Goal: Task Accomplishment & Management: Manage account settings

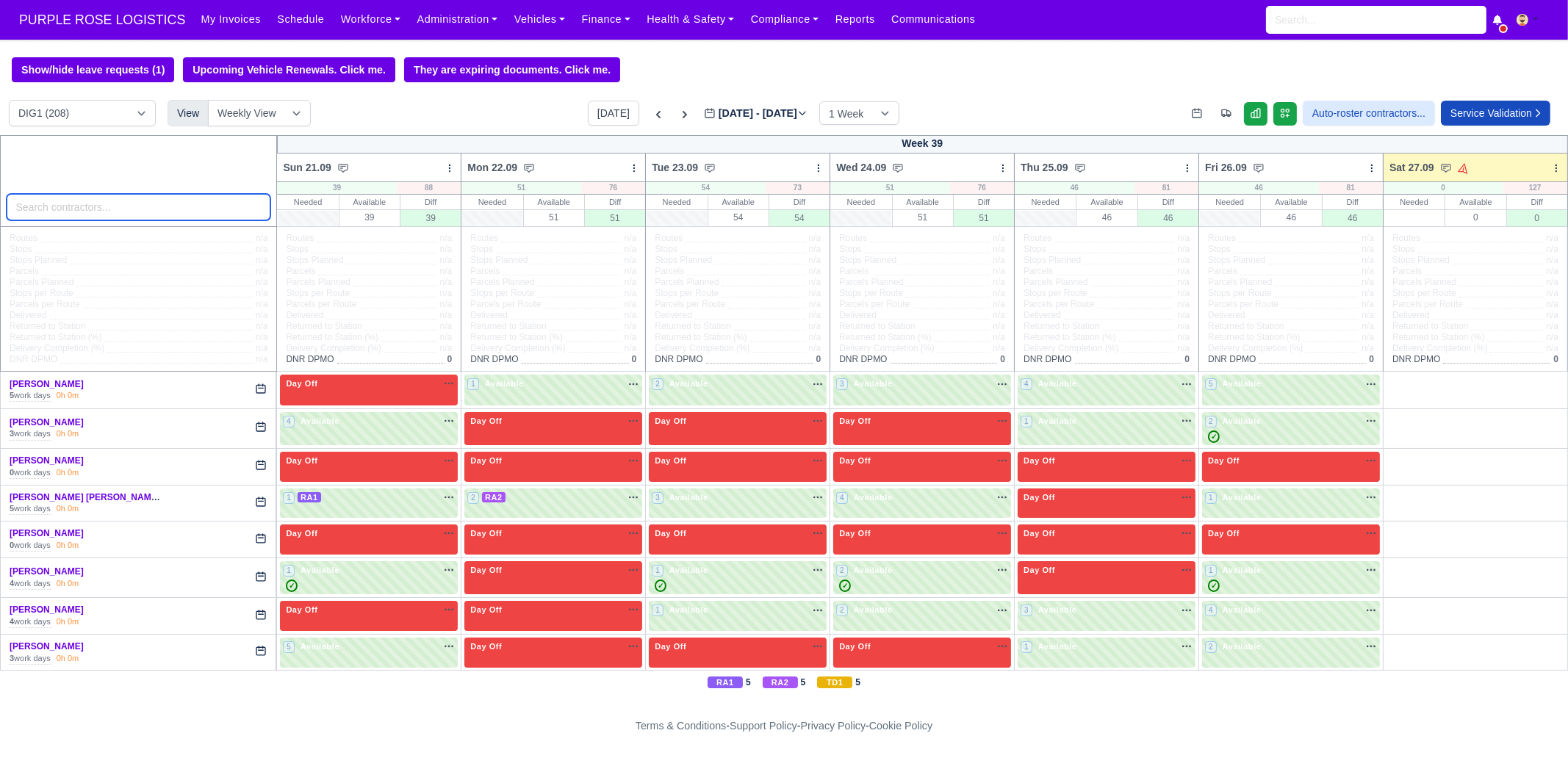
click at [97, 205] on input "search" at bounding box center [139, 207] width 265 height 26
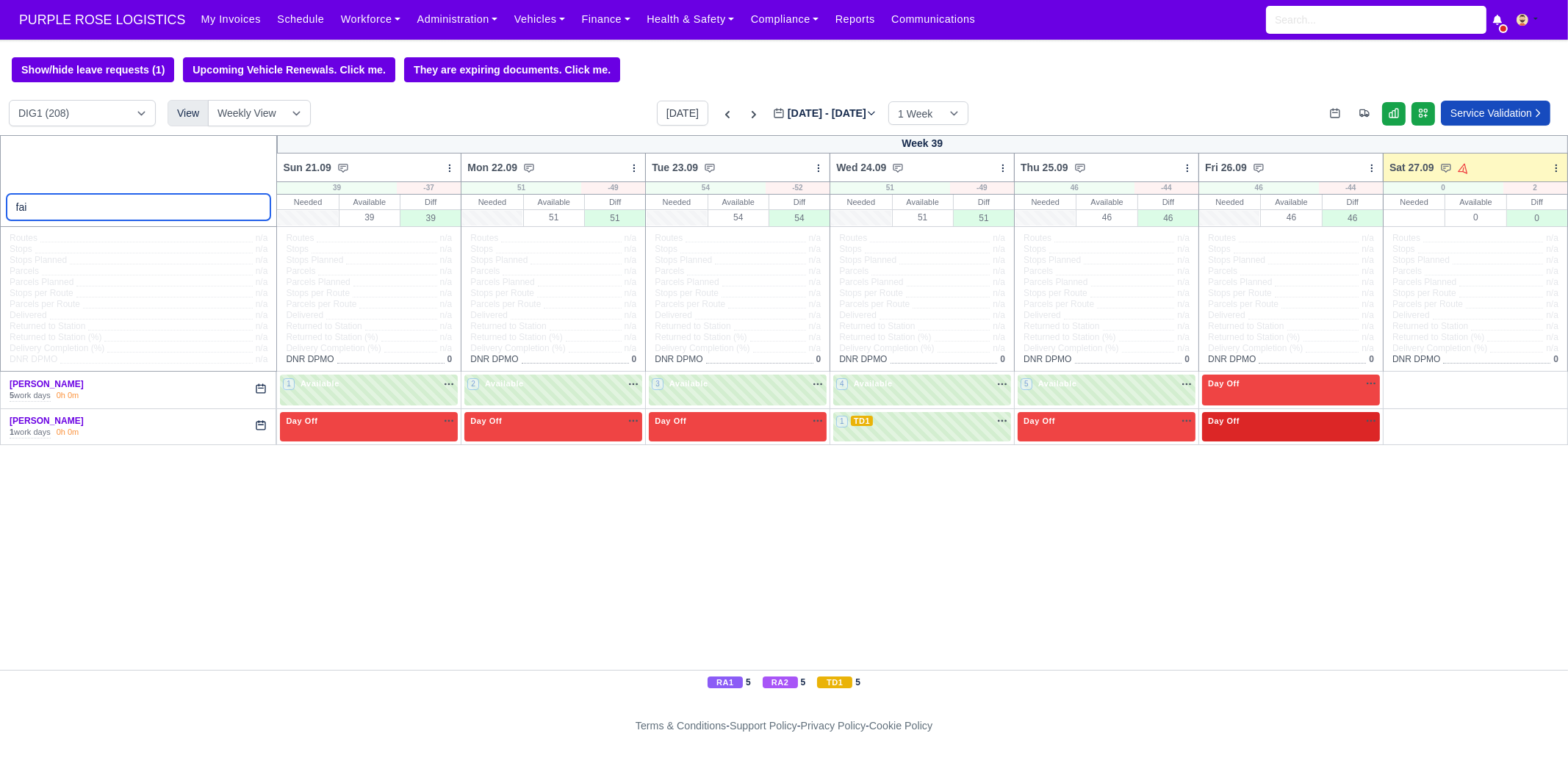
type input "fai"
click at [1255, 431] on div "Day Off Available" at bounding box center [1290, 427] width 178 height 30
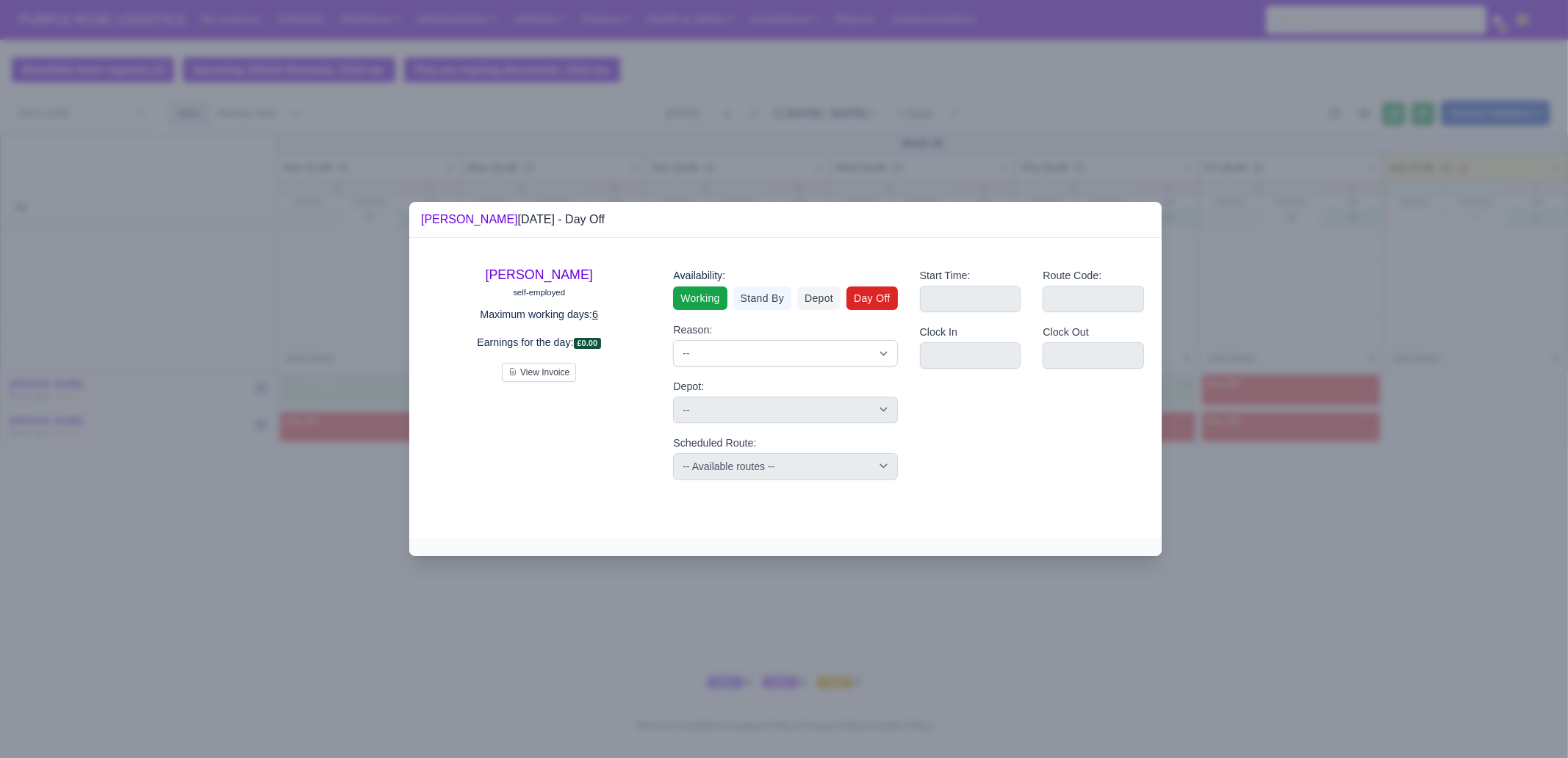
click at [701, 300] on link "Working" at bounding box center [699, 298] width 53 height 24
select select
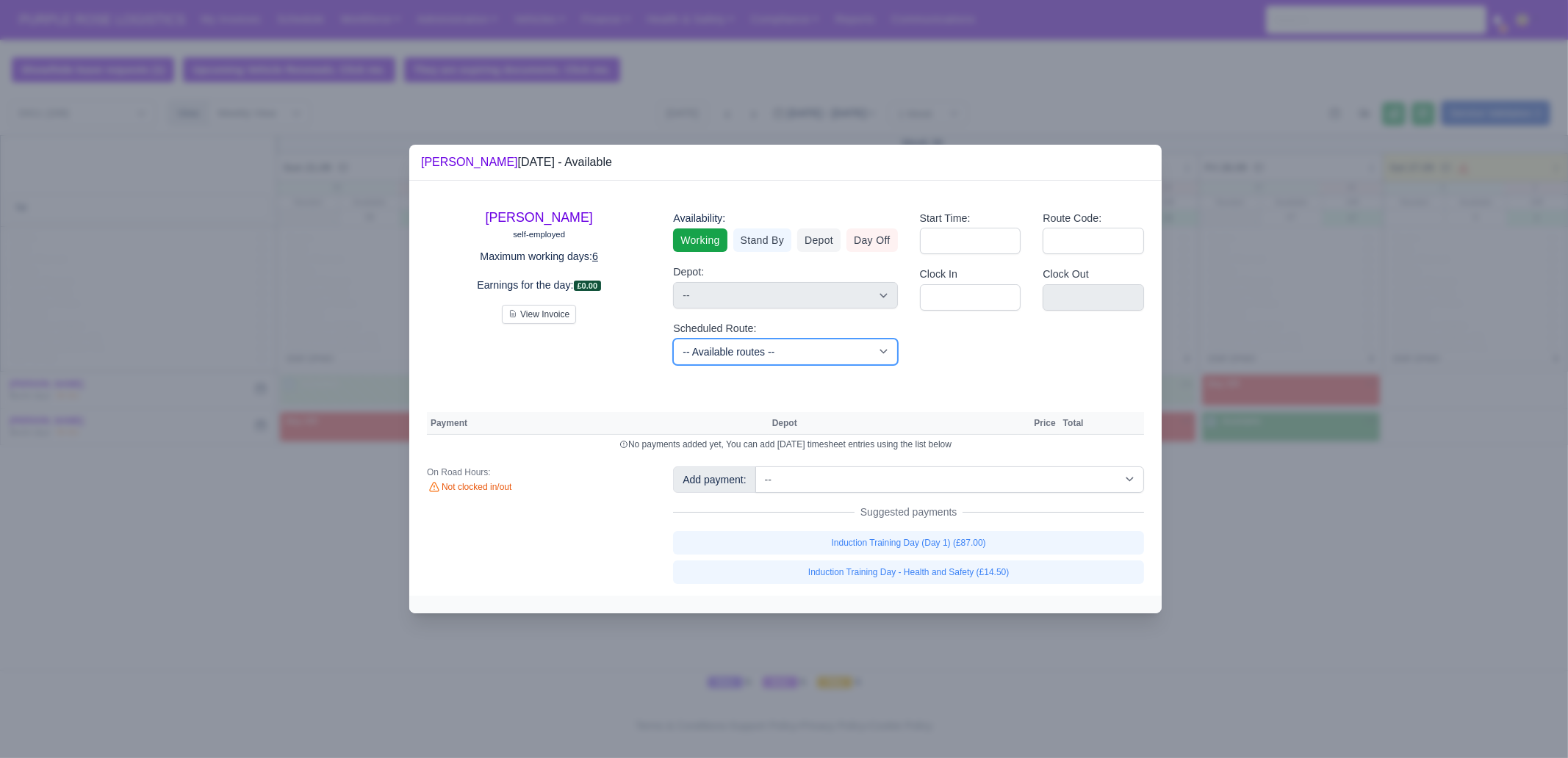
click at [780, 362] on select "-- Available routes -- Standard Parcel - Block of 6 Hours - (SD6) AmFlex RTS Ve…" at bounding box center [785, 352] width 224 height 26
select select "3"
click at [673, 339] on select "-- Available routes -- Standard Parcel - Block of 6 Hours - (SD6) AmFlex RTS Ve…" at bounding box center [785, 352] width 224 height 26
select select
select select "3"
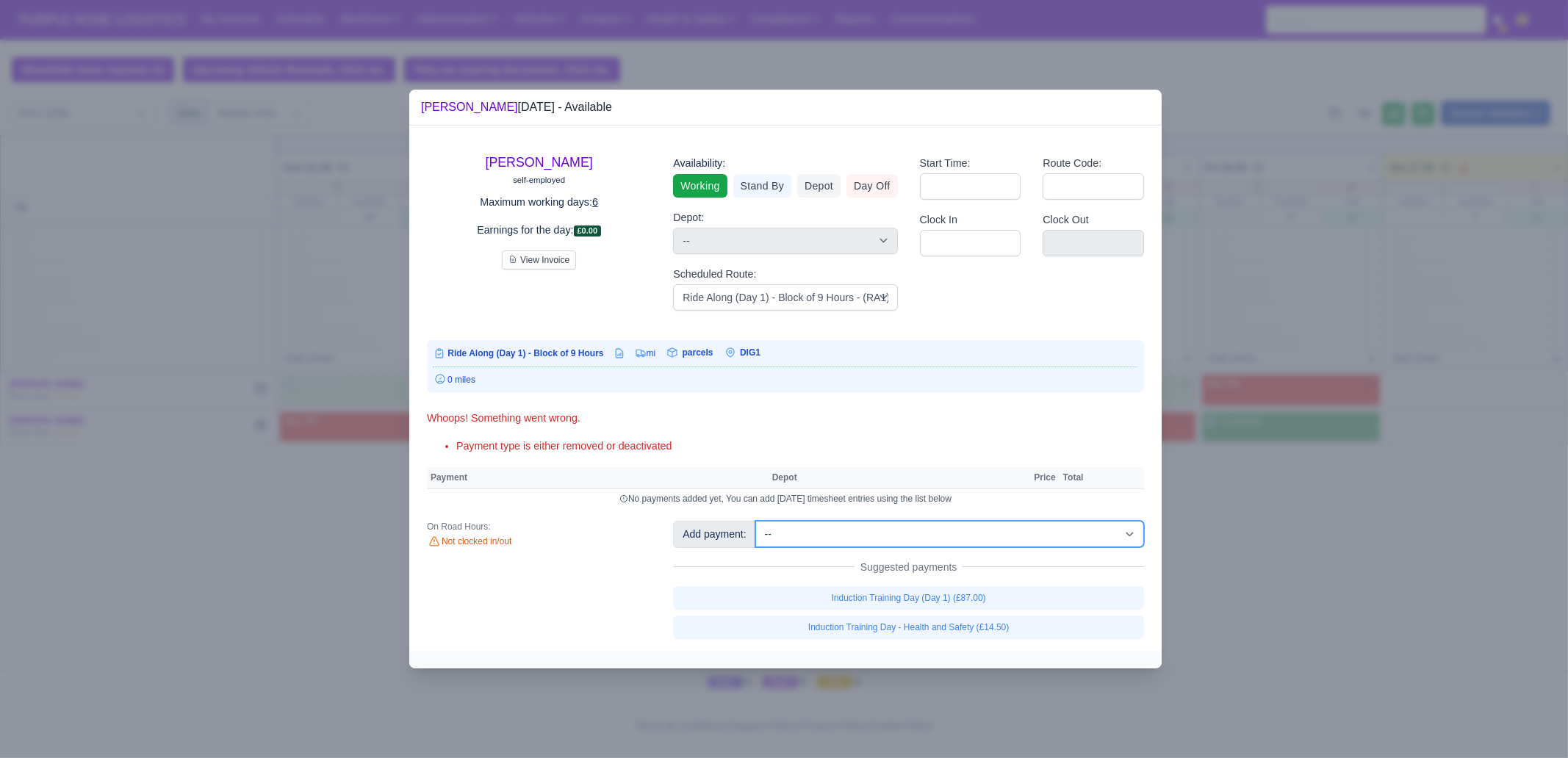
click at [954, 530] on select "-- Additional Hour Support (£14.50) Additional Hour Support (Walkers) (£13.50) …" at bounding box center [950, 535] width 389 height 26
click at [755, 521] on select "-- Additional Hour Support (£14.50) Additional Hour Support (Walkers) (£13.50) …" at bounding box center [950, 535] width 389 height 26
select select "1"
select select
select select "3"
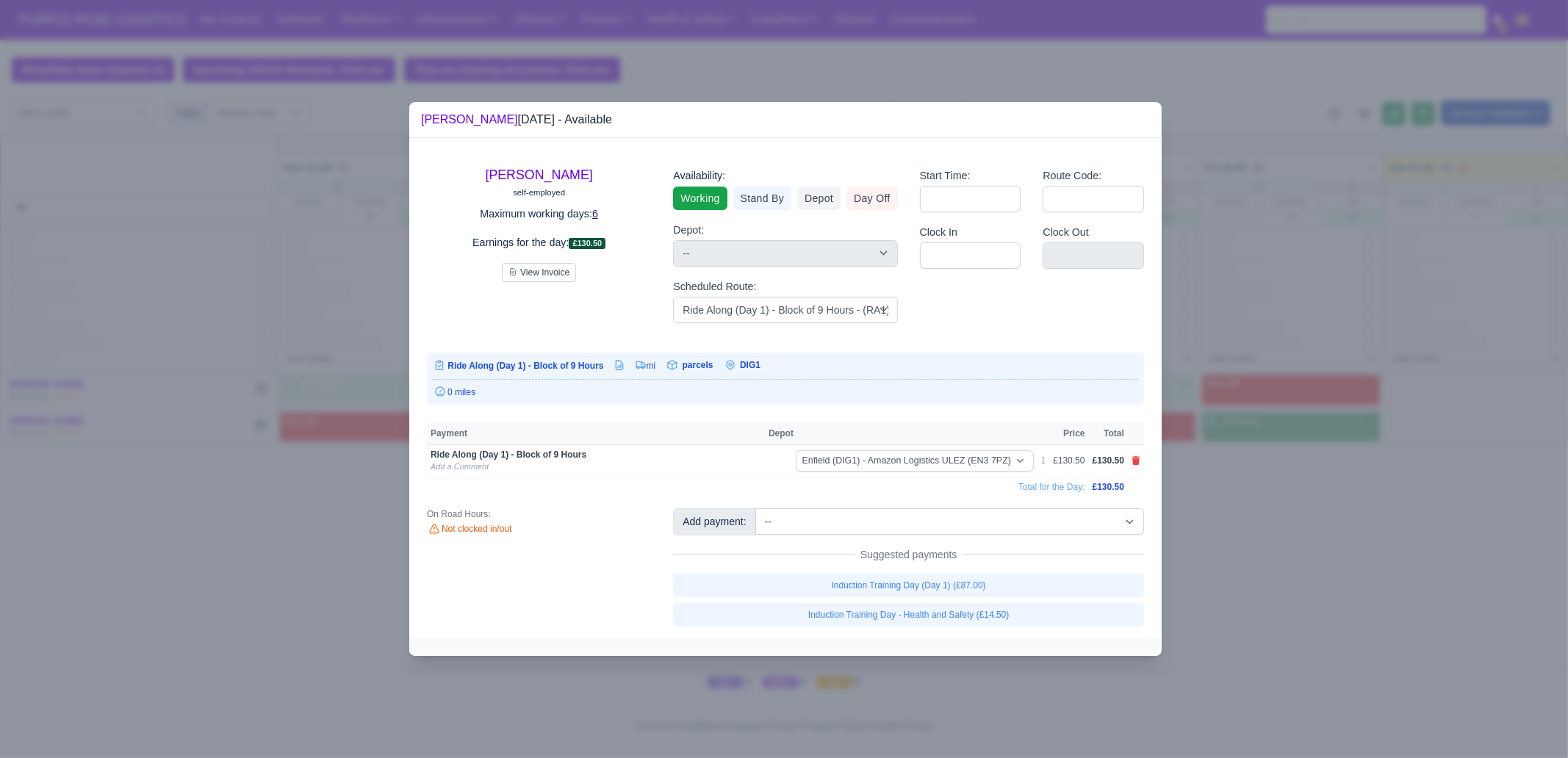
click at [1300, 579] on div at bounding box center [784, 379] width 1568 height 758
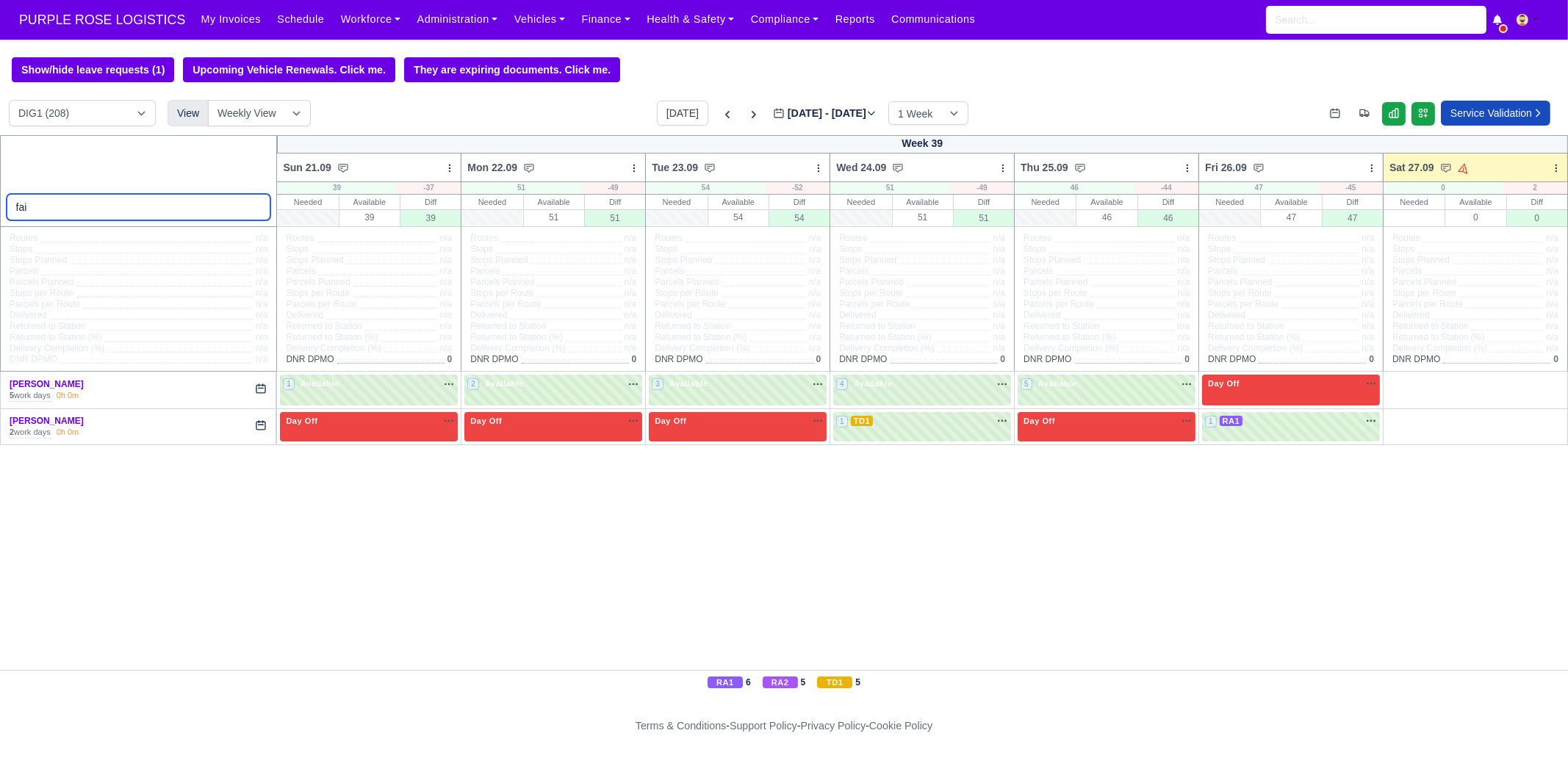
click at [135, 213] on input "fai" at bounding box center [139, 207] width 265 height 26
click at [134, 213] on input "fai" at bounding box center [139, 207] width 265 height 26
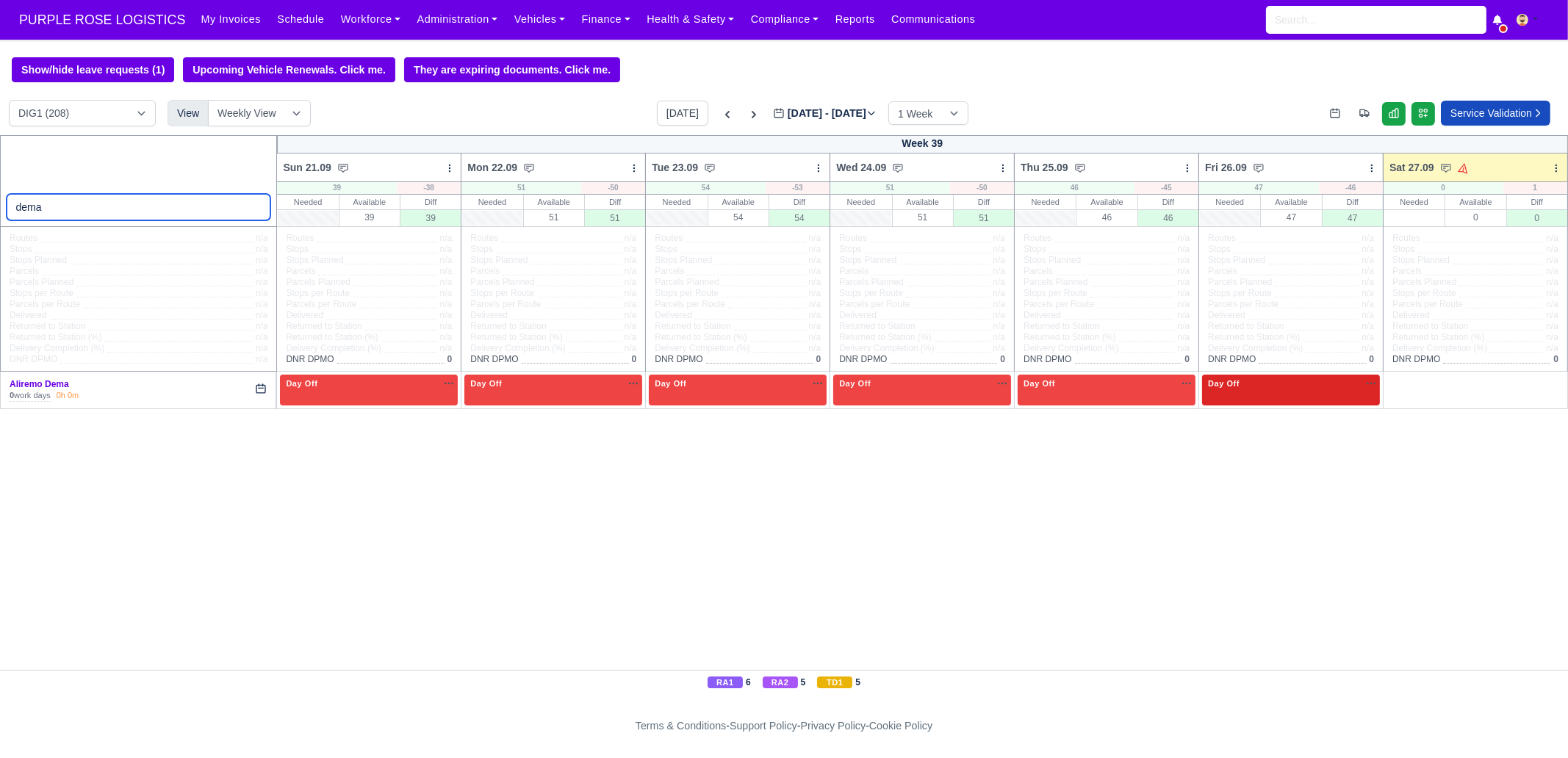
type input "dema"
drag, startPoint x: 1256, startPoint y: 400, endPoint x: 1241, endPoint y: 394, distance: 16.2
click at [1257, 399] on div "Day Off Available" at bounding box center [1290, 390] width 178 height 30
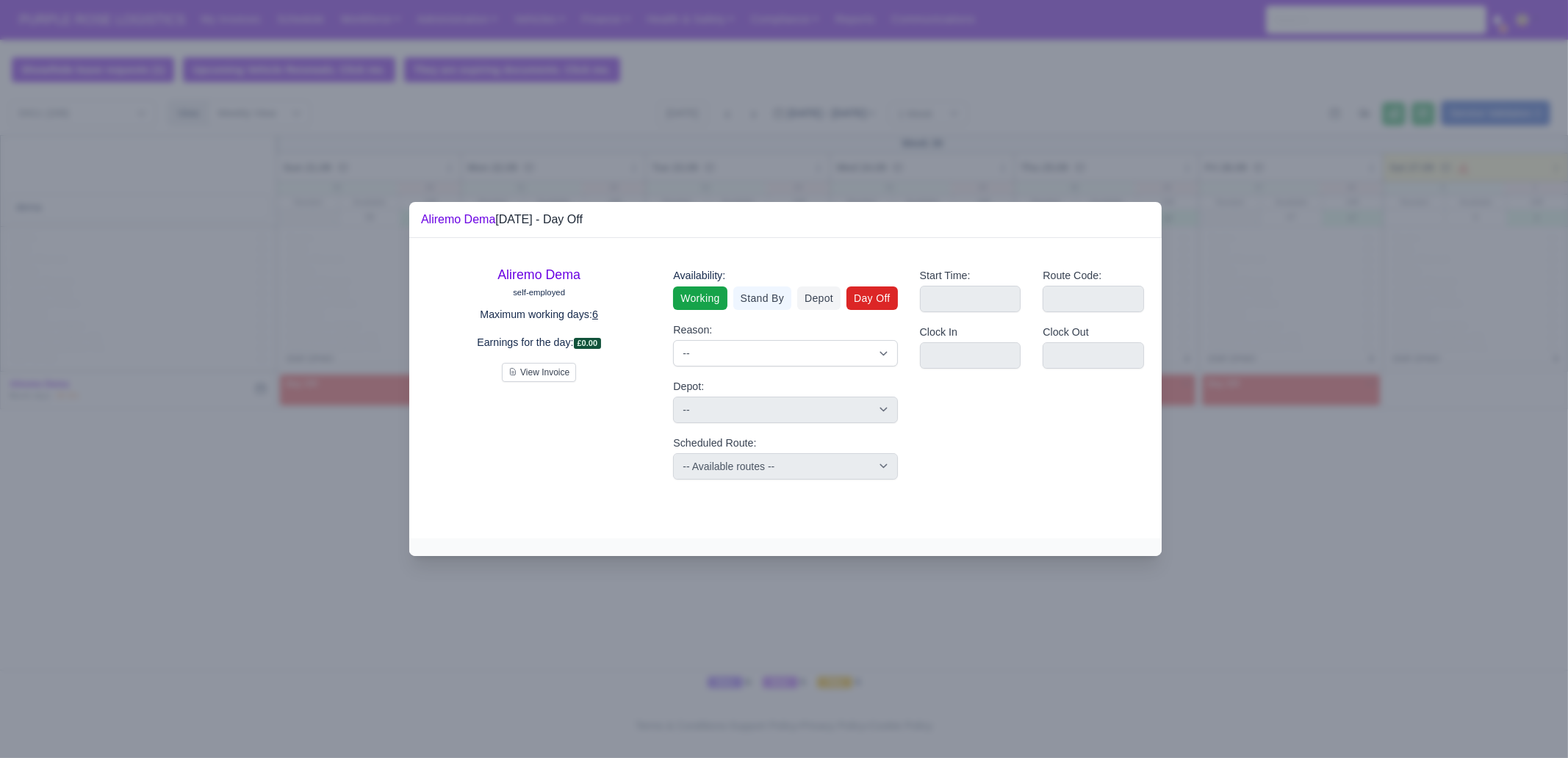
click at [709, 300] on link "Working" at bounding box center [699, 298] width 53 height 24
select select
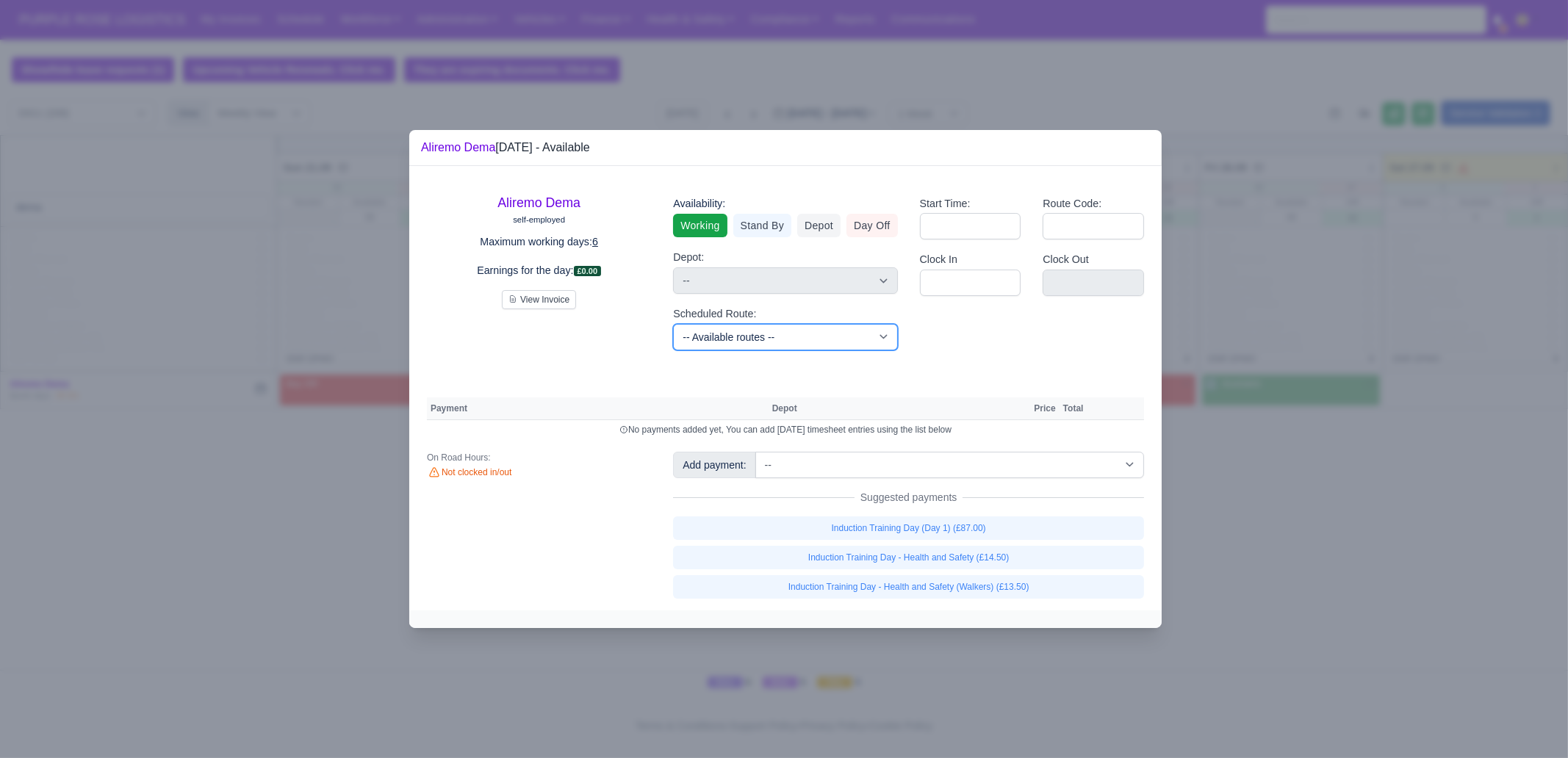
drag, startPoint x: 727, startPoint y: 329, endPoint x: 764, endPoint y: 316, distance: 39.2
click at [727, 329] on select "-- Available routes -- Standard Parcel - Block of 6 Hours - (SD6) AmFlex RTS Ve…" at bounding box center [785, 337] width 224 height 26
select select "3"
click at [673, 324] on select "-- Available routes -- Standard Parcel - Block of 6 Hours - (SD6) AmFlex RTS Ve…" at bounding box center [785, 337] width 224 height 26
select select
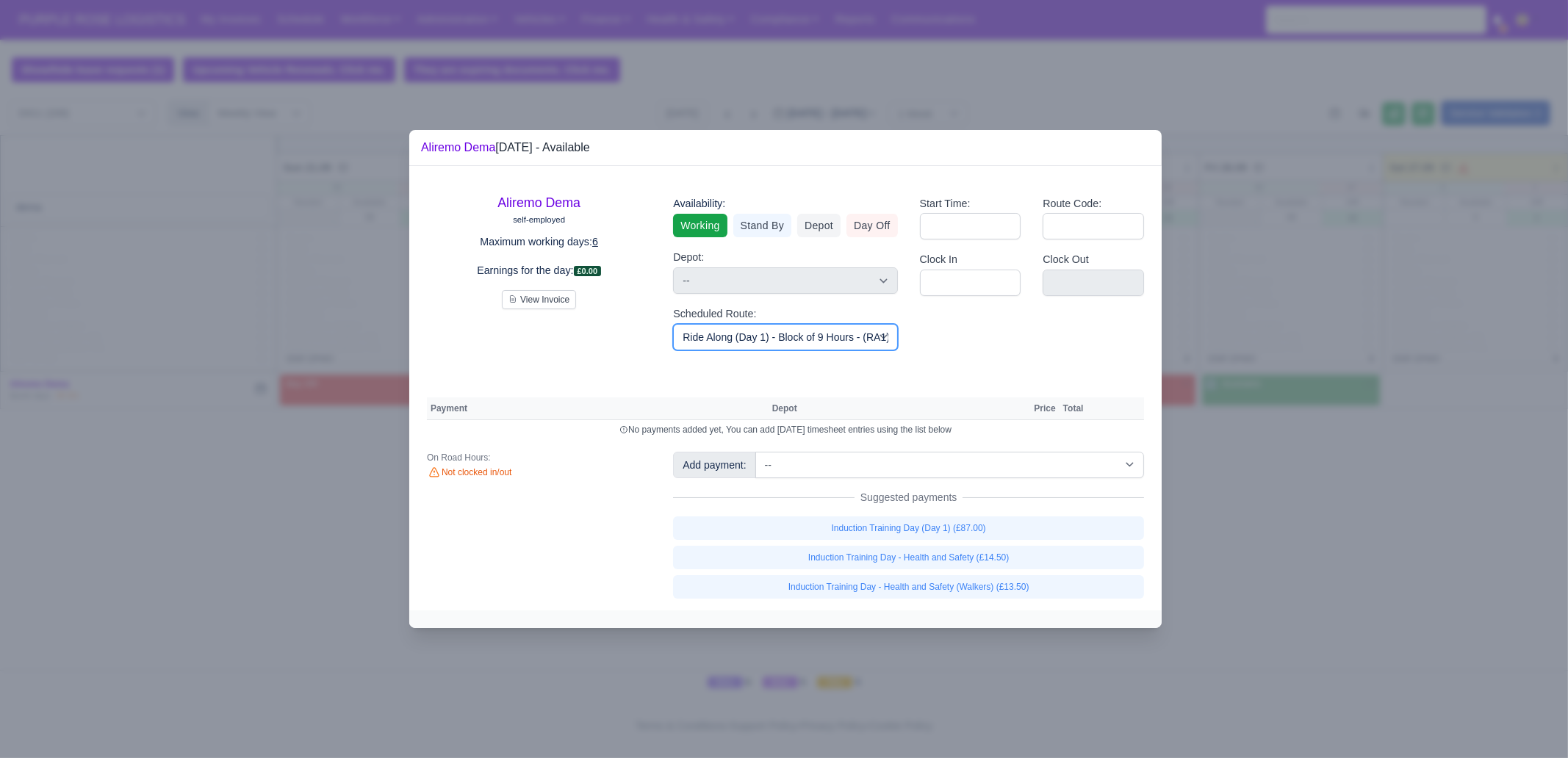
select select "3"
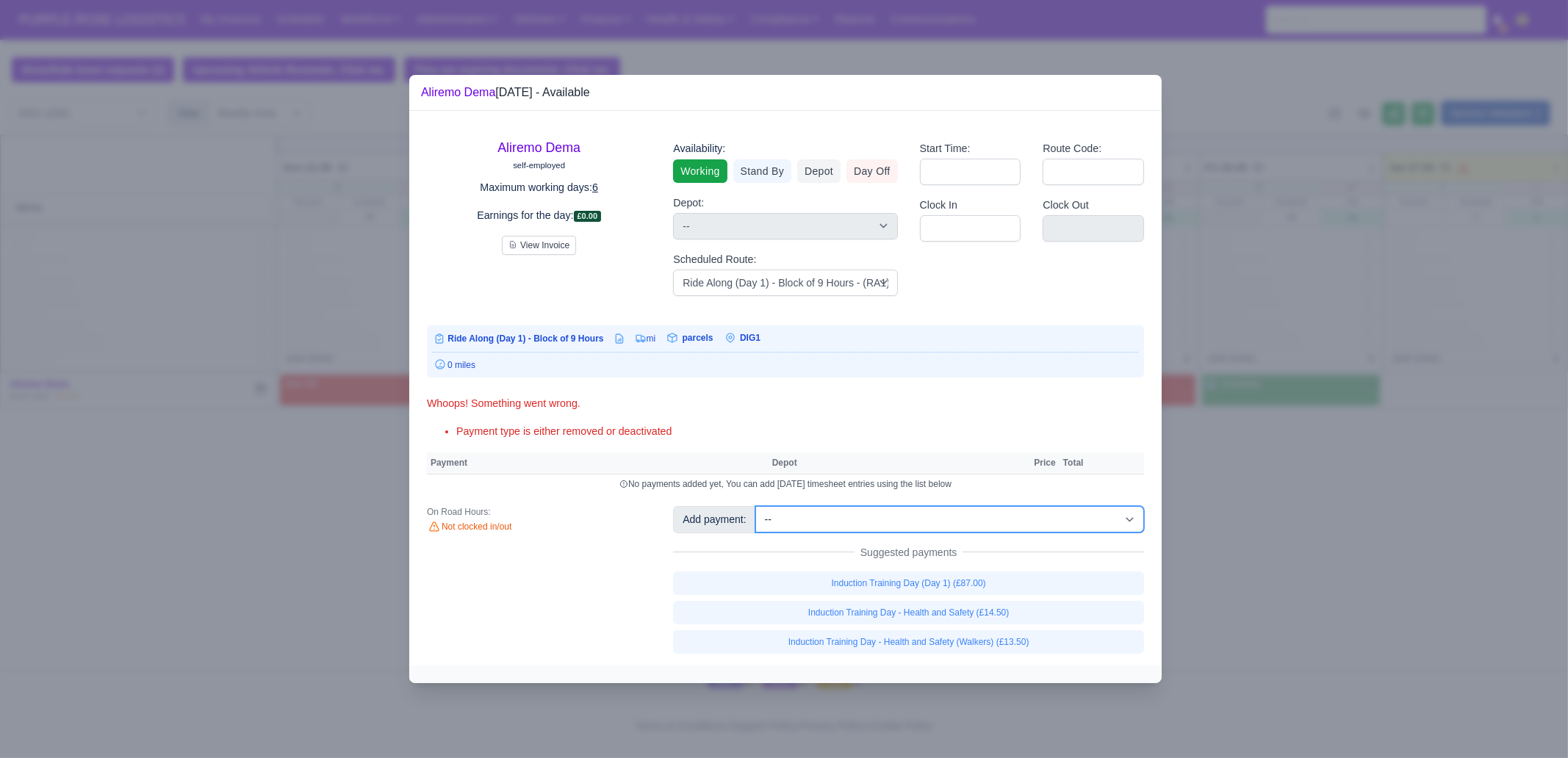
click at [899, 515] on select "-- Additional Hour Support (£14.50) Additional Hour Support (Walkers) (£13.50) …" at bounding box center [950, 520] width 389 height 26
click at [755, 507] on select "-- Additional Hour Support (£14.50) Additional Hour Support (Walkers) (£13.50) …" at bounding box center [950, 520] width 389 height 26
select select "1"
select select
select select "3"
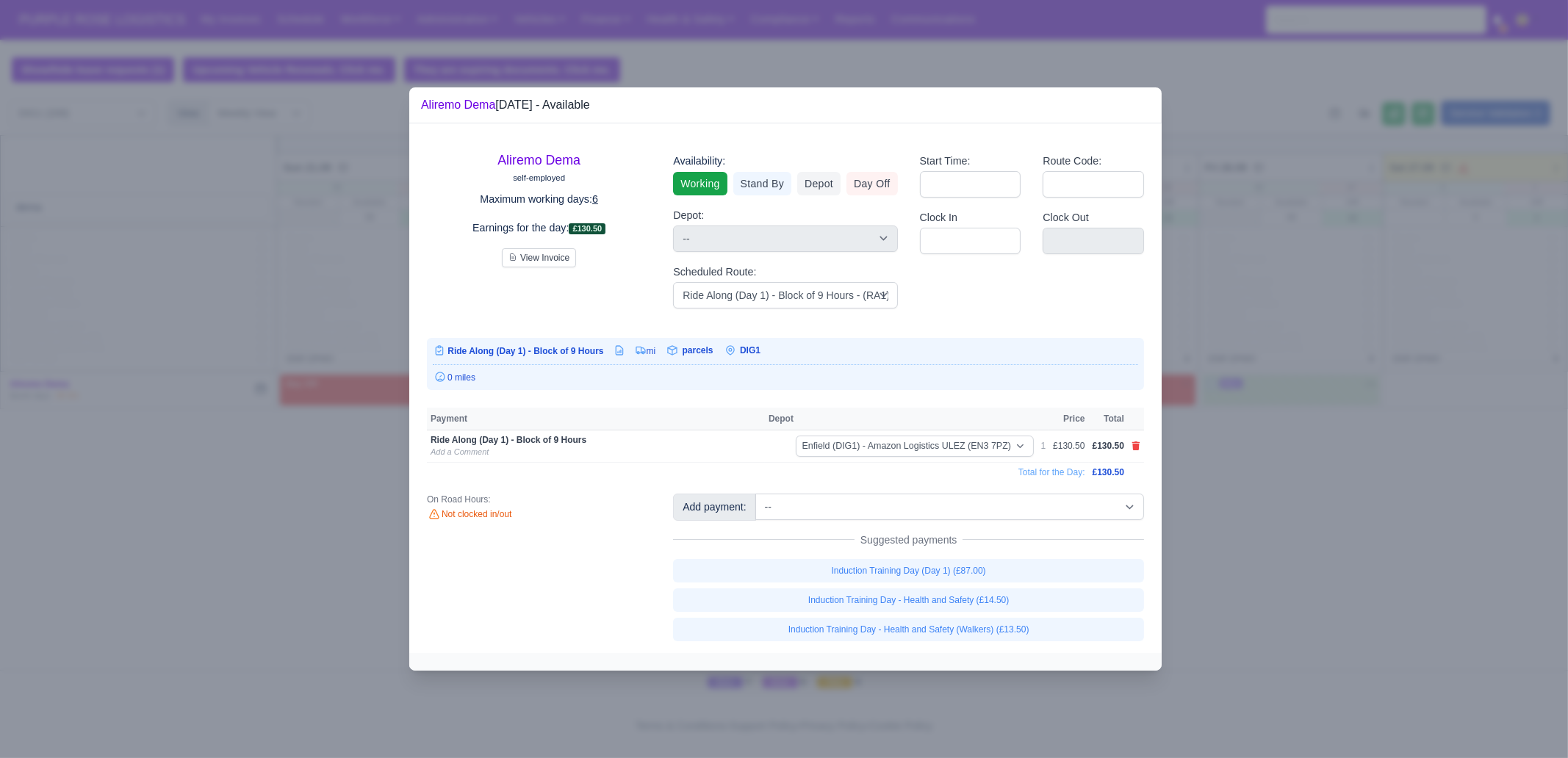
click at [1324, 600] on div at bounding box center [784, 379] width 1568 height 758
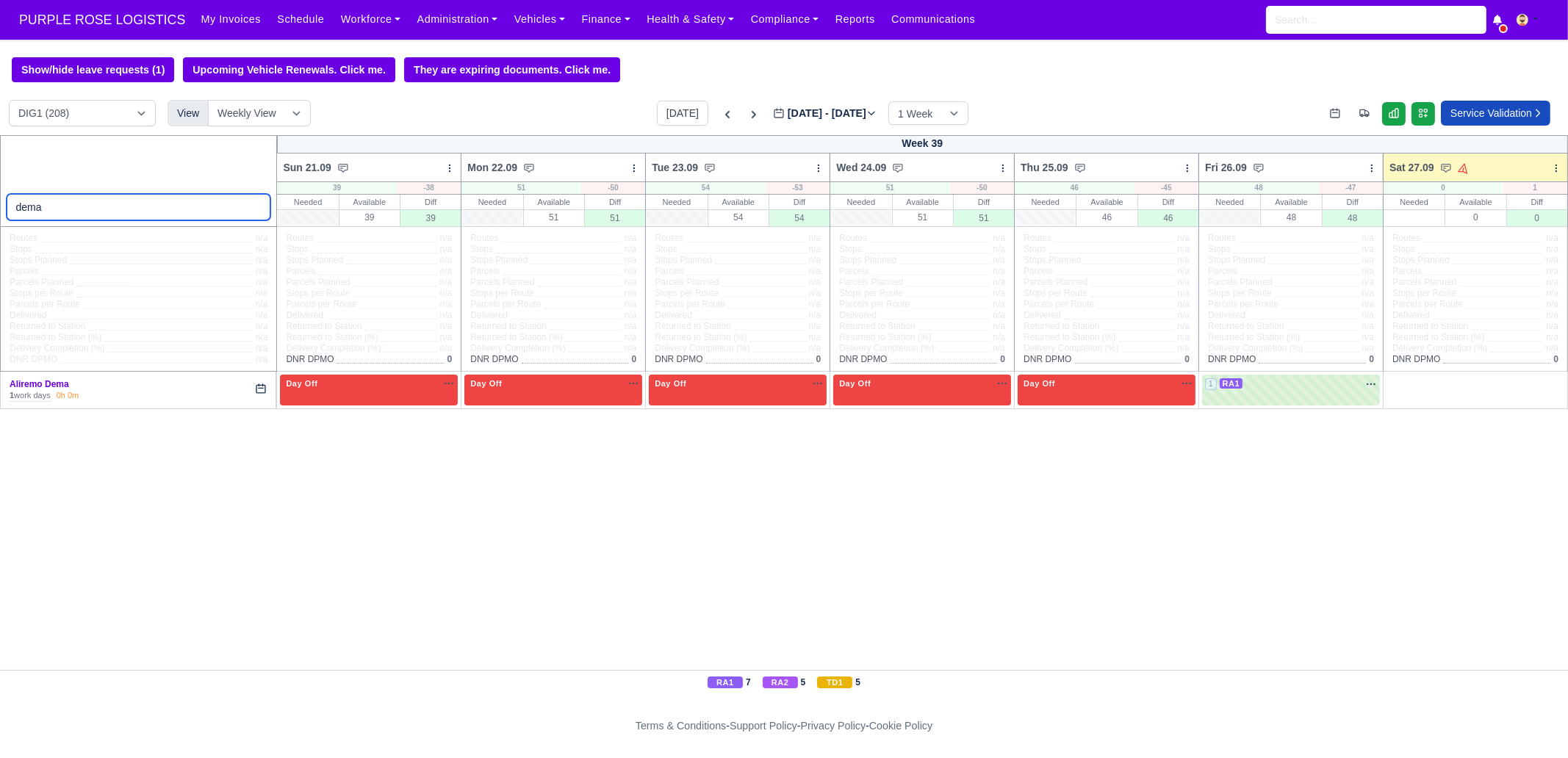
click at [260, 207] on input "dema" at bounding box center [139, 207] width 265 height 26
click at [253, 208] on input "dema" at bounding box center [139, 207] width 265 height 26
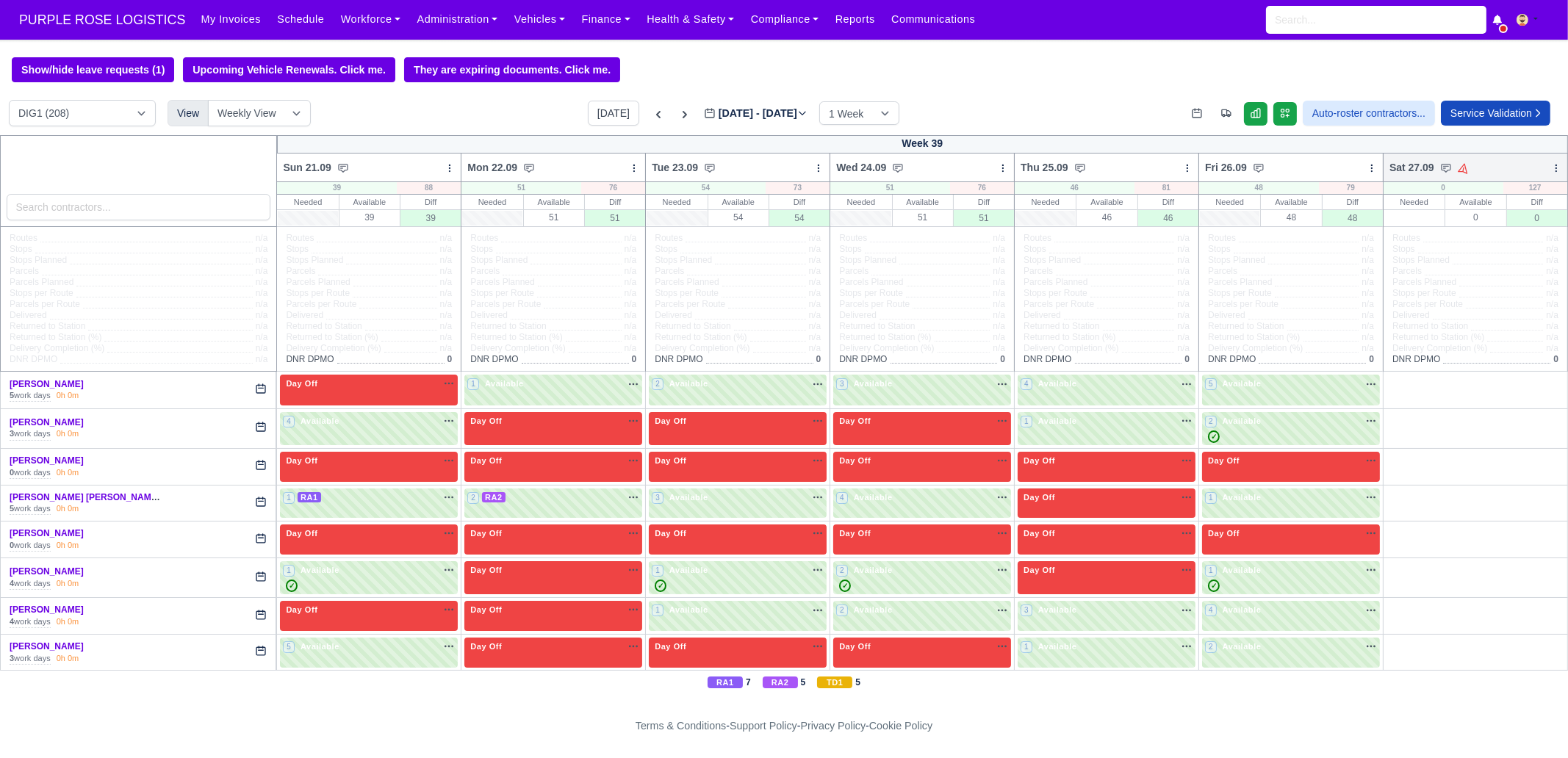
click at [1550, 171] on icon at bounding box center [1556, 168] width 11 height 11
click at [1487, 219] on link "Bulk Status Change" at bounding box center [1479, 220] width 165 height 26
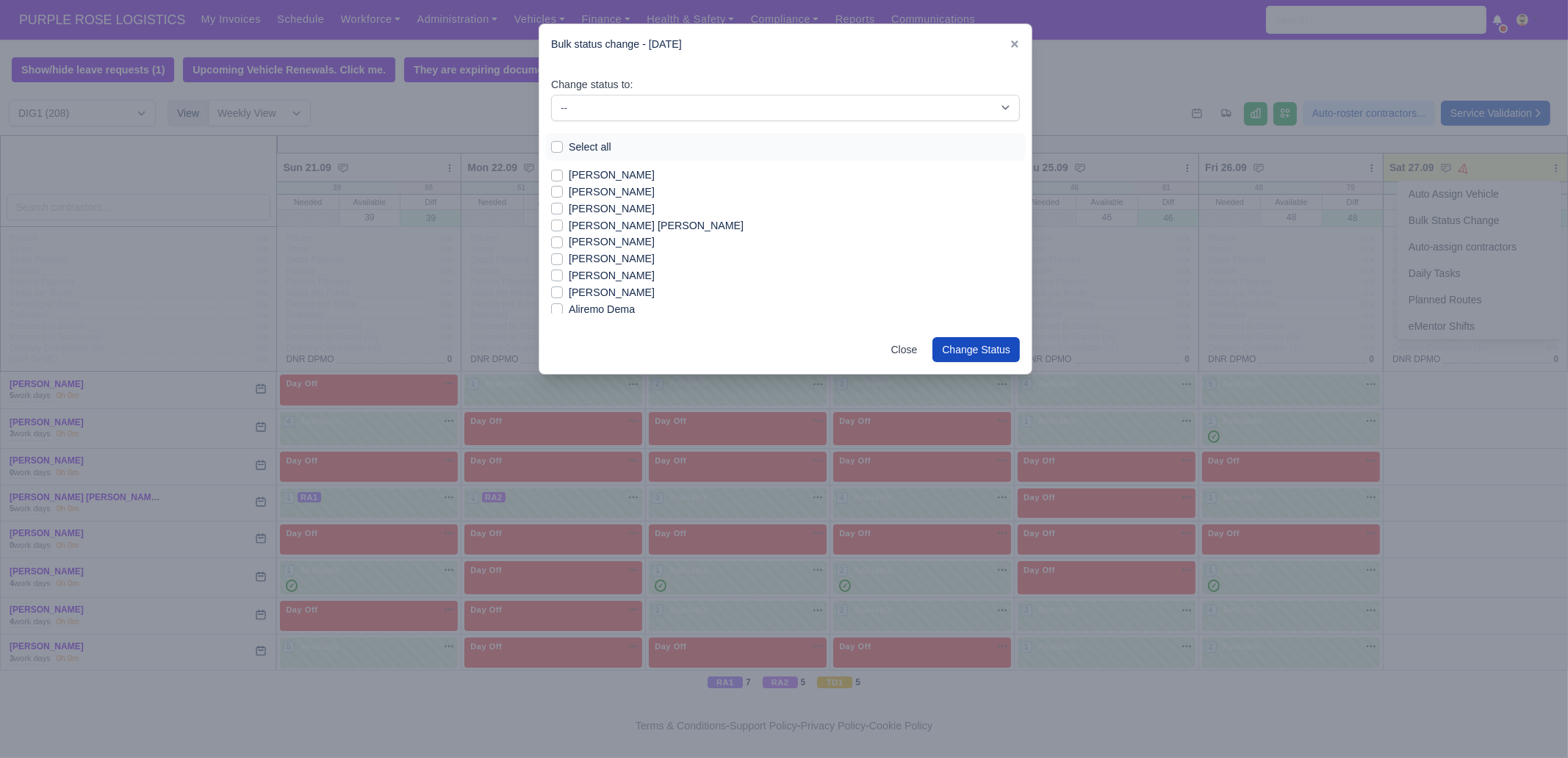
click at [583, 140] on label "Select all" at bounding box center [590, 146] width 43 height 17
click at [562, 140] on input "Select all" at bounding box center [556, 144] width 11 height 11
checkbox input "true"
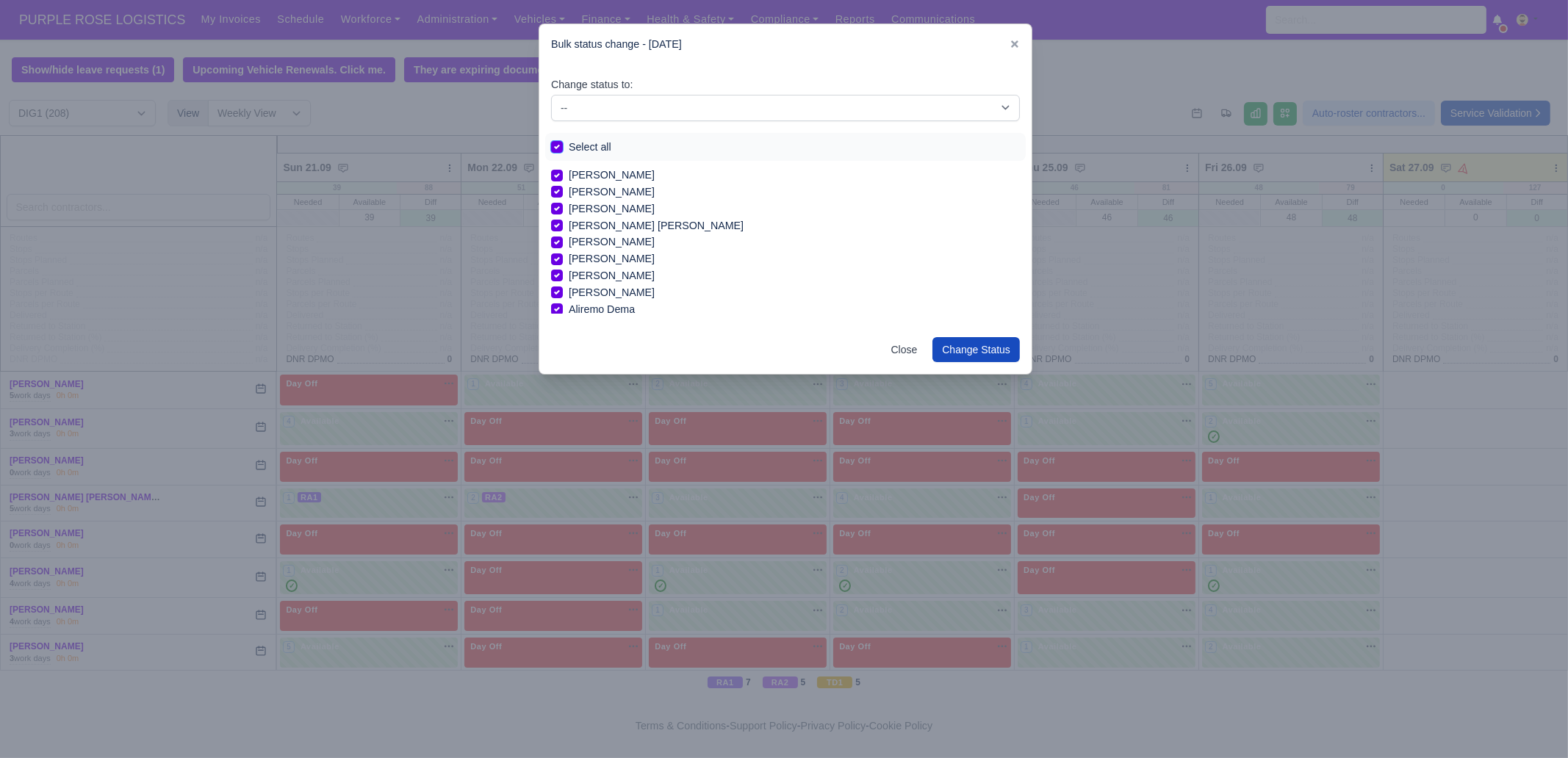
checkbox input "true"
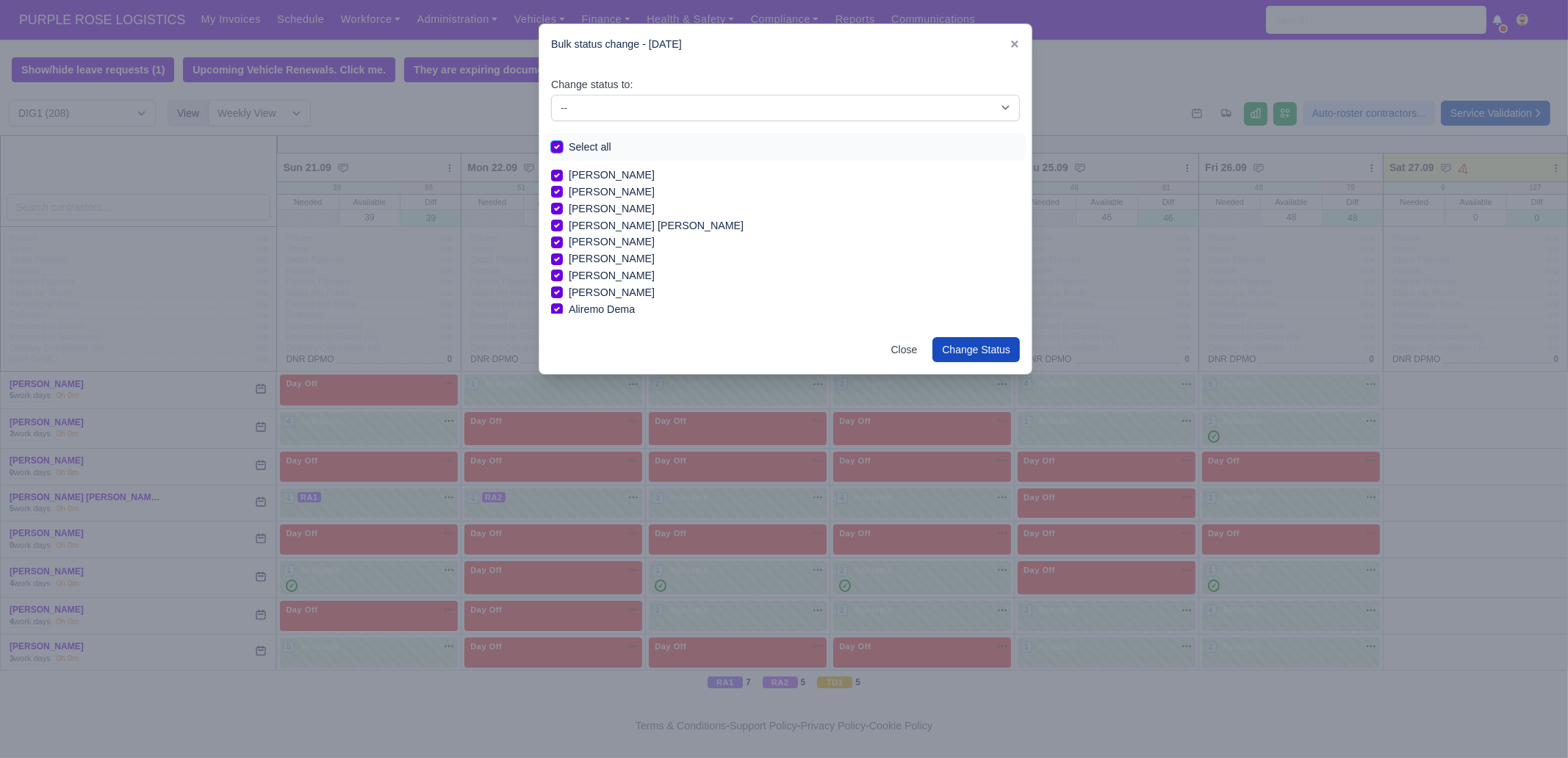
checkbox input "true"
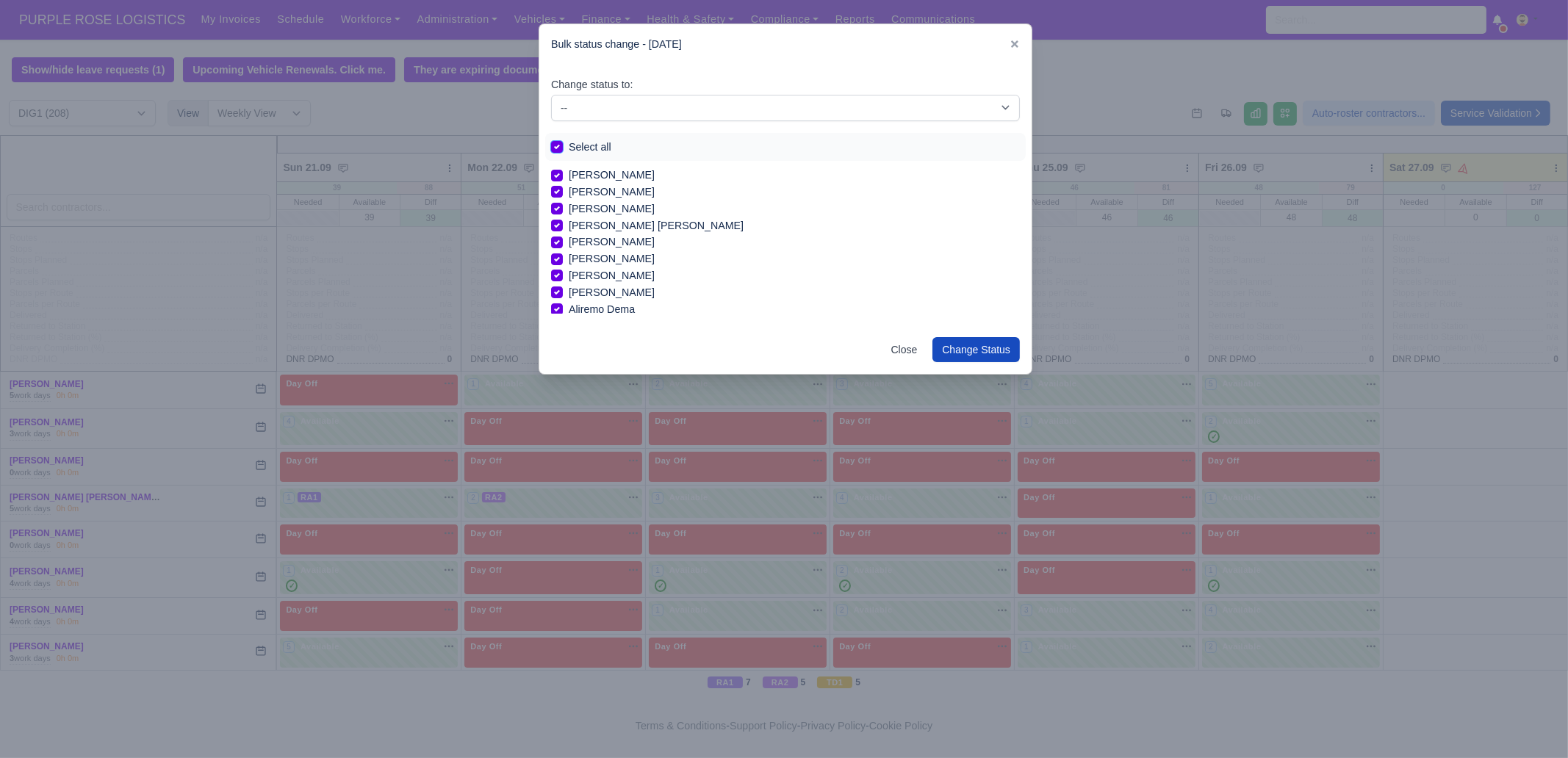
checkbox input "true"
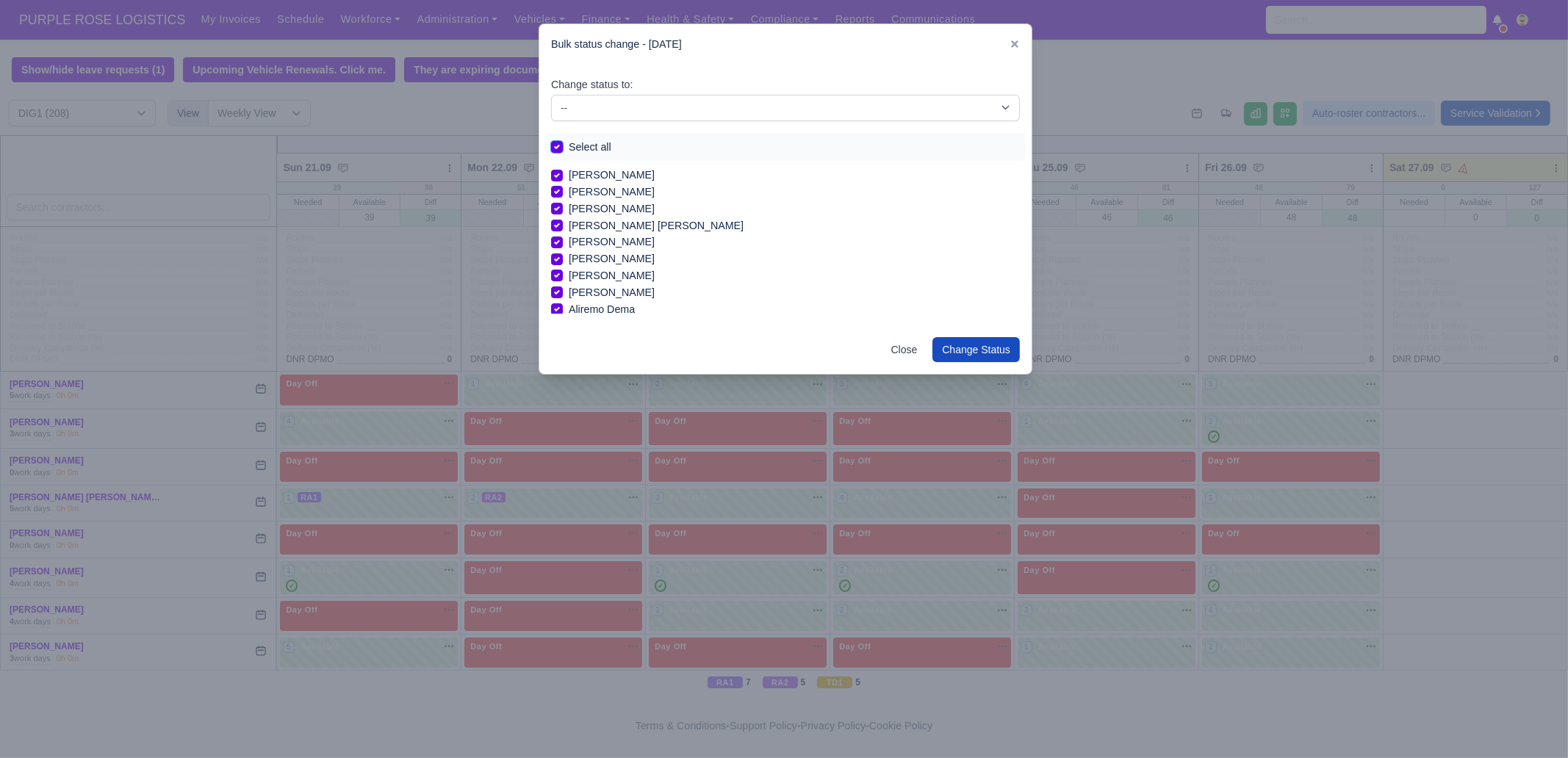
checkbox input "true"
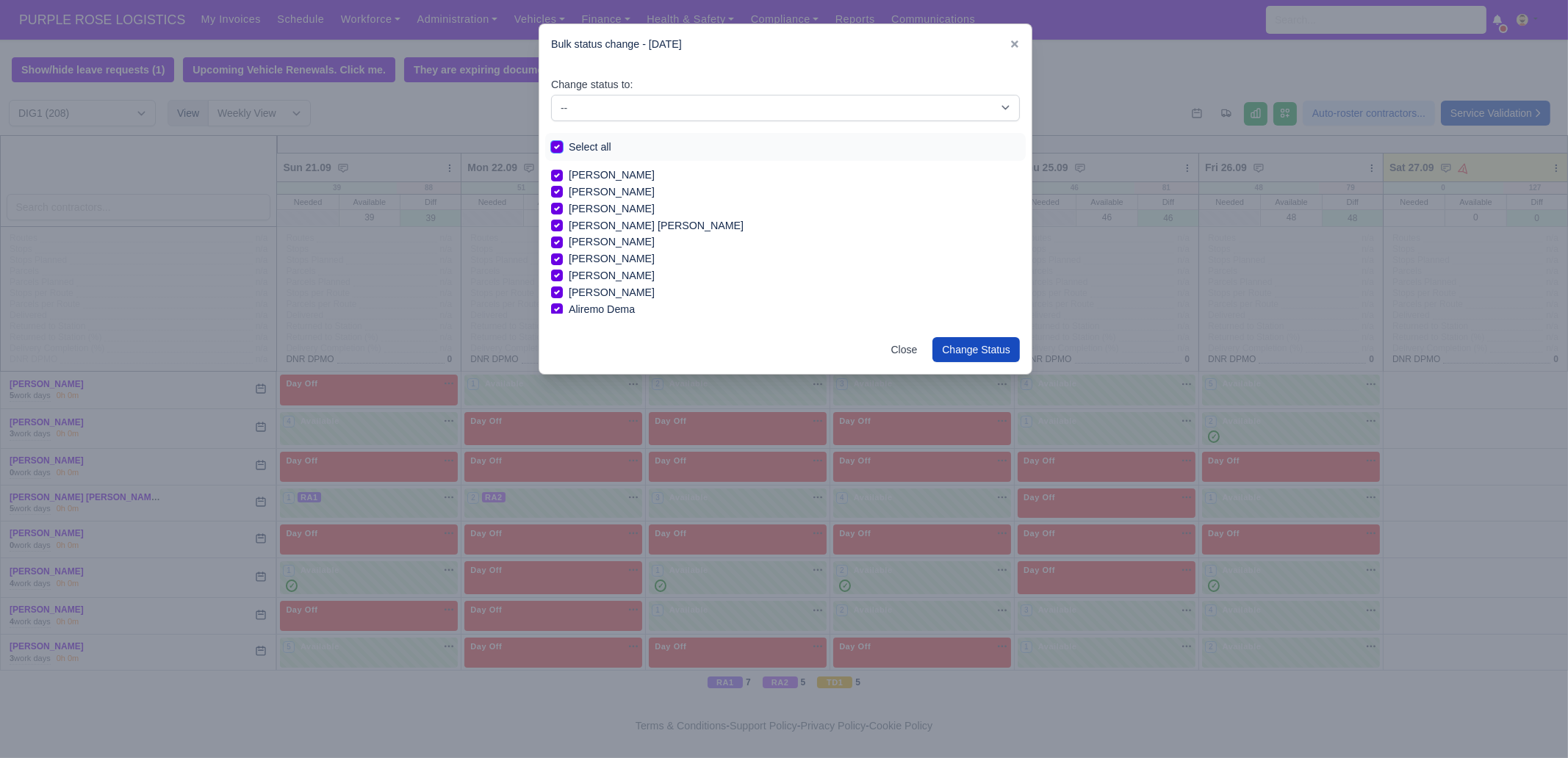
checkbox input "true"
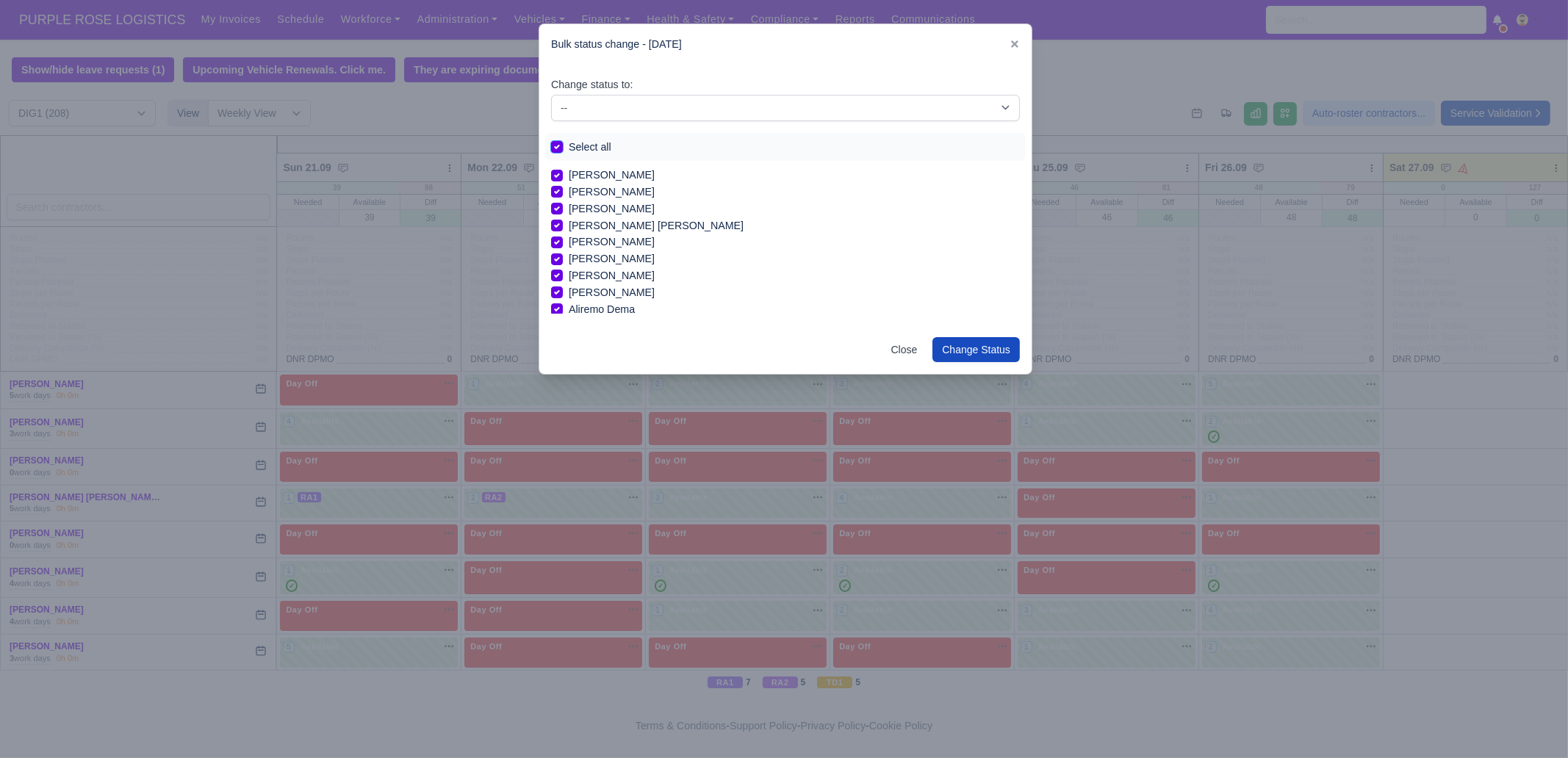
checkbox input "true"
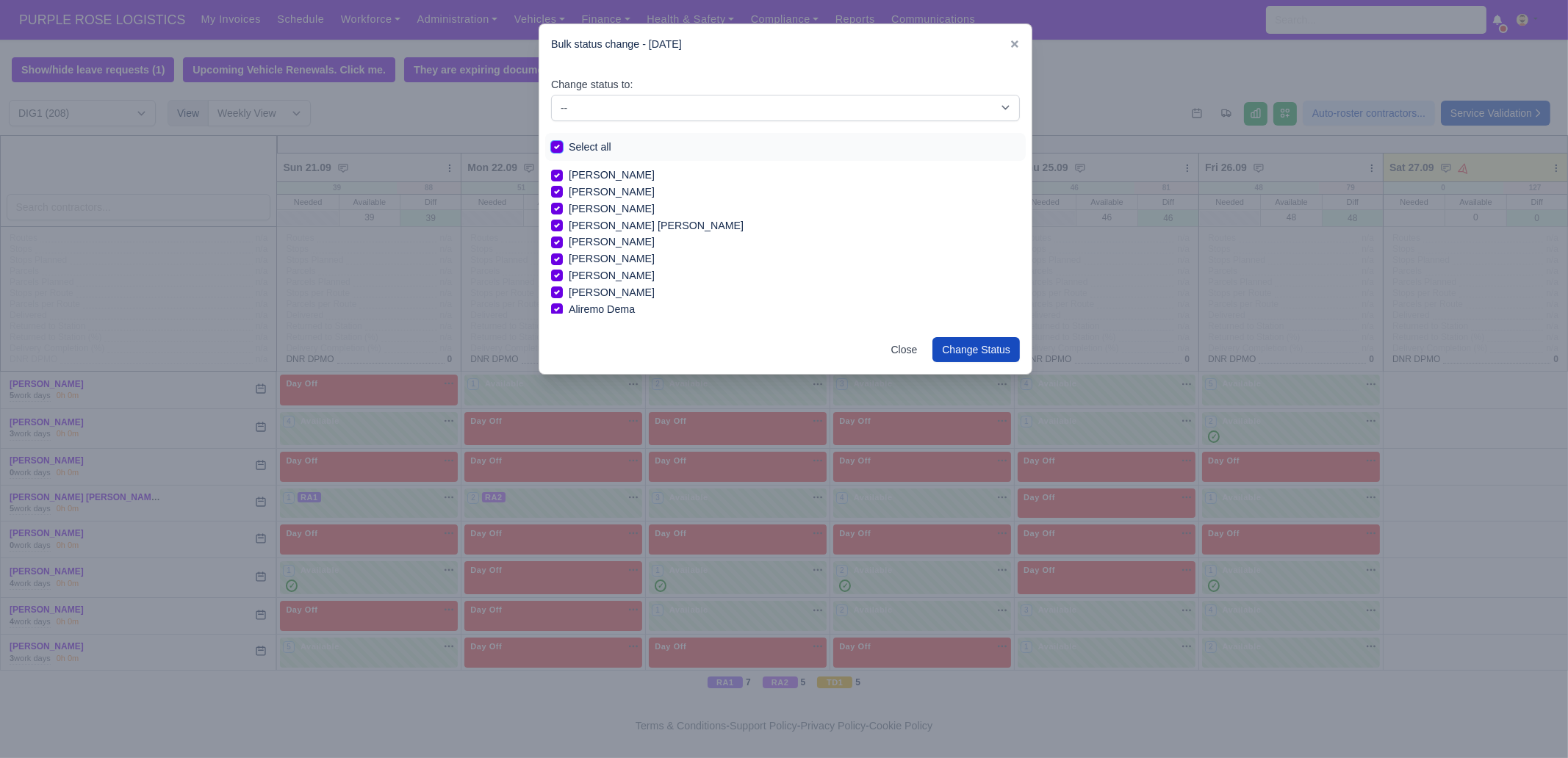
checkbox input "true"
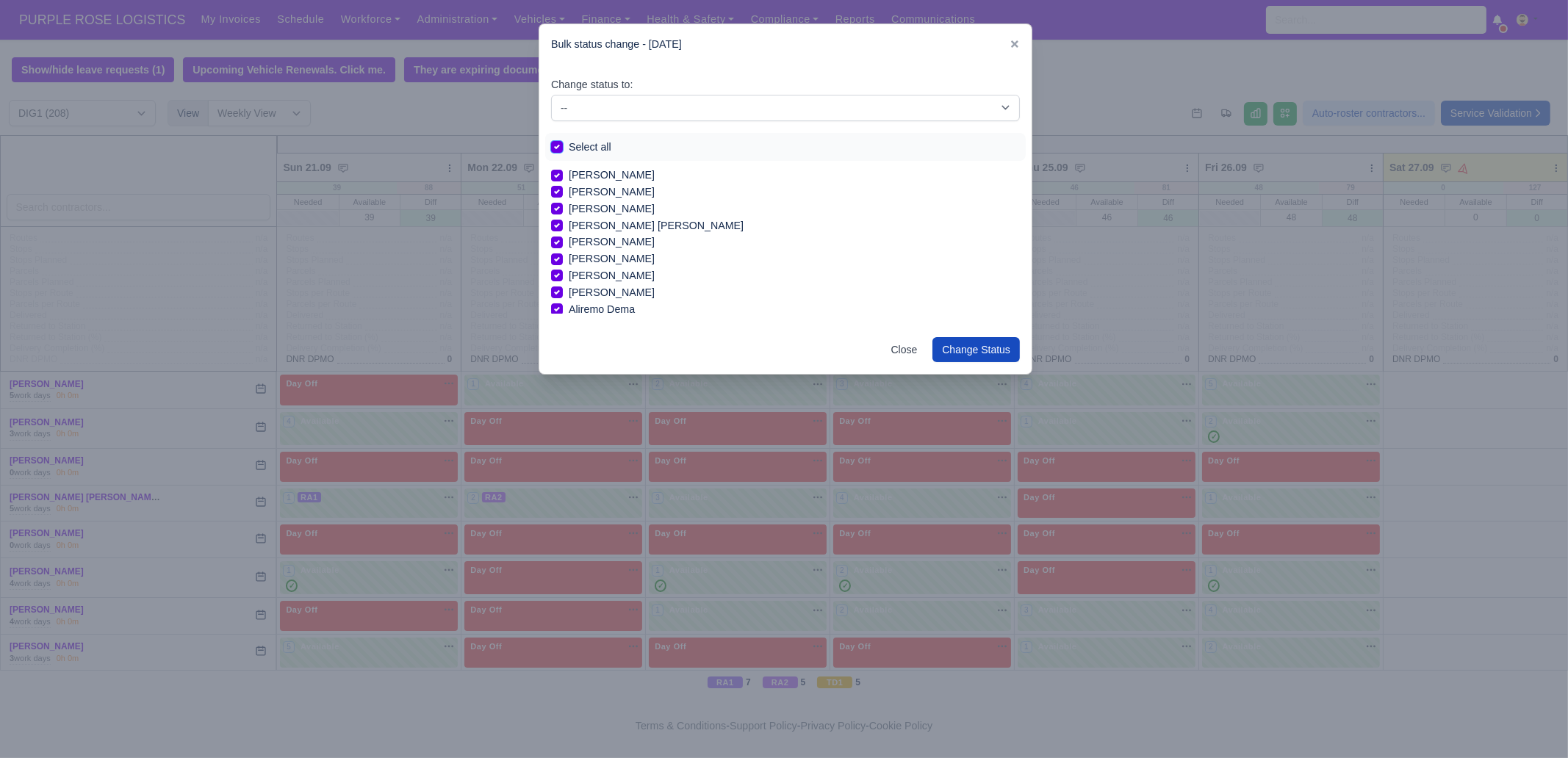
checkbox input "true"
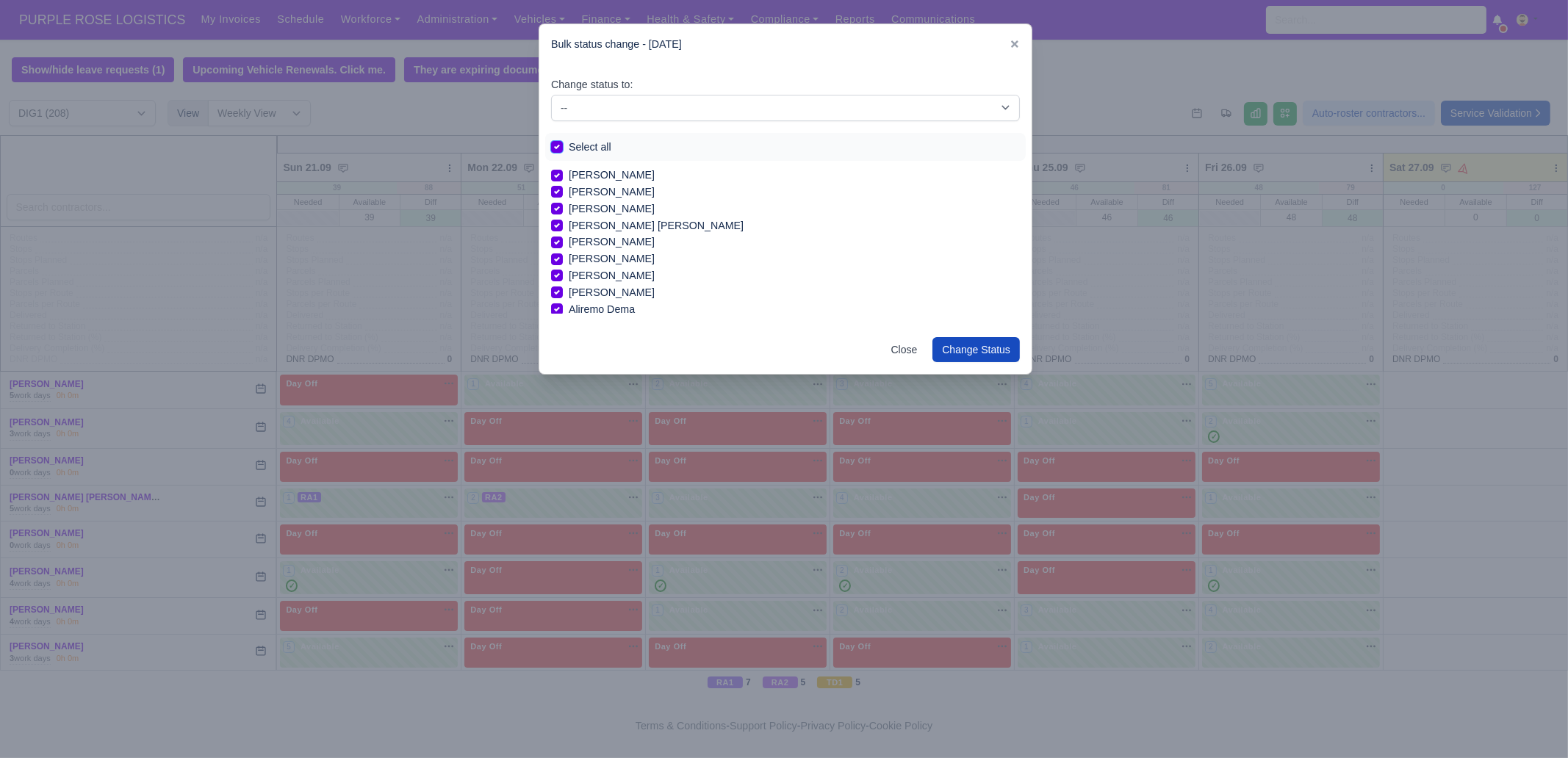
checkbox input "true"
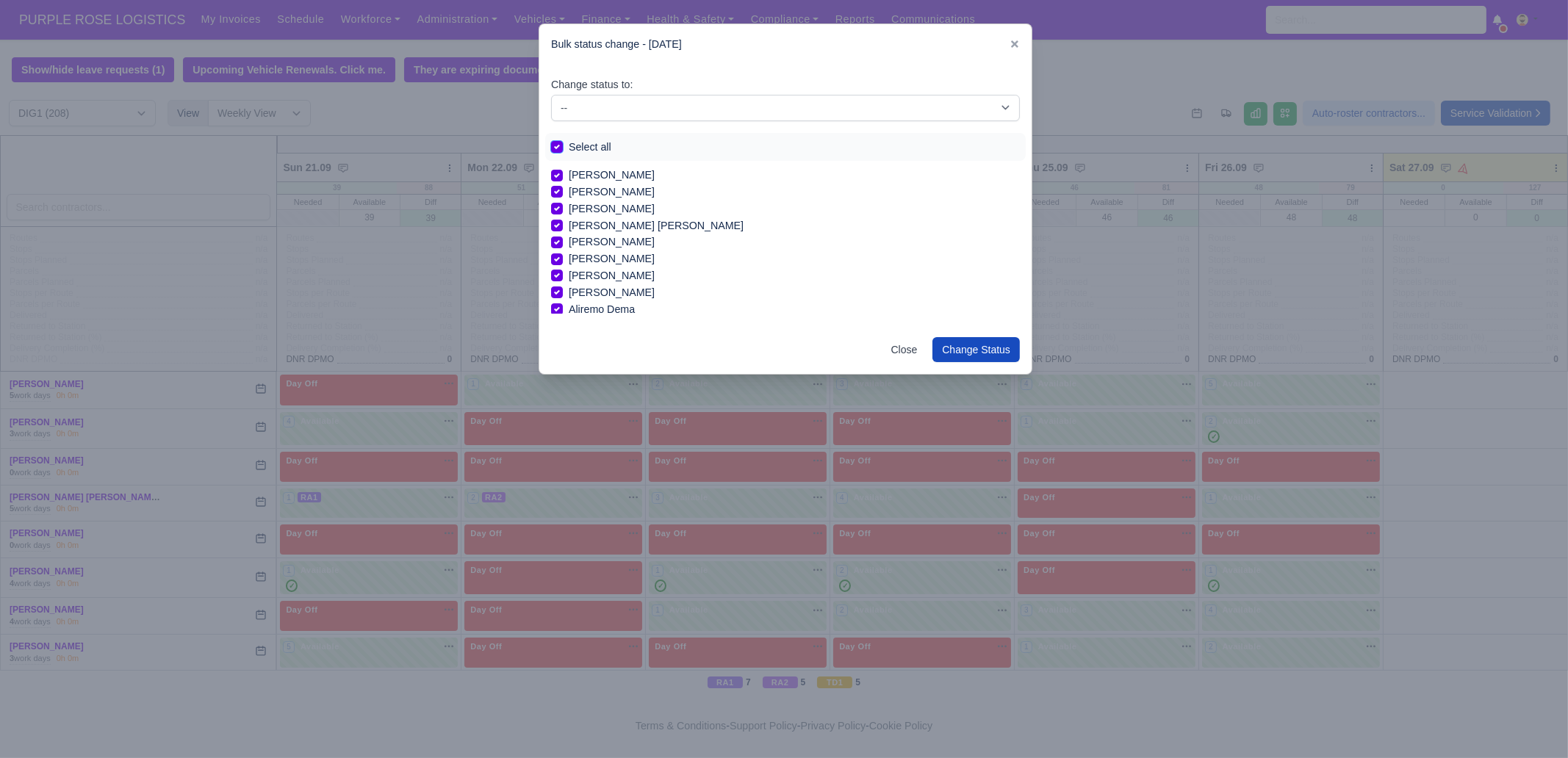
checkbox input "true"
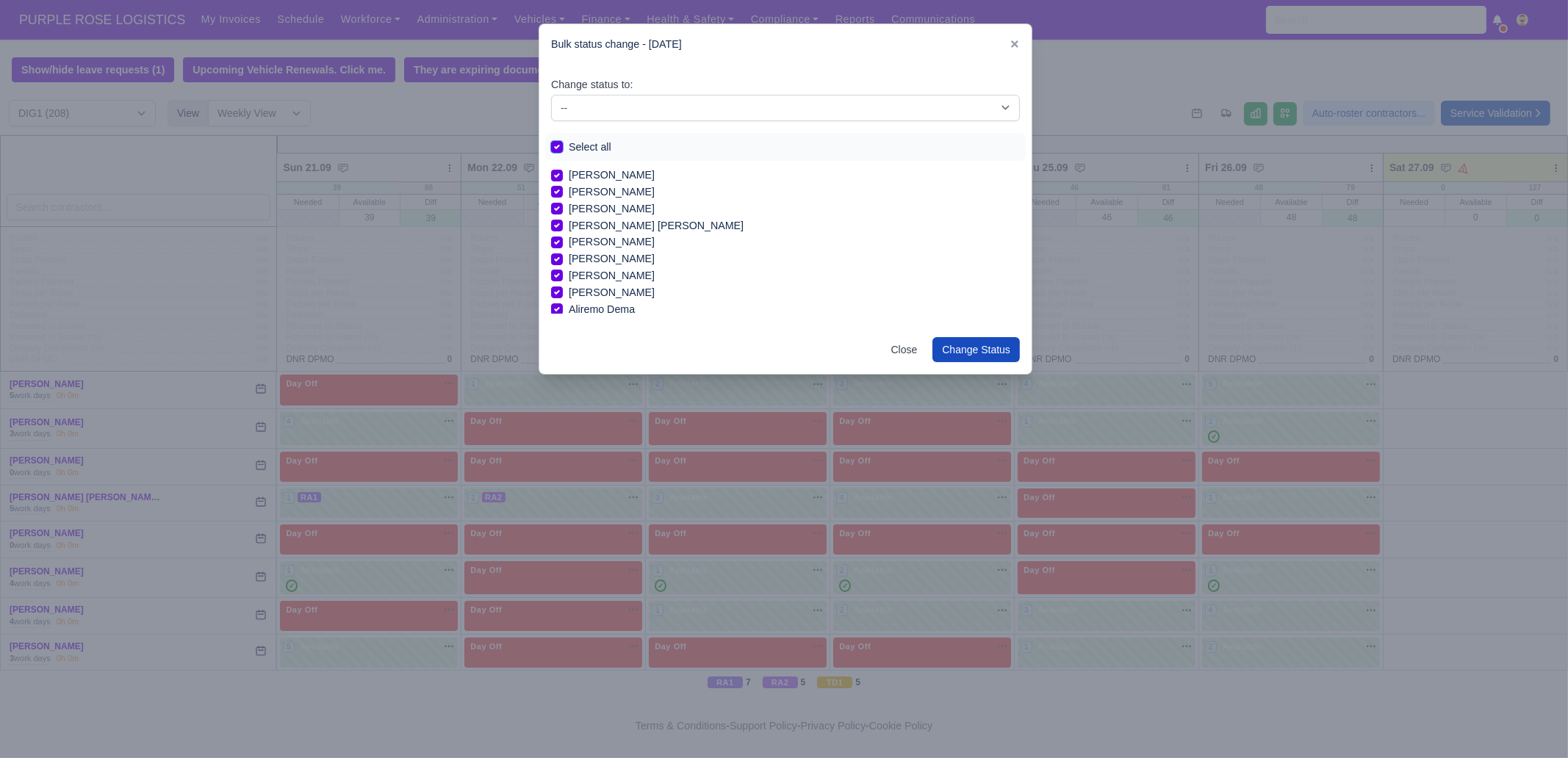
checkbox input "true"
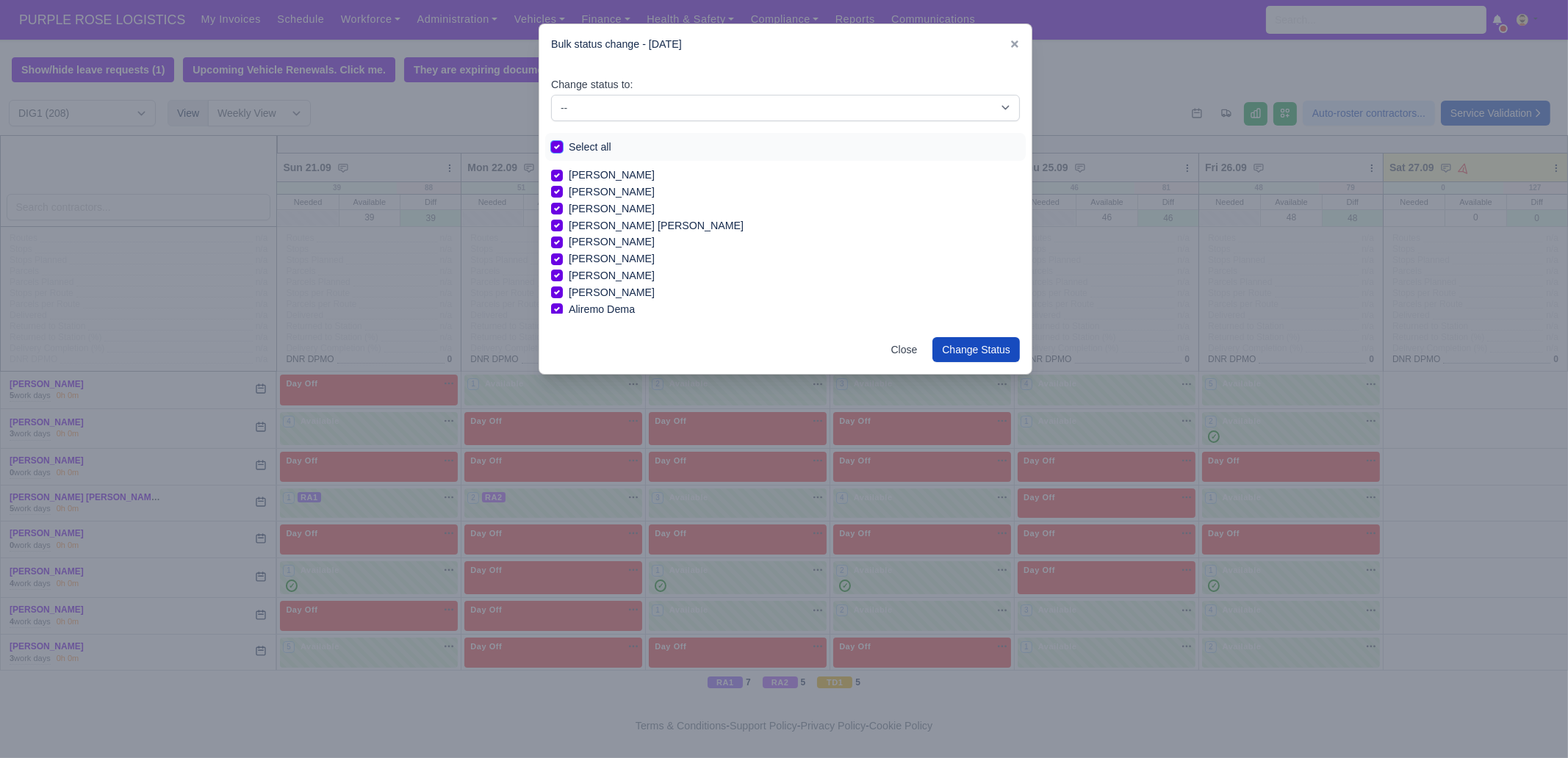
checkbox input "true"
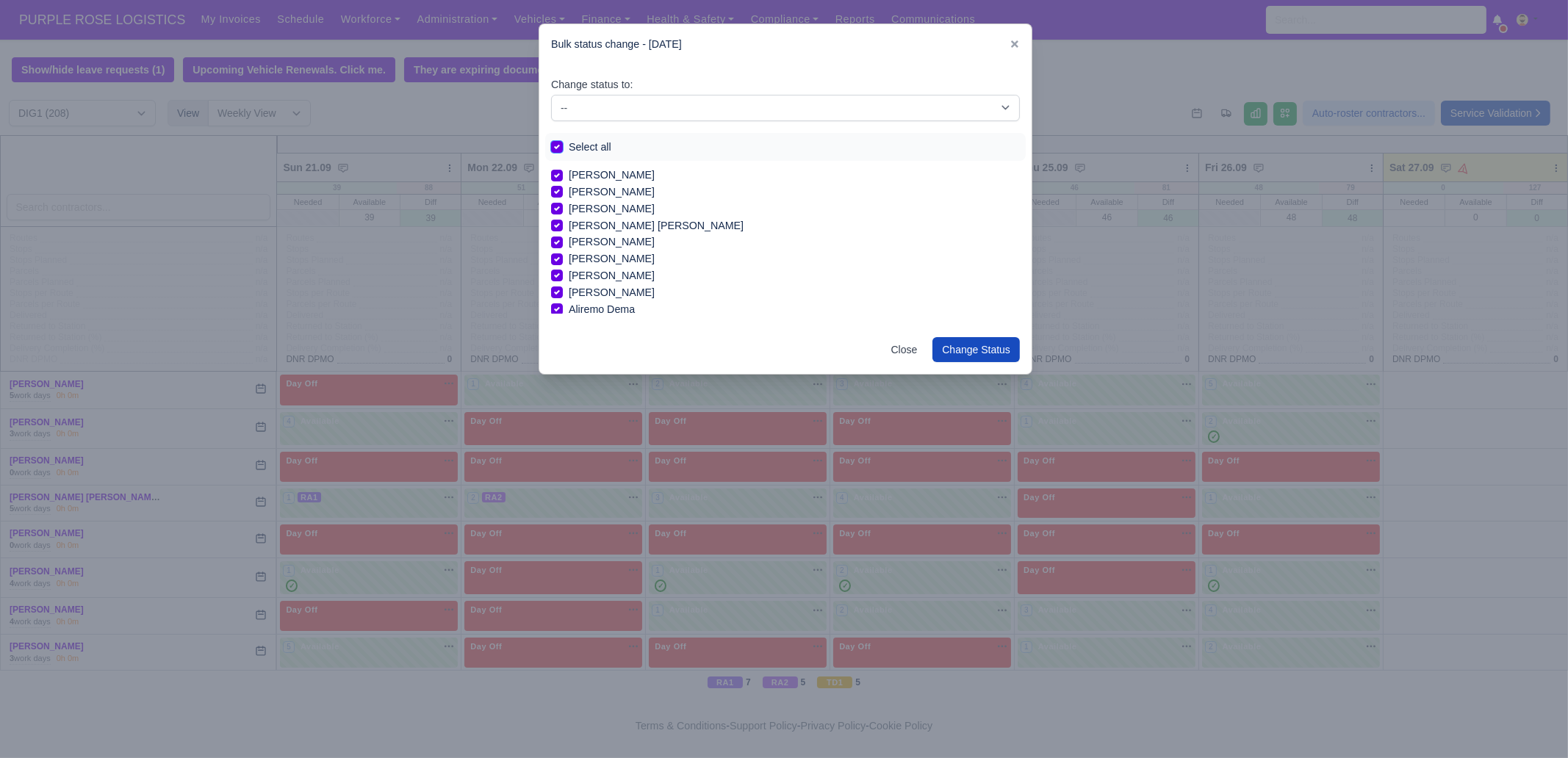
checkbox input "true"
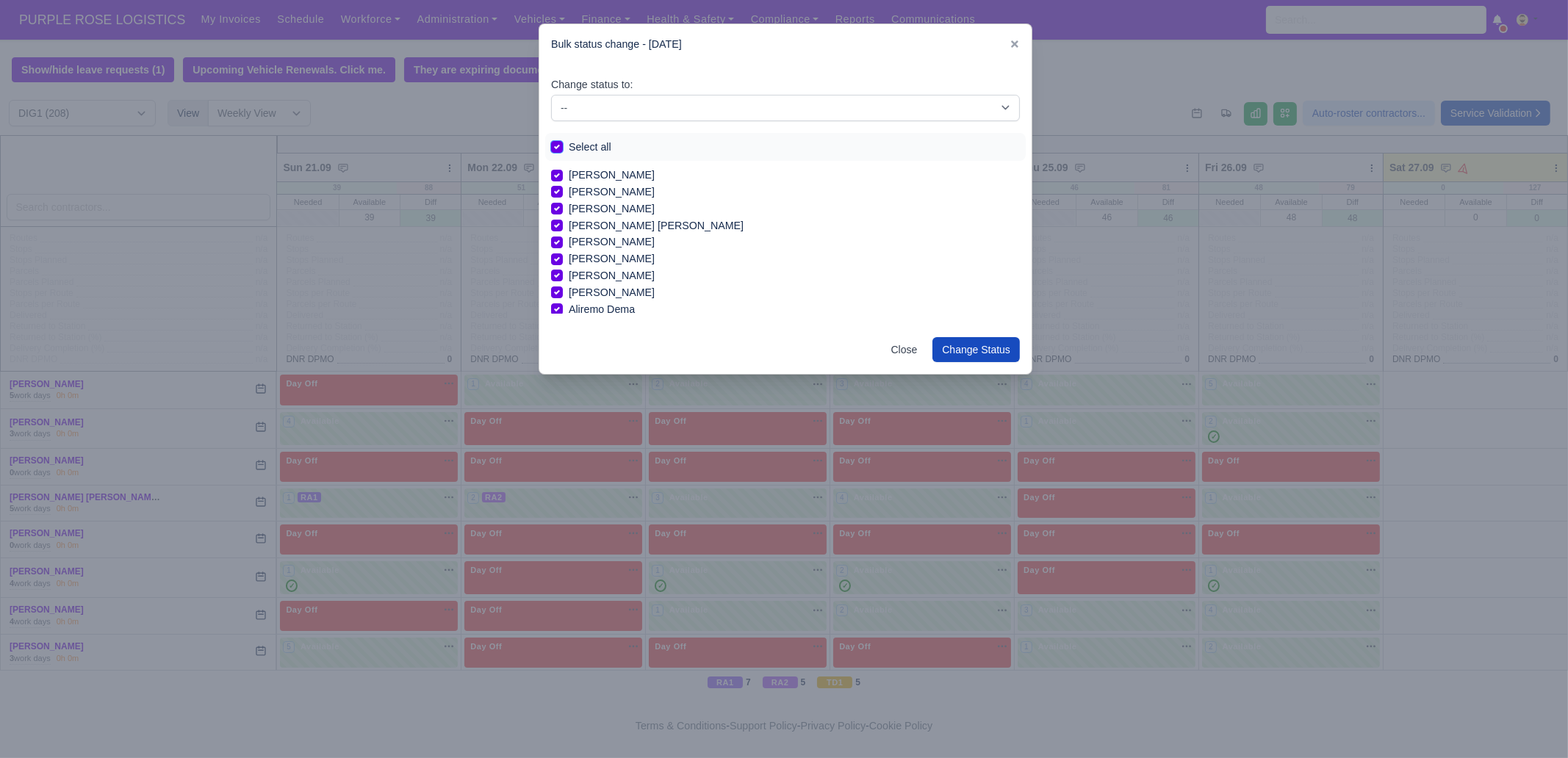
checkbox input "true"
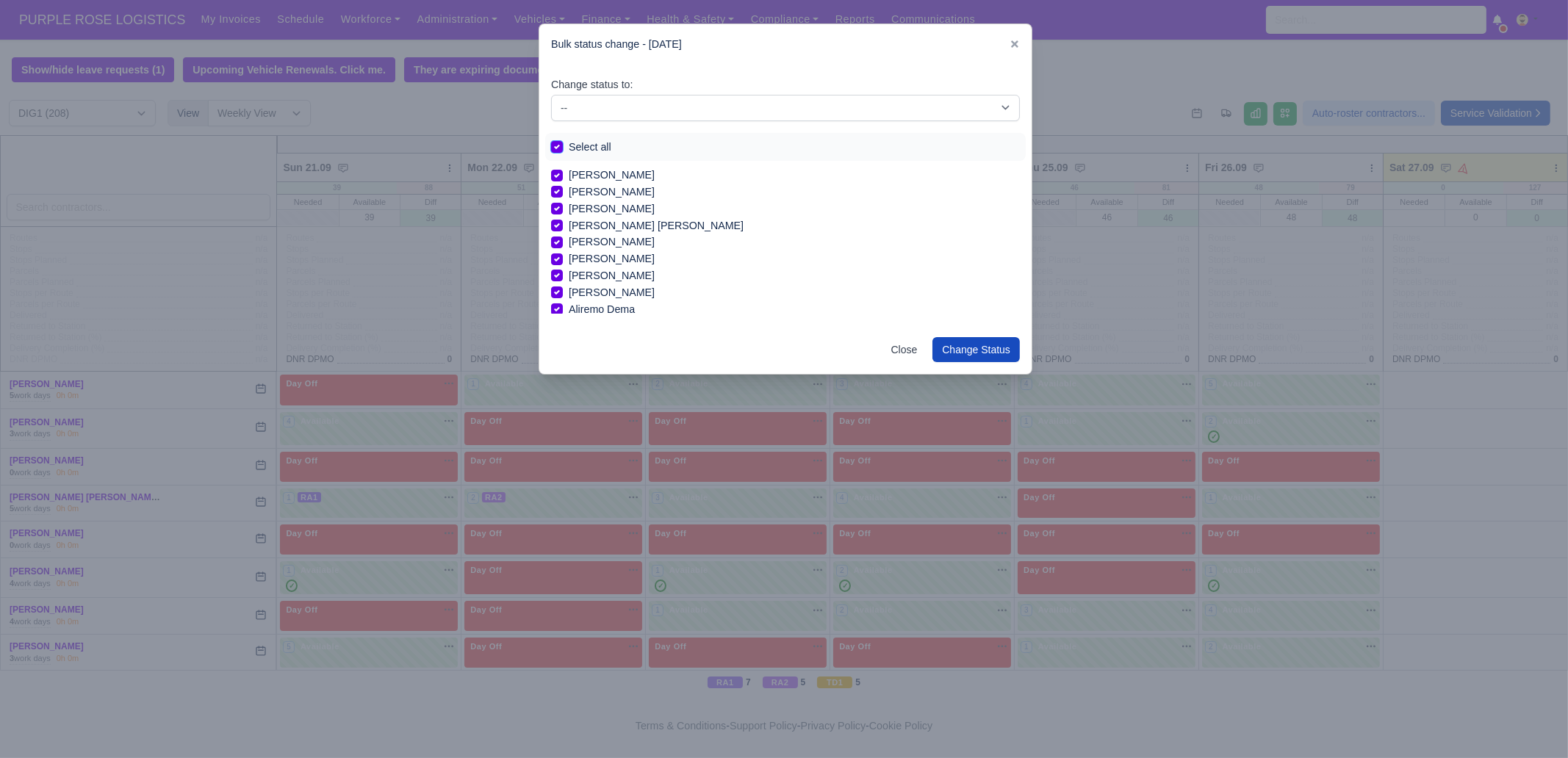
checkbox input "true"
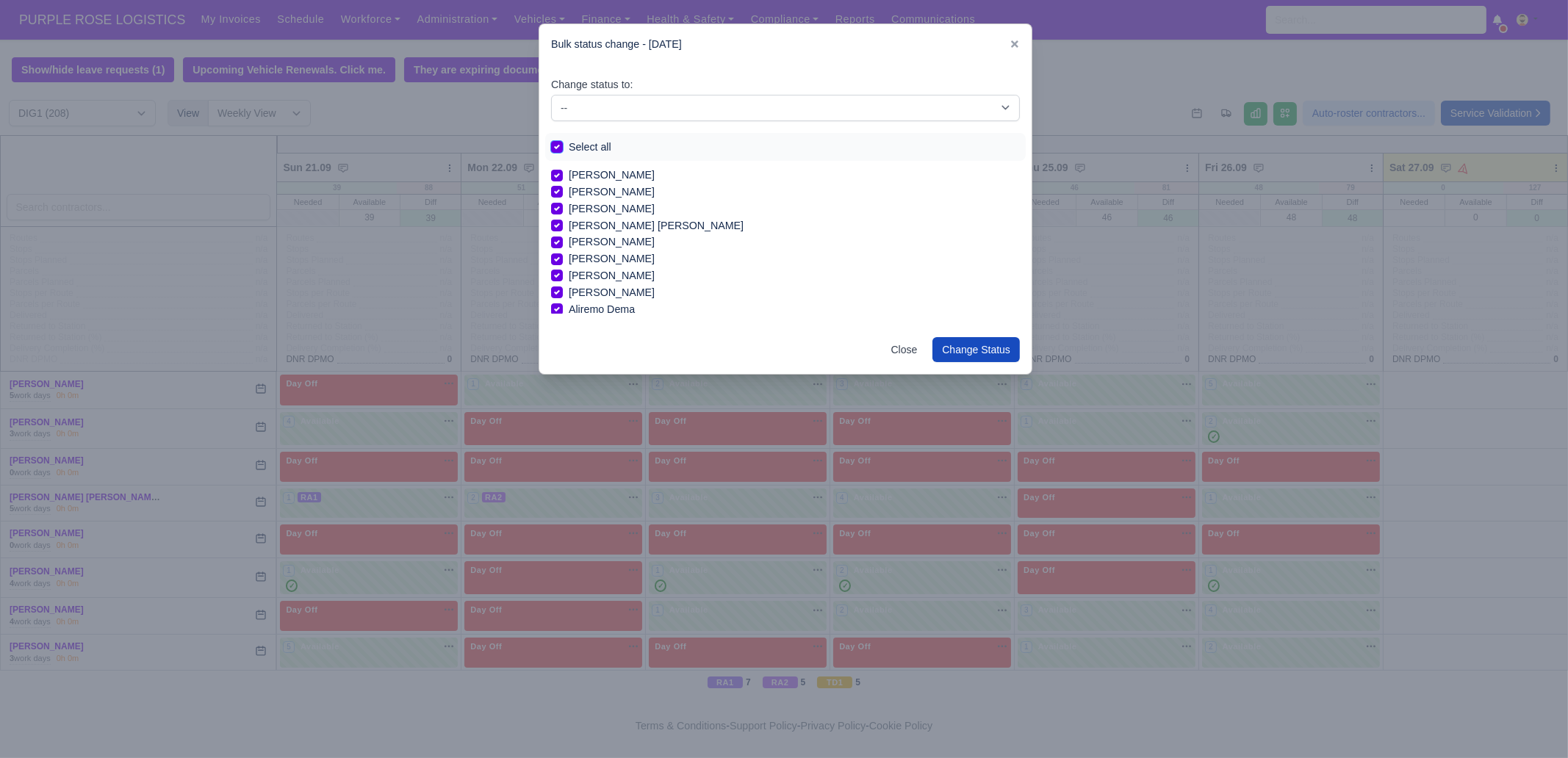
checkbox input "true"
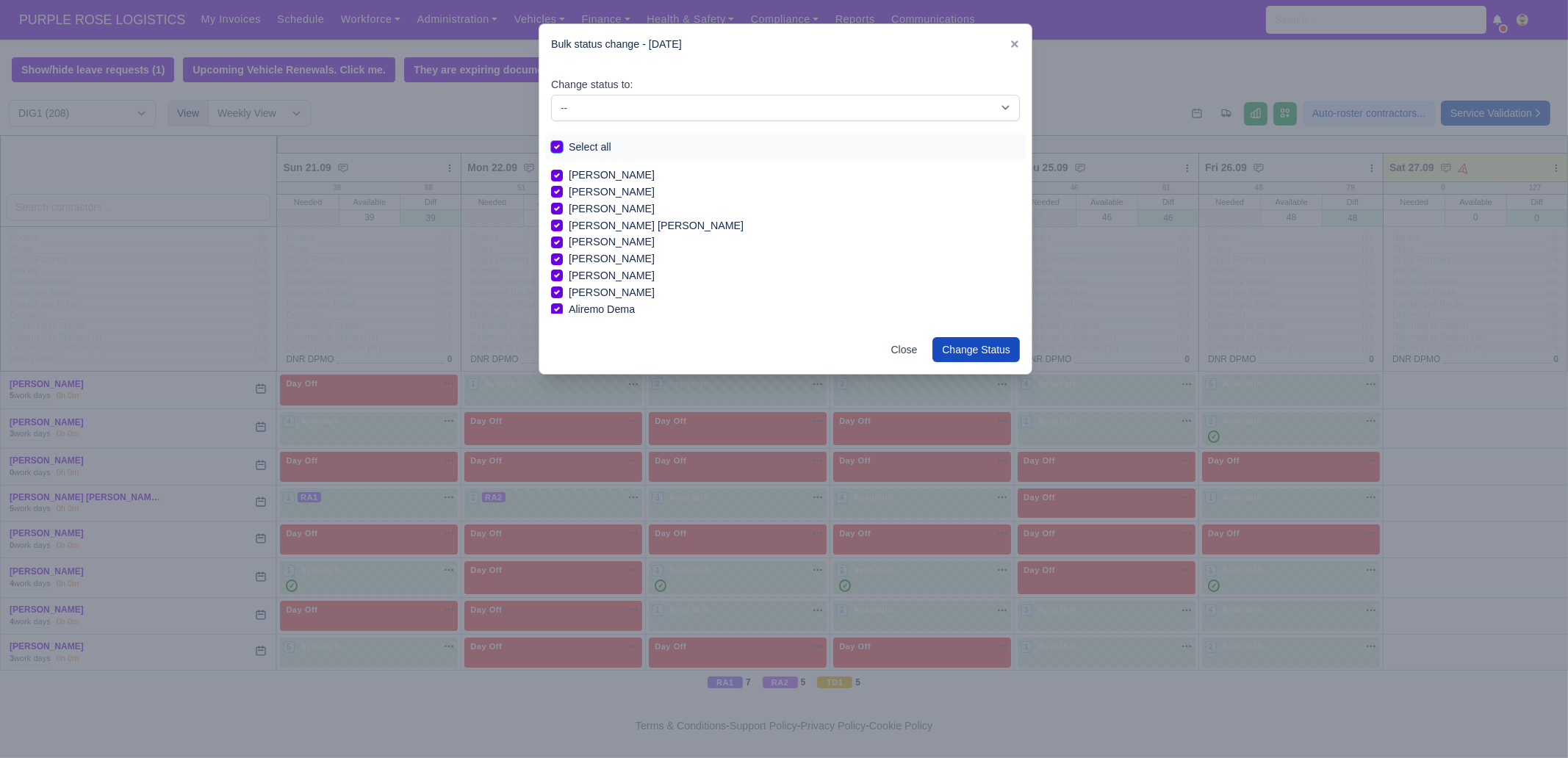
checkbox input "true"
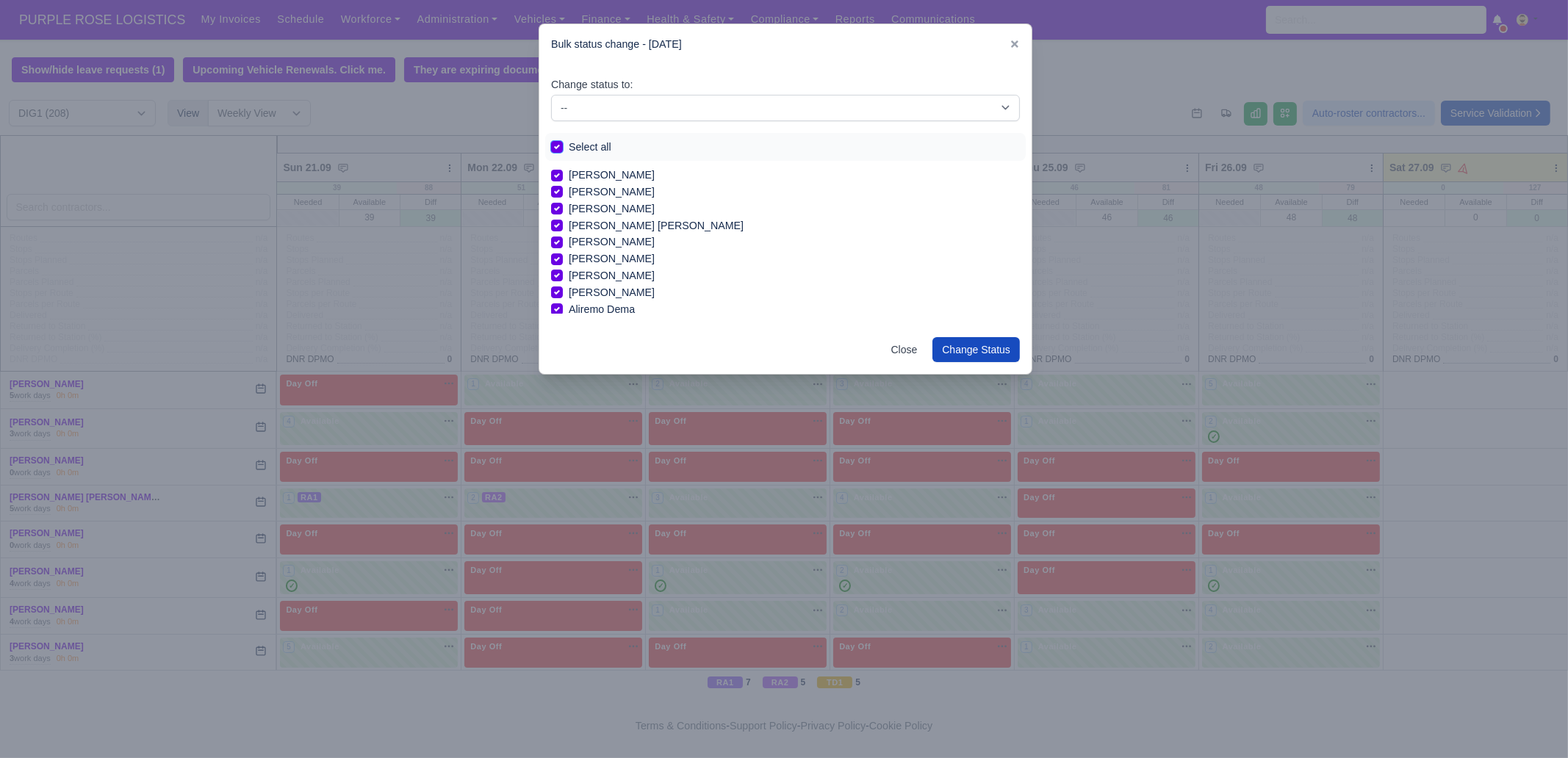
checkbox input "true"
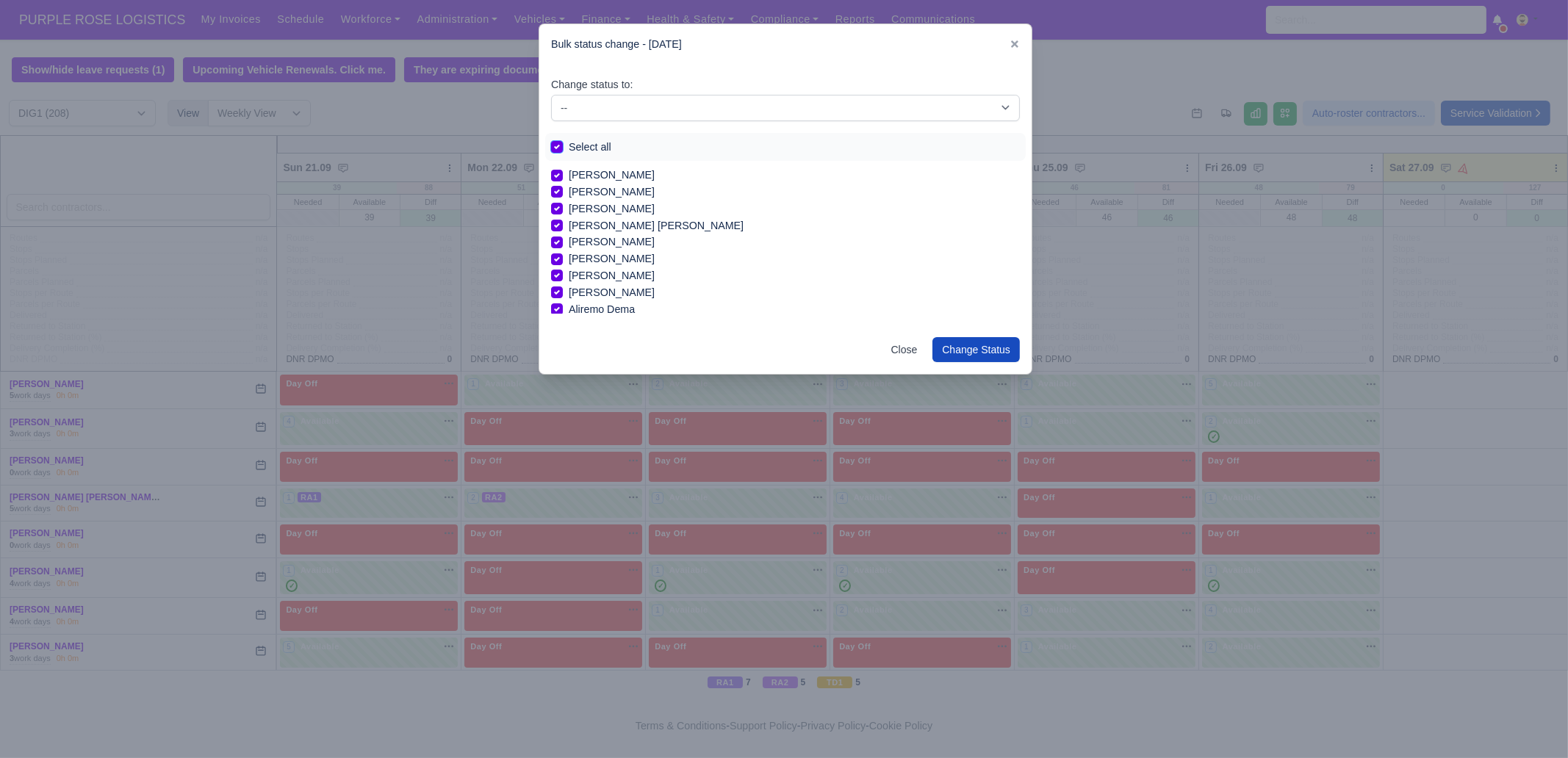
checkbox input "true"
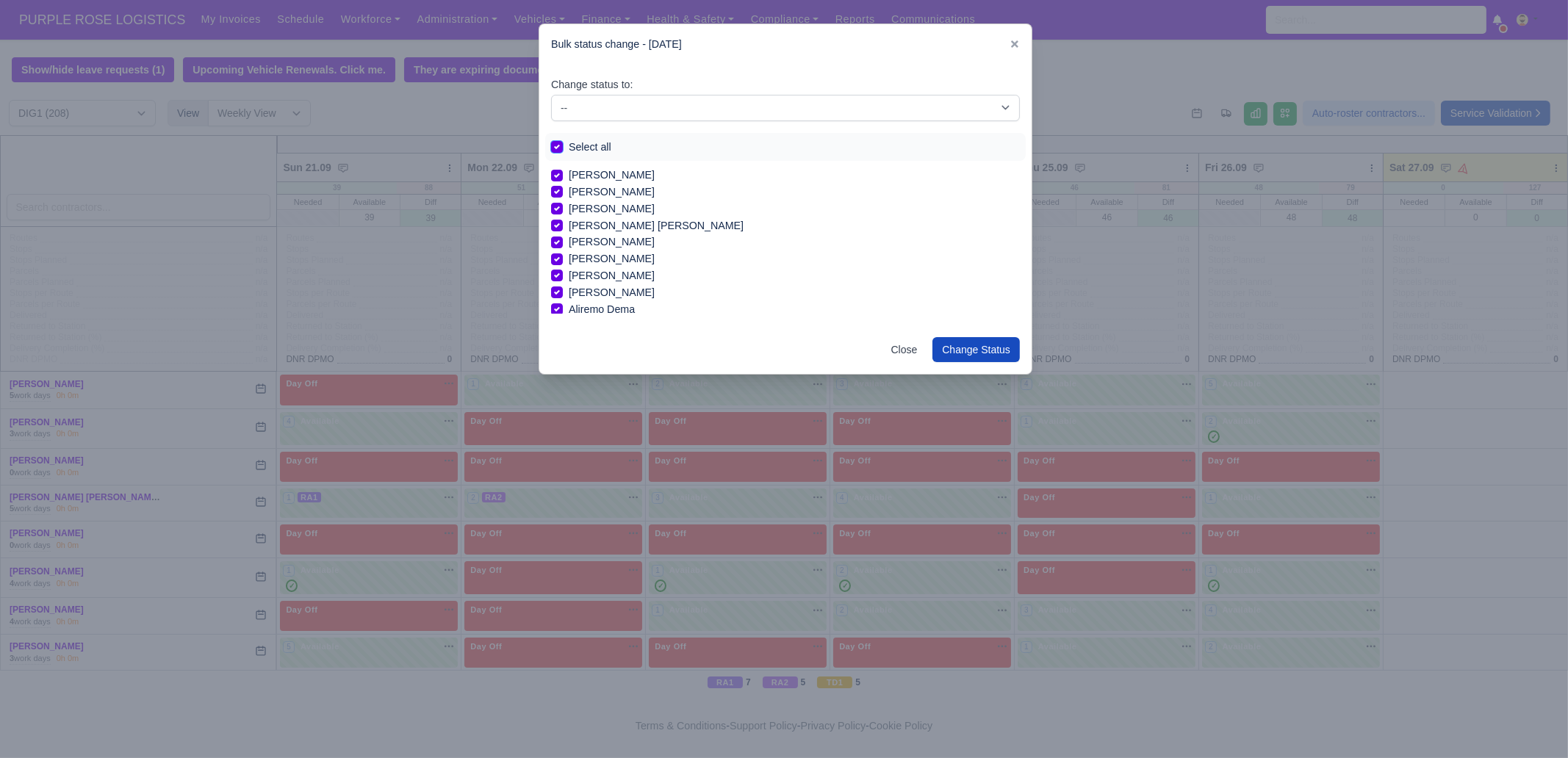
checkbox input "true"
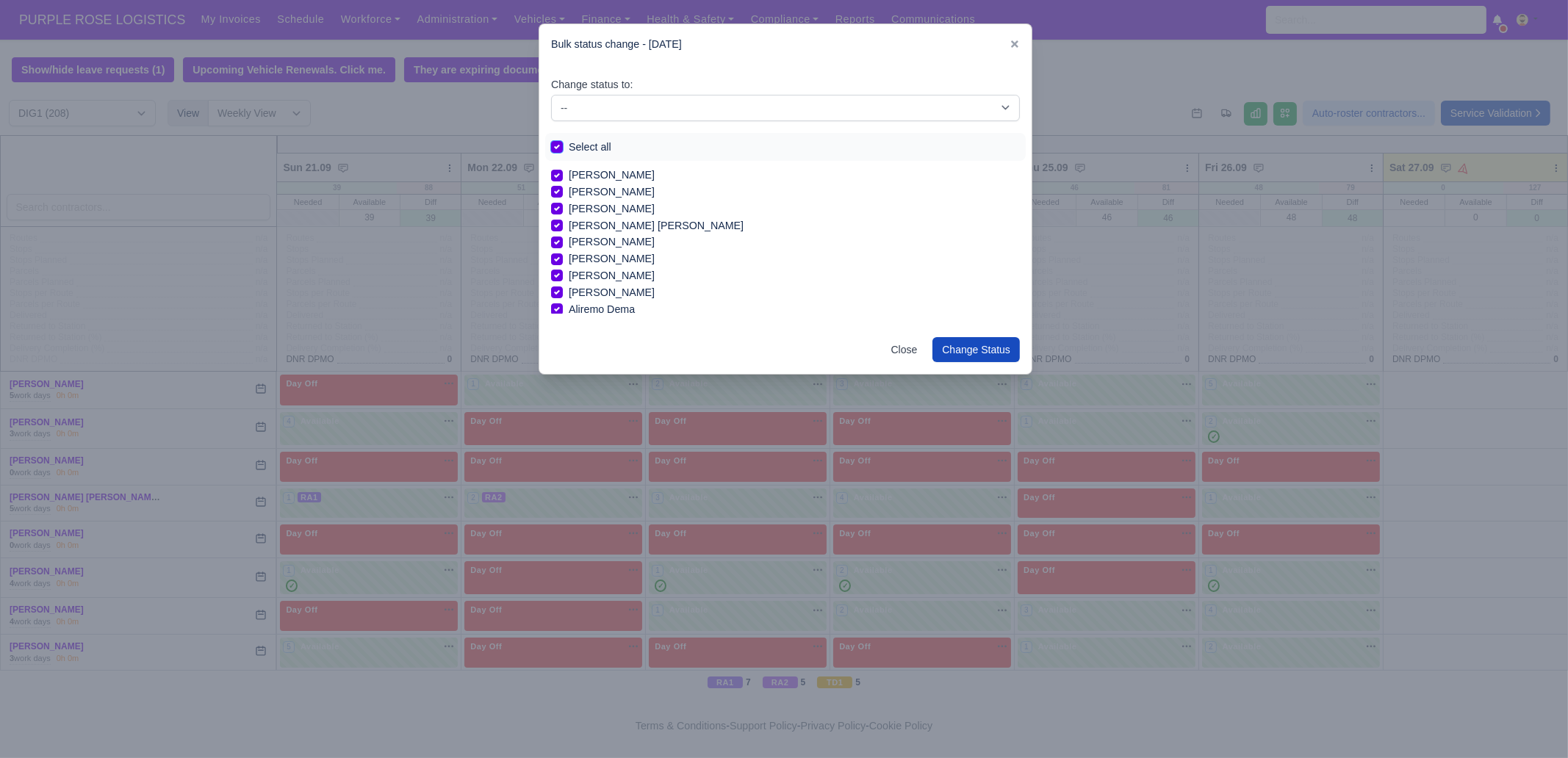
checkbox input "true"
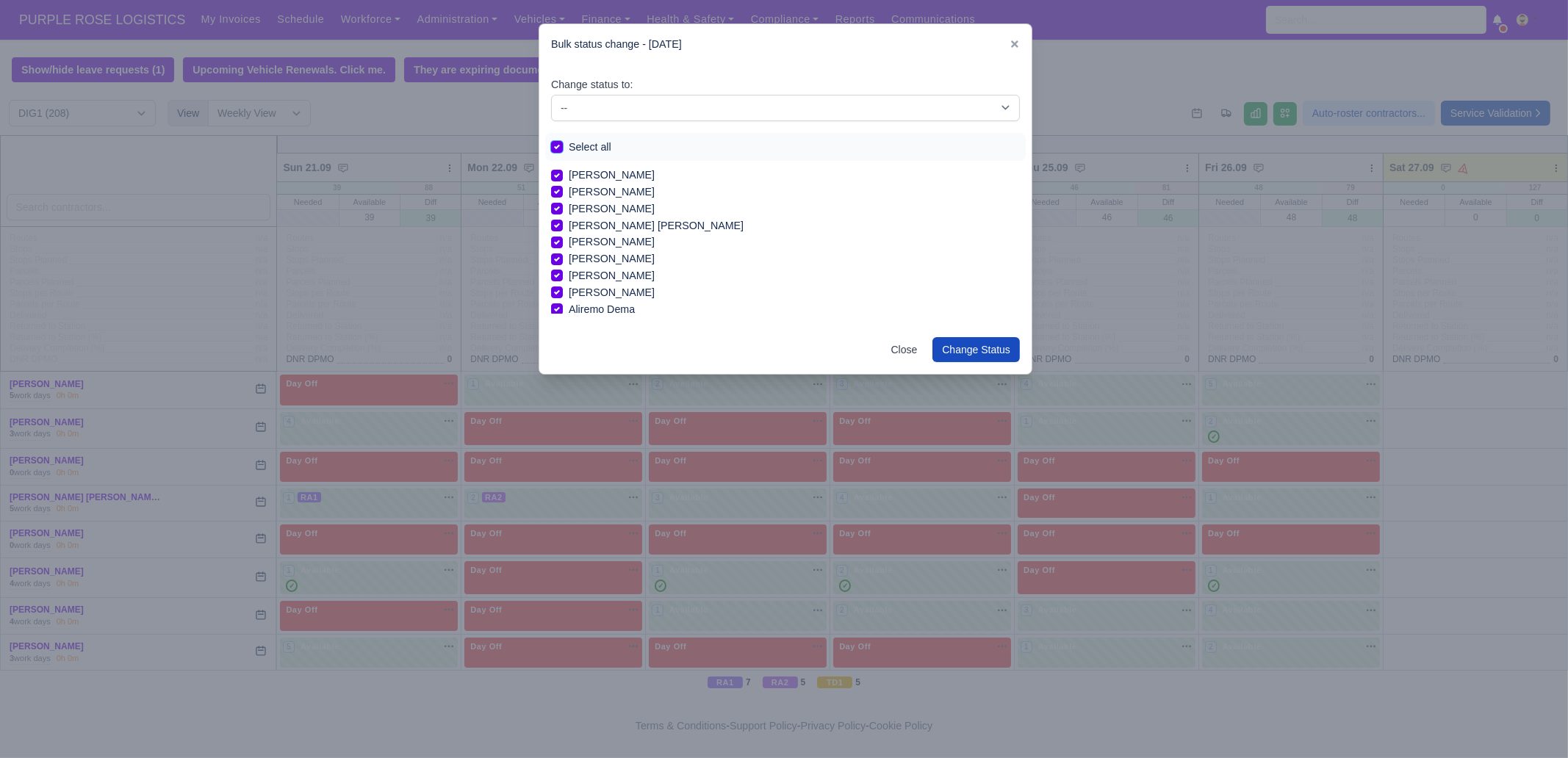
checkbox input "true"
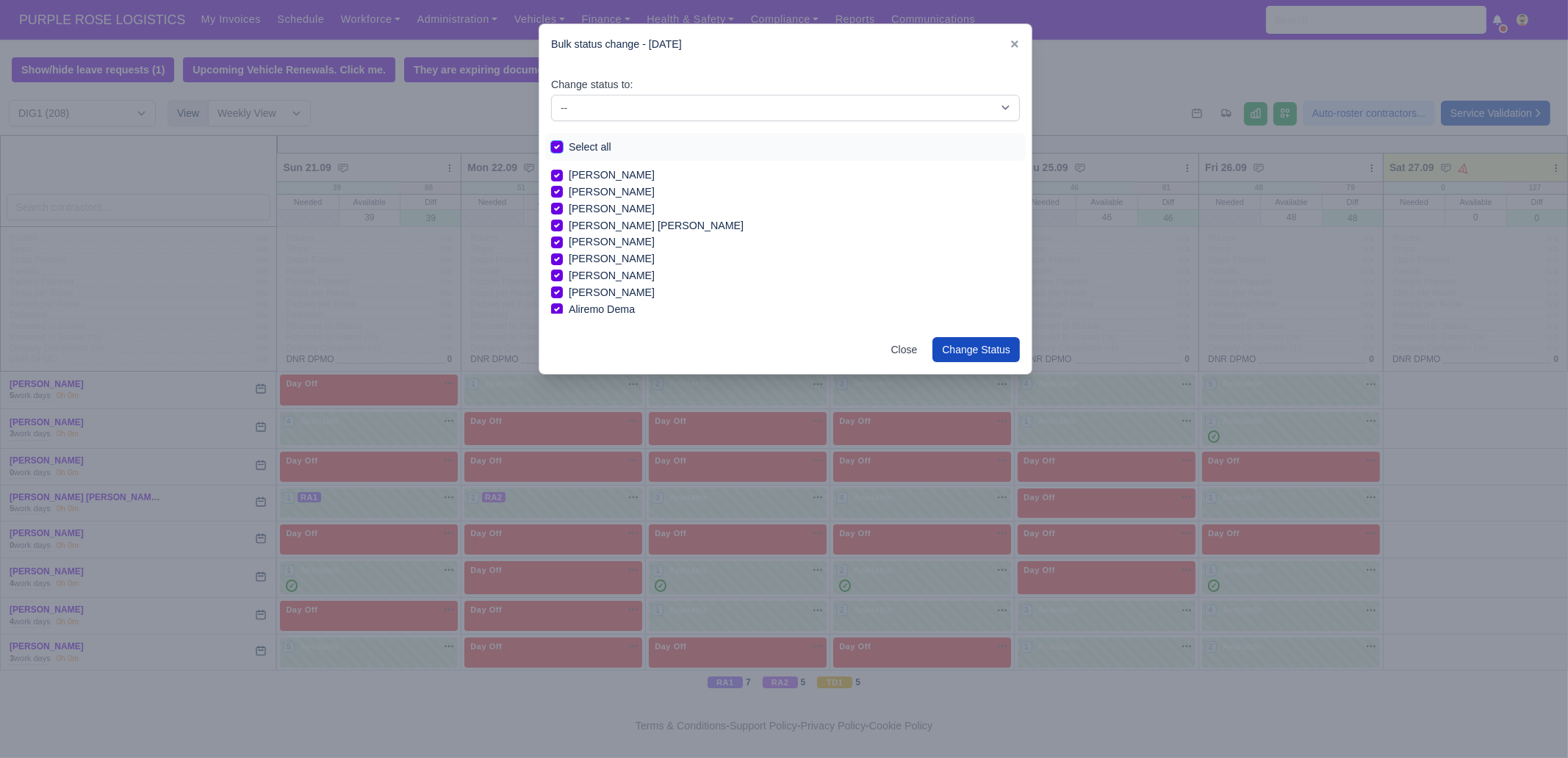
checkbox input "true"
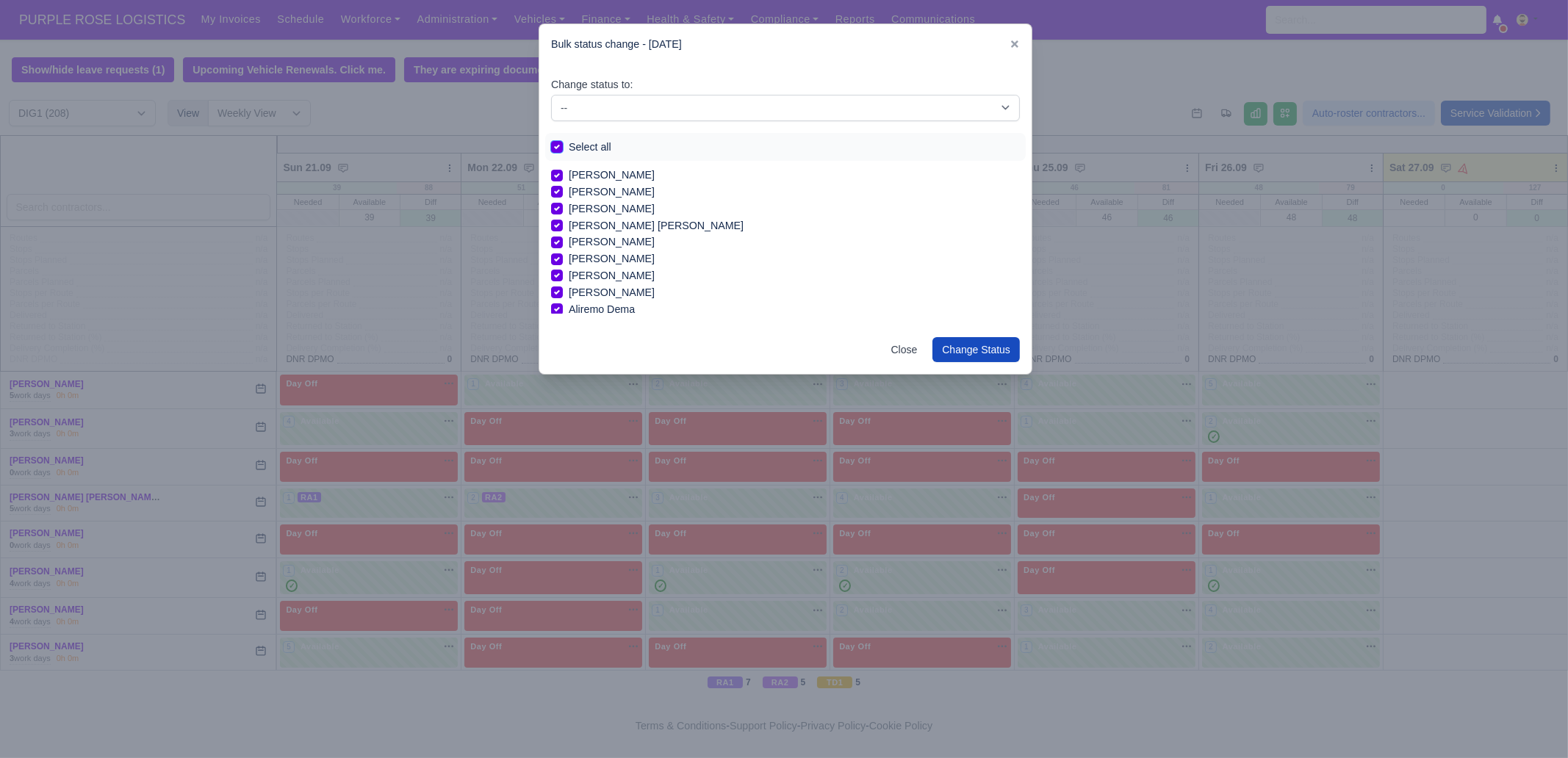
checkbox input "true"
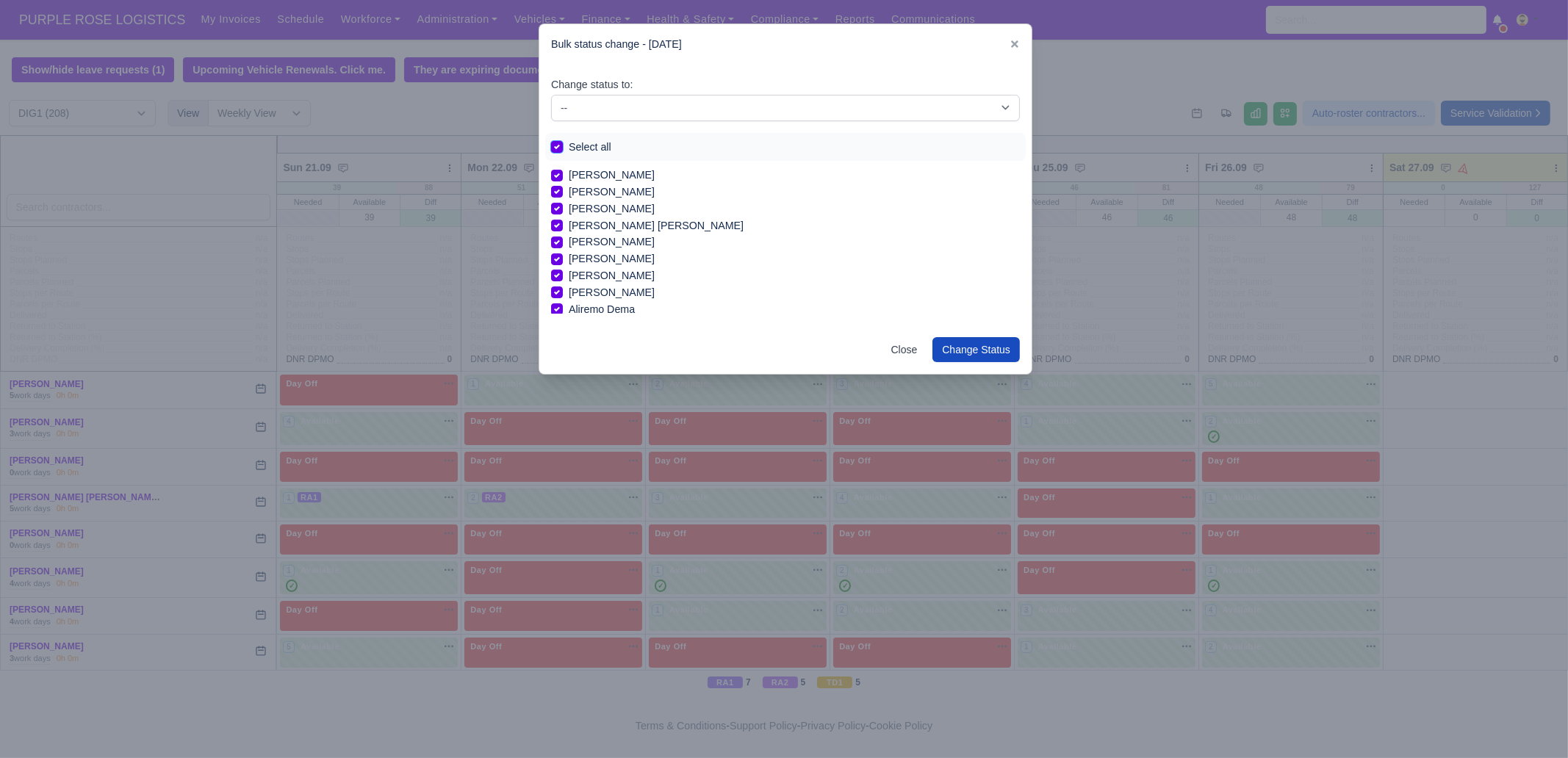
checkbox input "true"
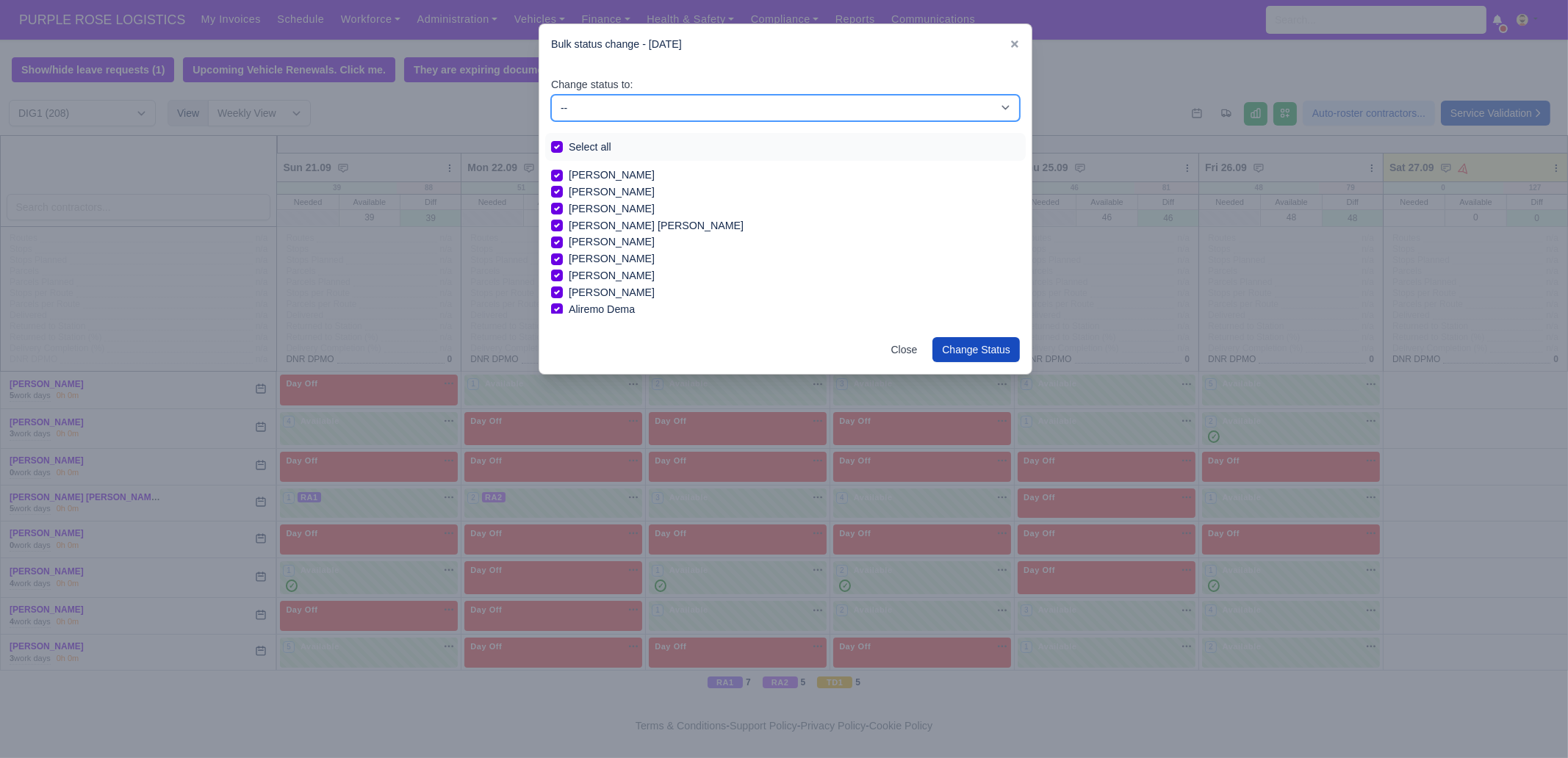
click at [649, 116] on select "-- Unasigned Available Day Off Stand By Other Depot" at bounding box center [785, 108] width 469 height 26
select select "Day Off"
click at [551, 95] on select "-- Unasigned Available Day Off Stand By Other Depot" at bounding box center [785, 108] width 469 height 26
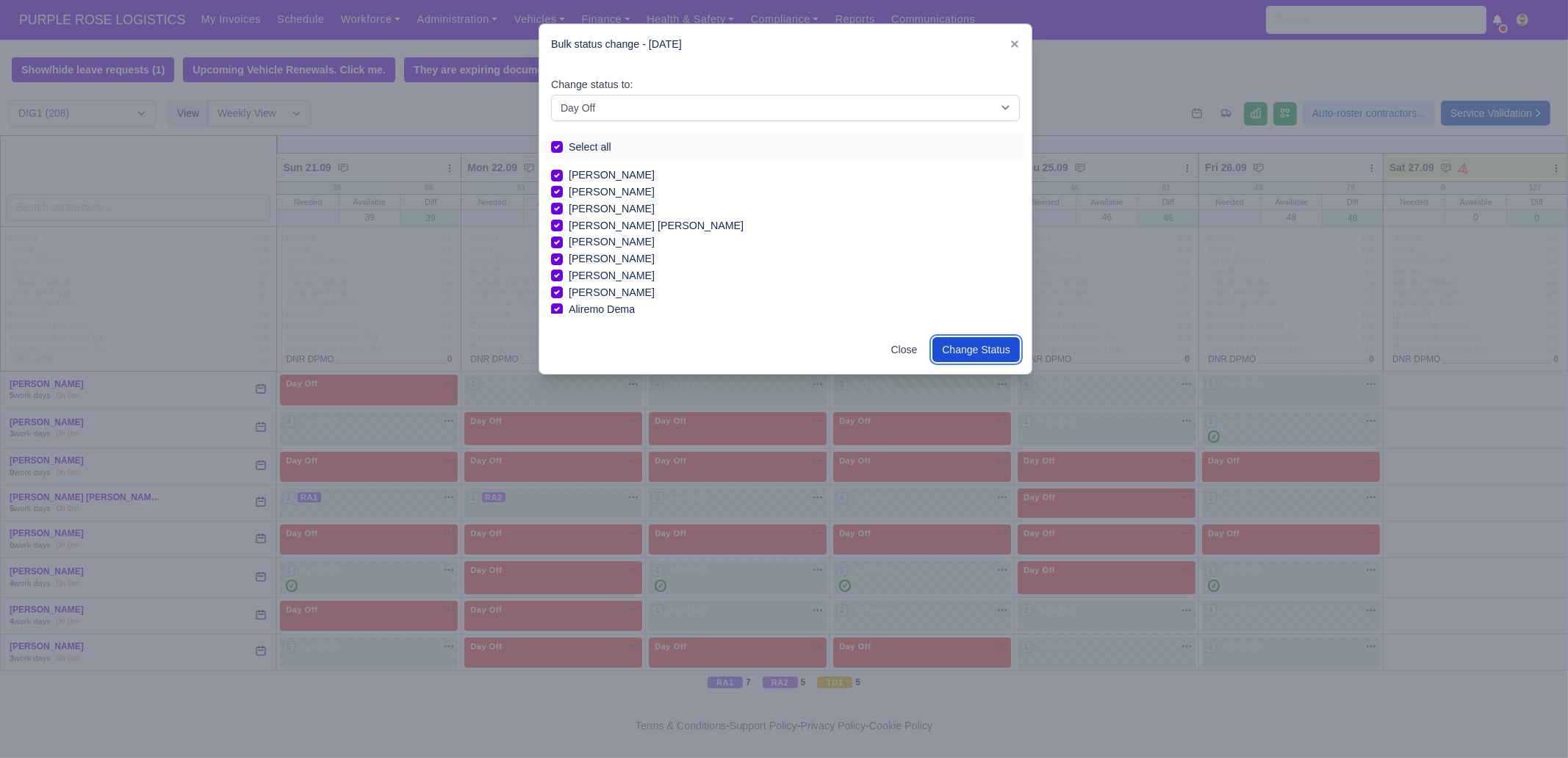
click at [964, 351] on button "Change Status" at bounding box center [976, 350] width 88 height 25
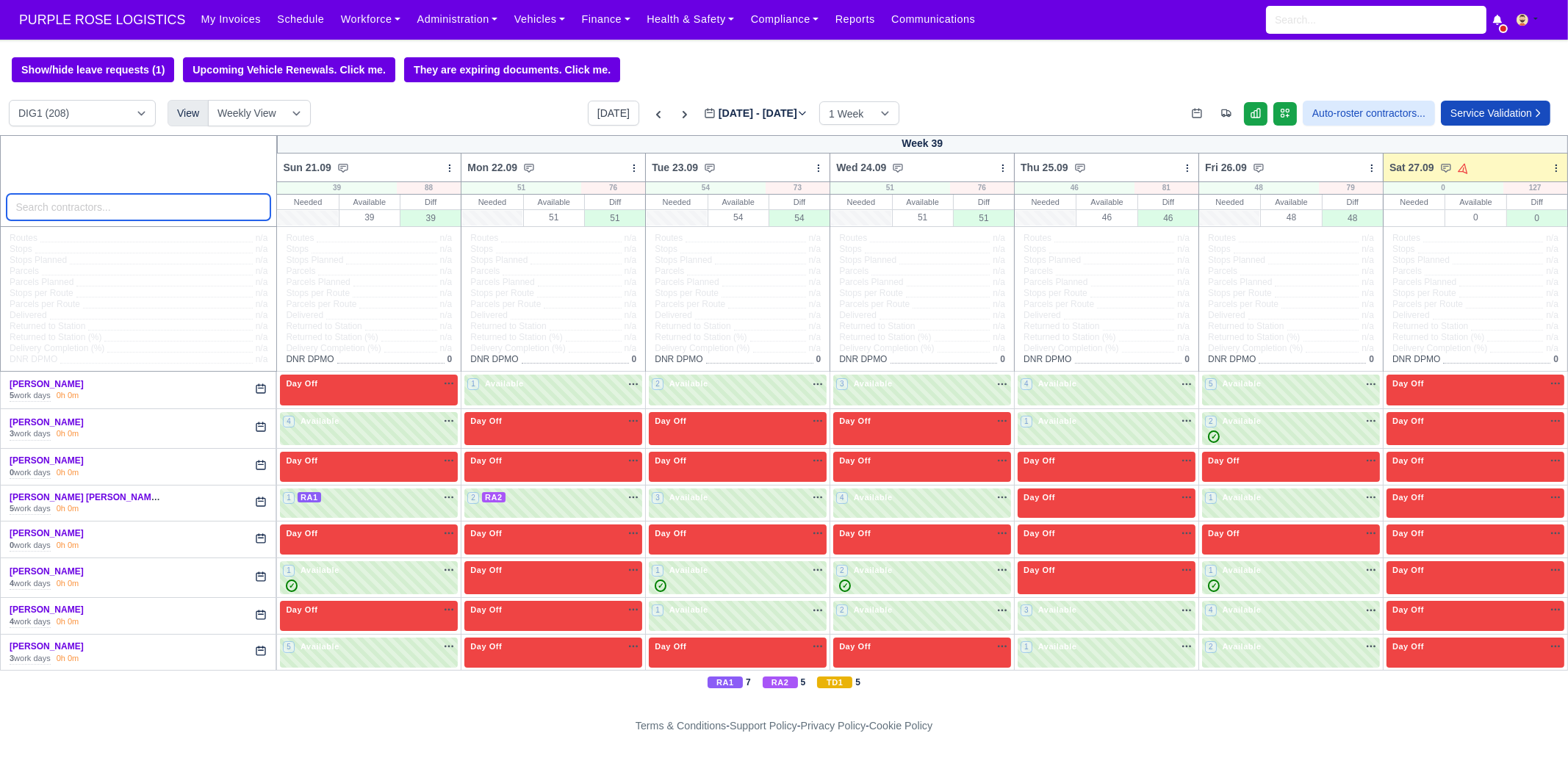
click at [180, 217] on input "search" at bounding box center [139, 207] width 265 height 26
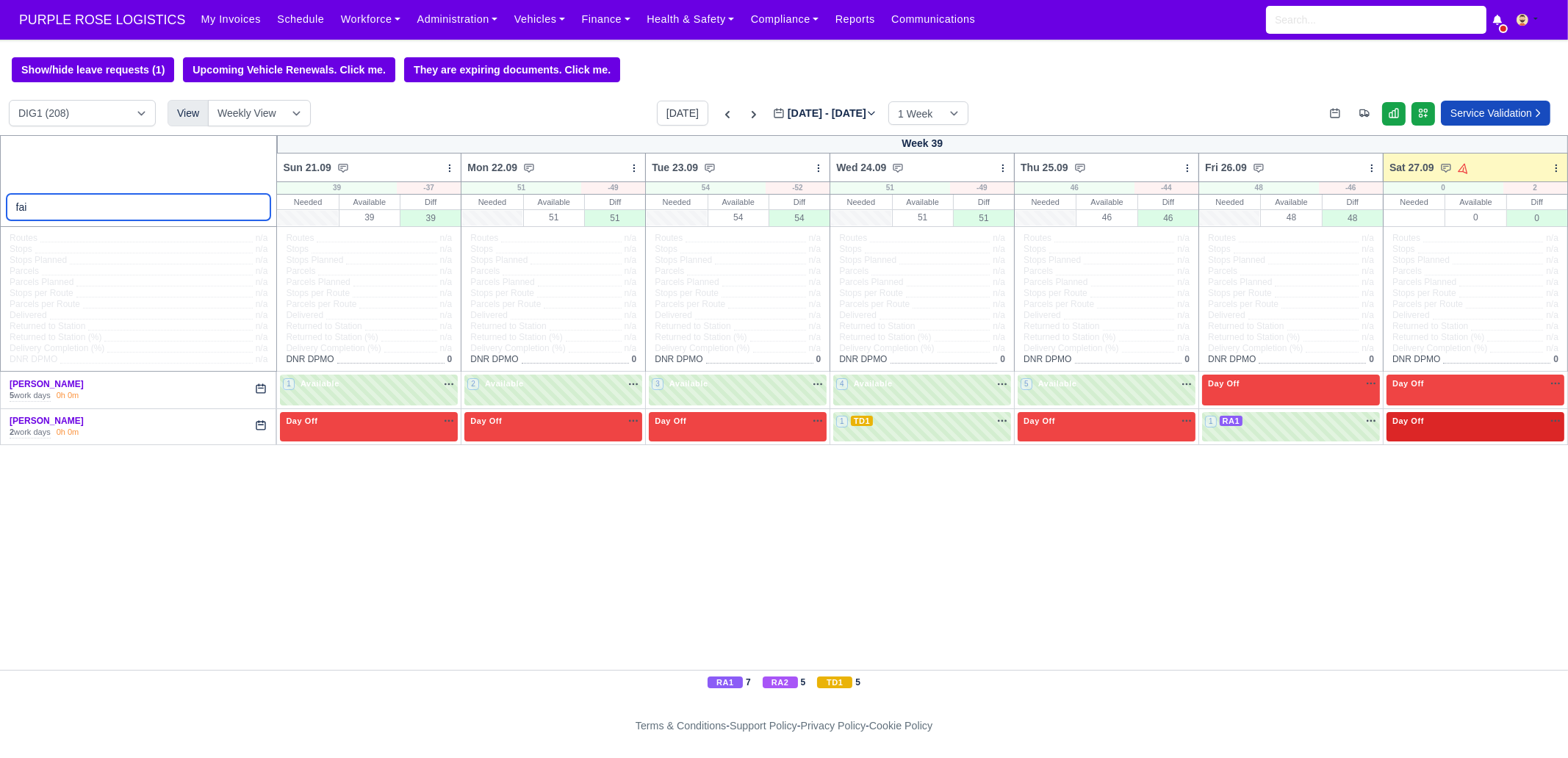
type input "fai"
click at [1459, 428] on div "Day Off Available" at bounding box center [1475, 422] width 172 height 12
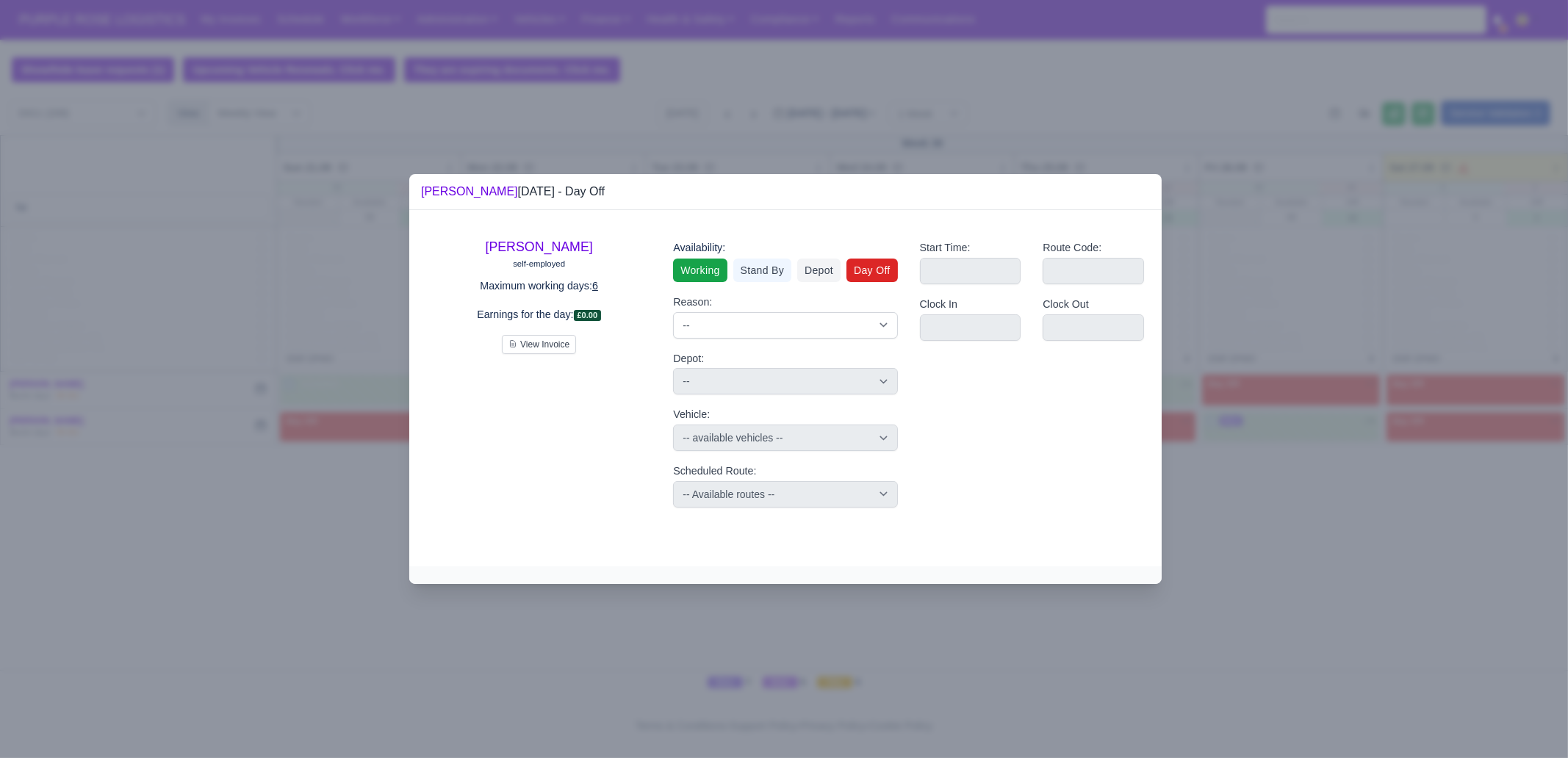
click at [703, 277] on link "Working" at bounding box center [699, 270] width 53 height 24
select select
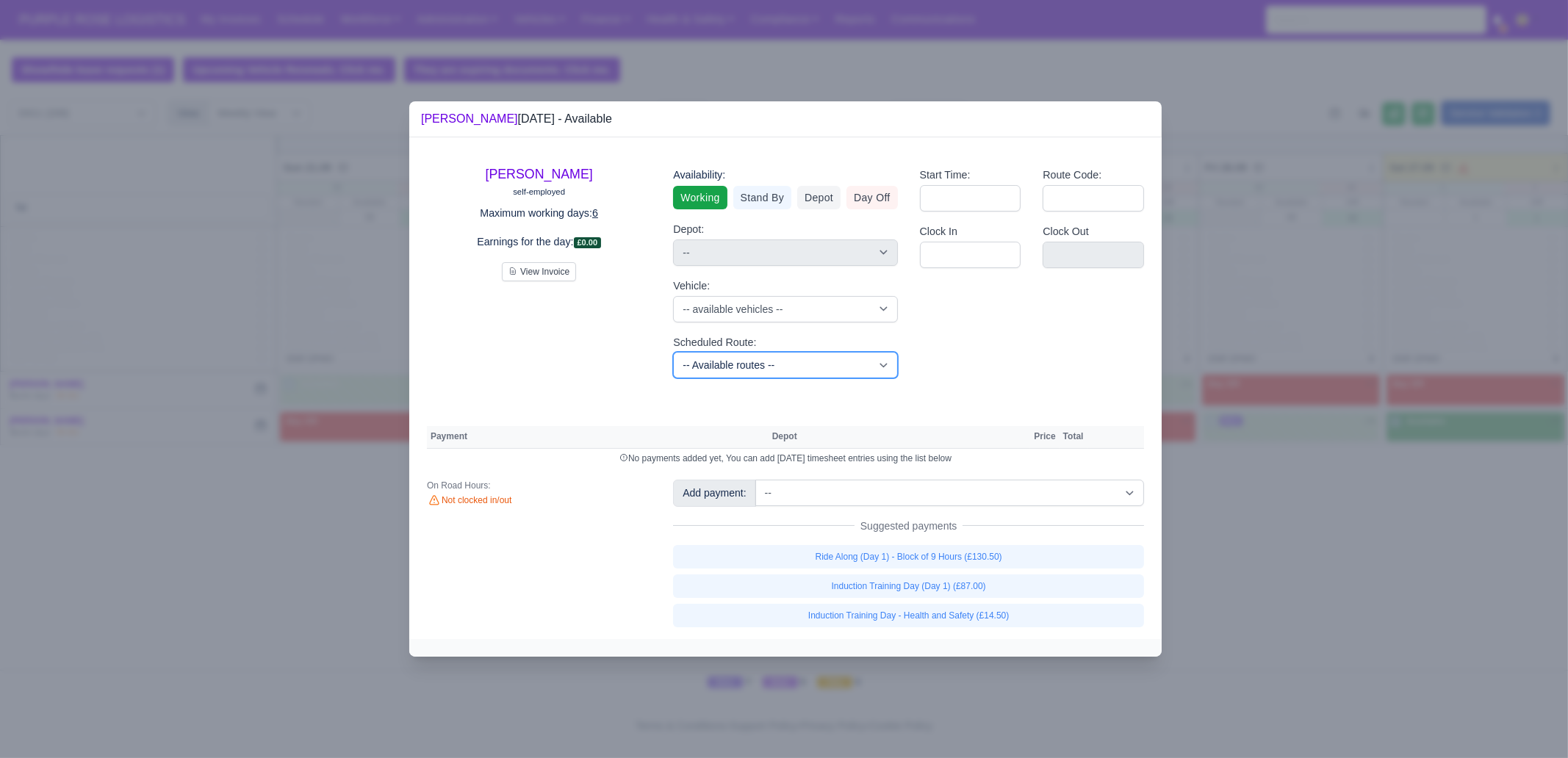
click at [772, 378] on select "-- Available routes -- Standard Parcel - Block of 6 Hours - (SD6) AmFlex RTS Ve…" at bounding box center [785, 365] width 224 height 26
select select "8"
click at [673, 352] on select "-- Available routes -- Standard Parcel - Block of 6 Hours - (SD6) AmFlex RTS Ve…" at bounding box center [785, 365] width 224 height 26
select select
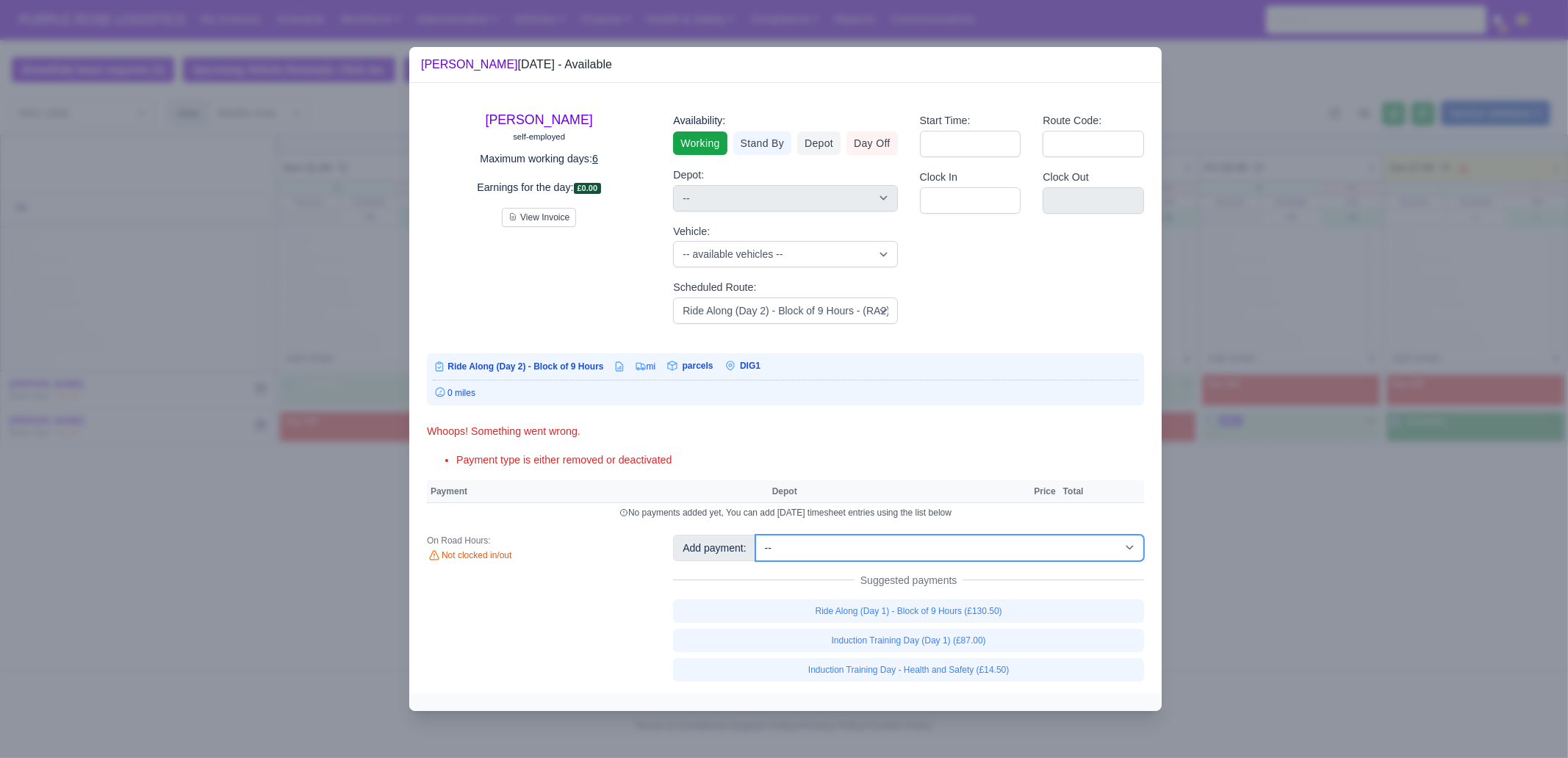
click at [946, 555] on select "-- Additional Hour Support (£14.50) Additional Hour Support (Walkers) (£13.50) …" at bounding box center [950, 548] width 389 height 26
click at [755, 535] on select "-- Additional Hour Support (£14.50) Additional Hour Support (Walkers) (£13.50) …" at bounding box center [950, 548] width 389 height 26
select select "1"
select select
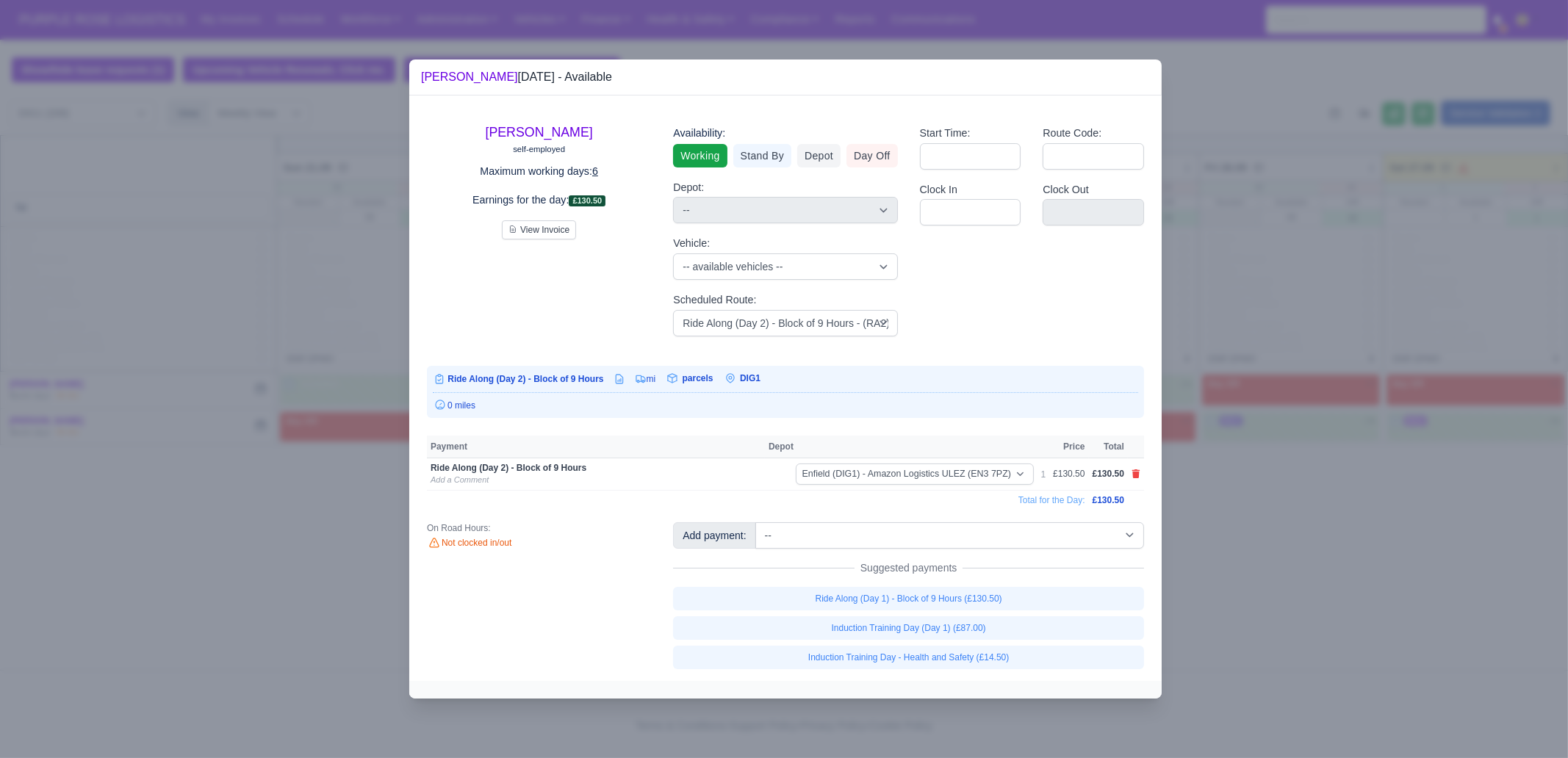
click at [1355, 640] on div at bounding box center [784, 379] width 1568 height 758
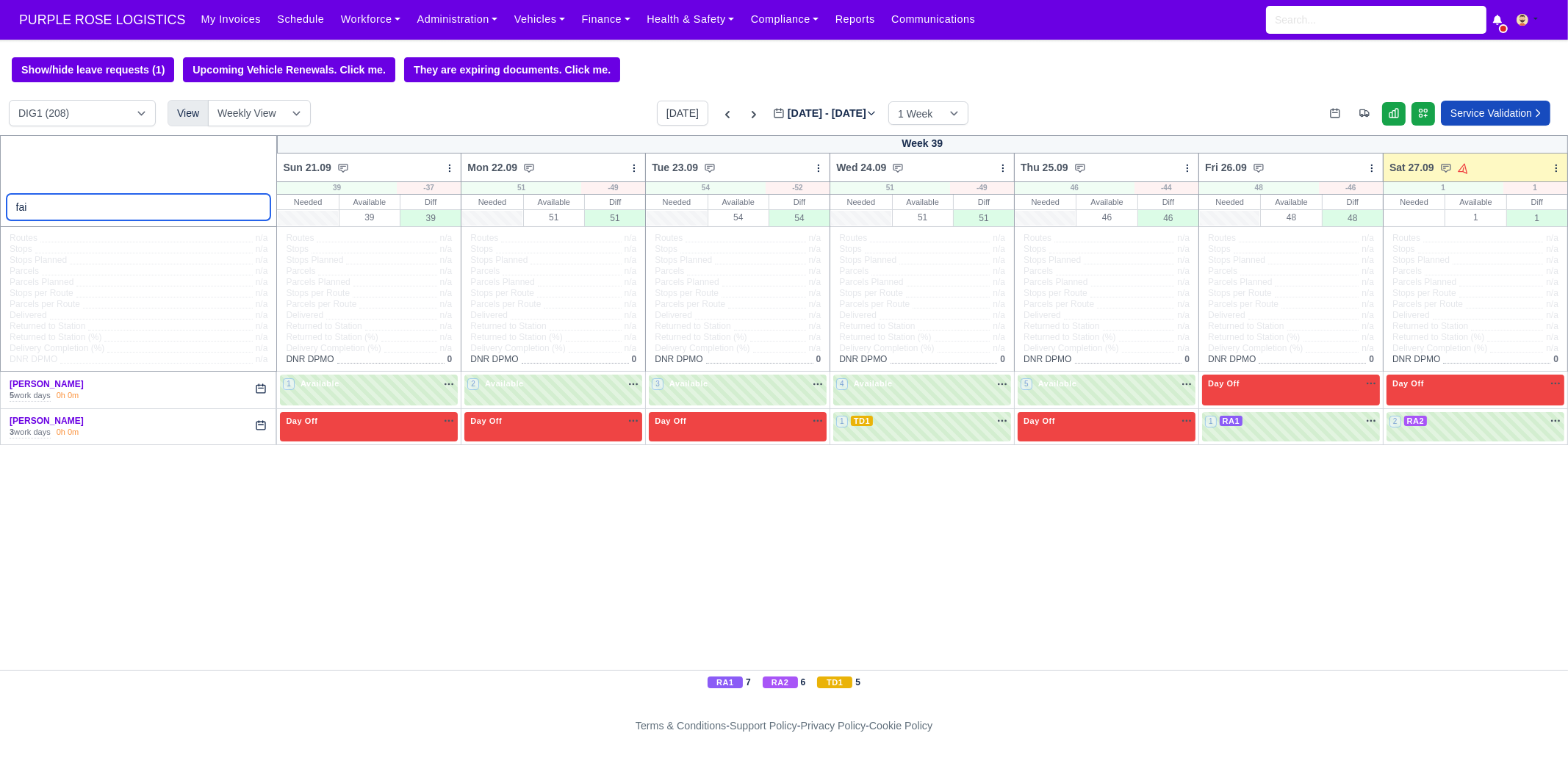
click at [147, 209] on input "fai" at bounding box center [139, 207] width 265 height 26
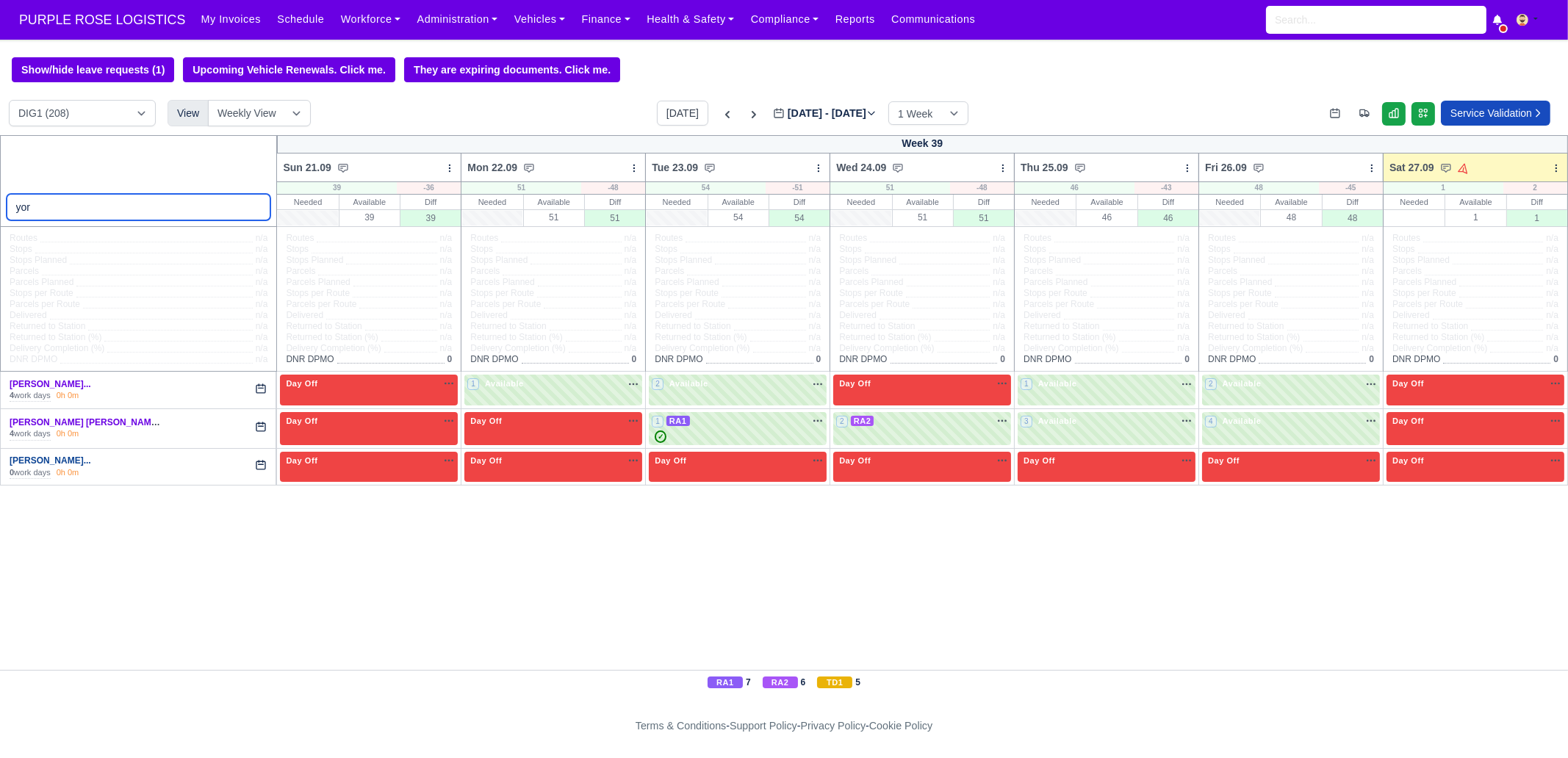
type input "yor"
click at [91, 461] on link "[PERSON_NAME]..." at bounding box center [50, 461] width 81 height 11
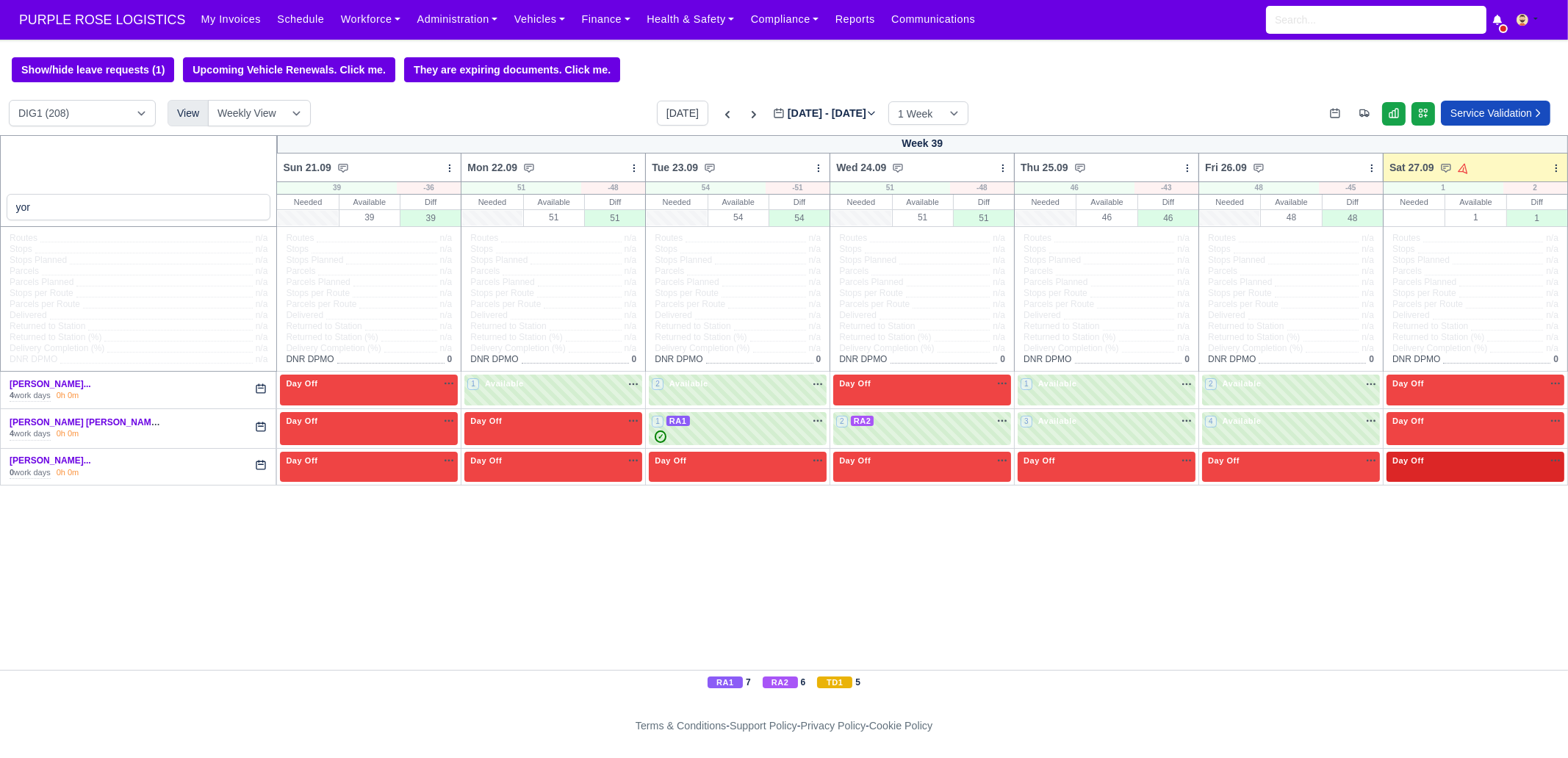
click at [1423, 461] on span "Day Off" at bounding box center [1408, 461] width 38 height 11
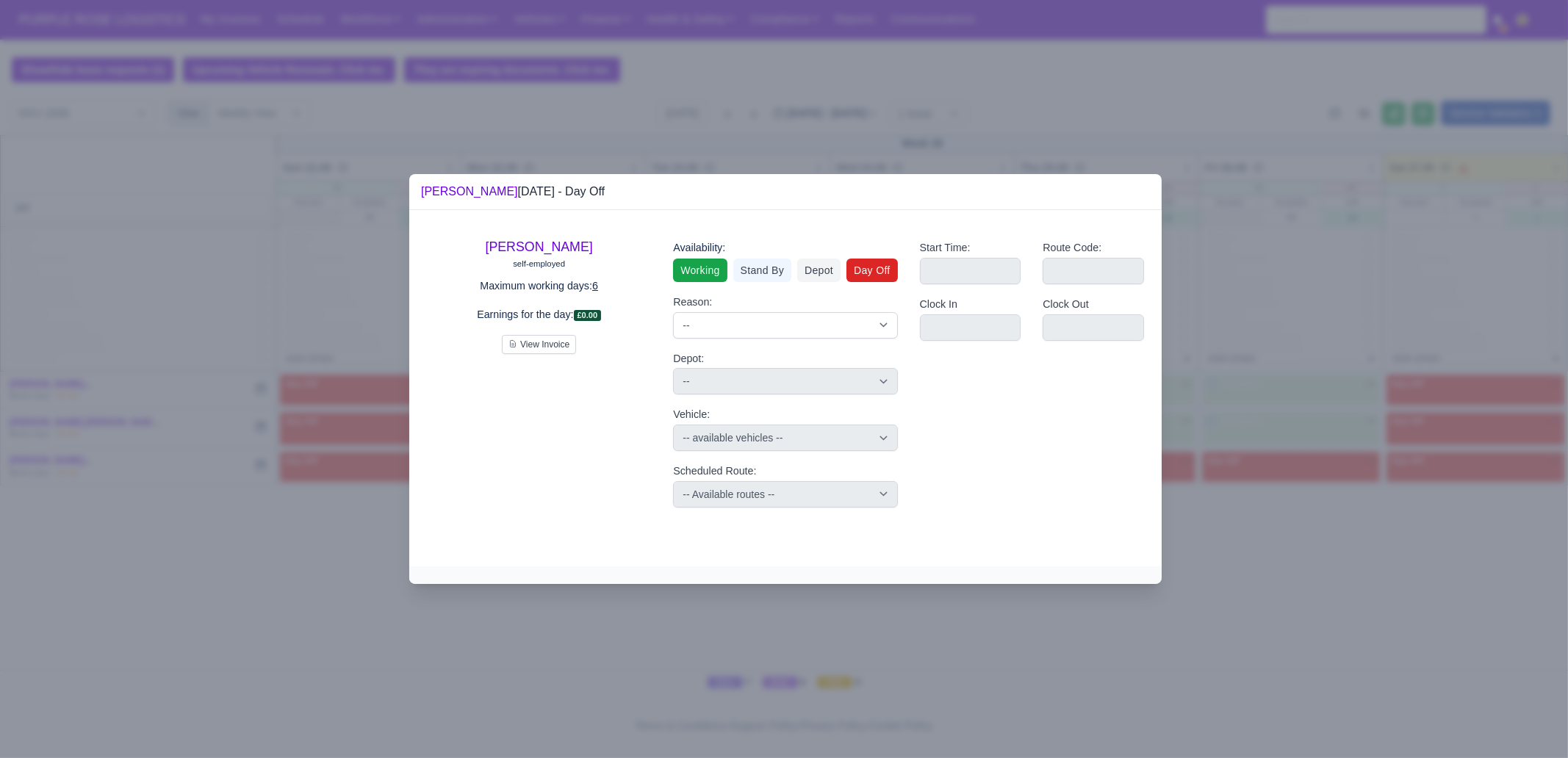
click at [686, 273] on link "Working" at bounding box center [699, 270] width 53 height 24
select select
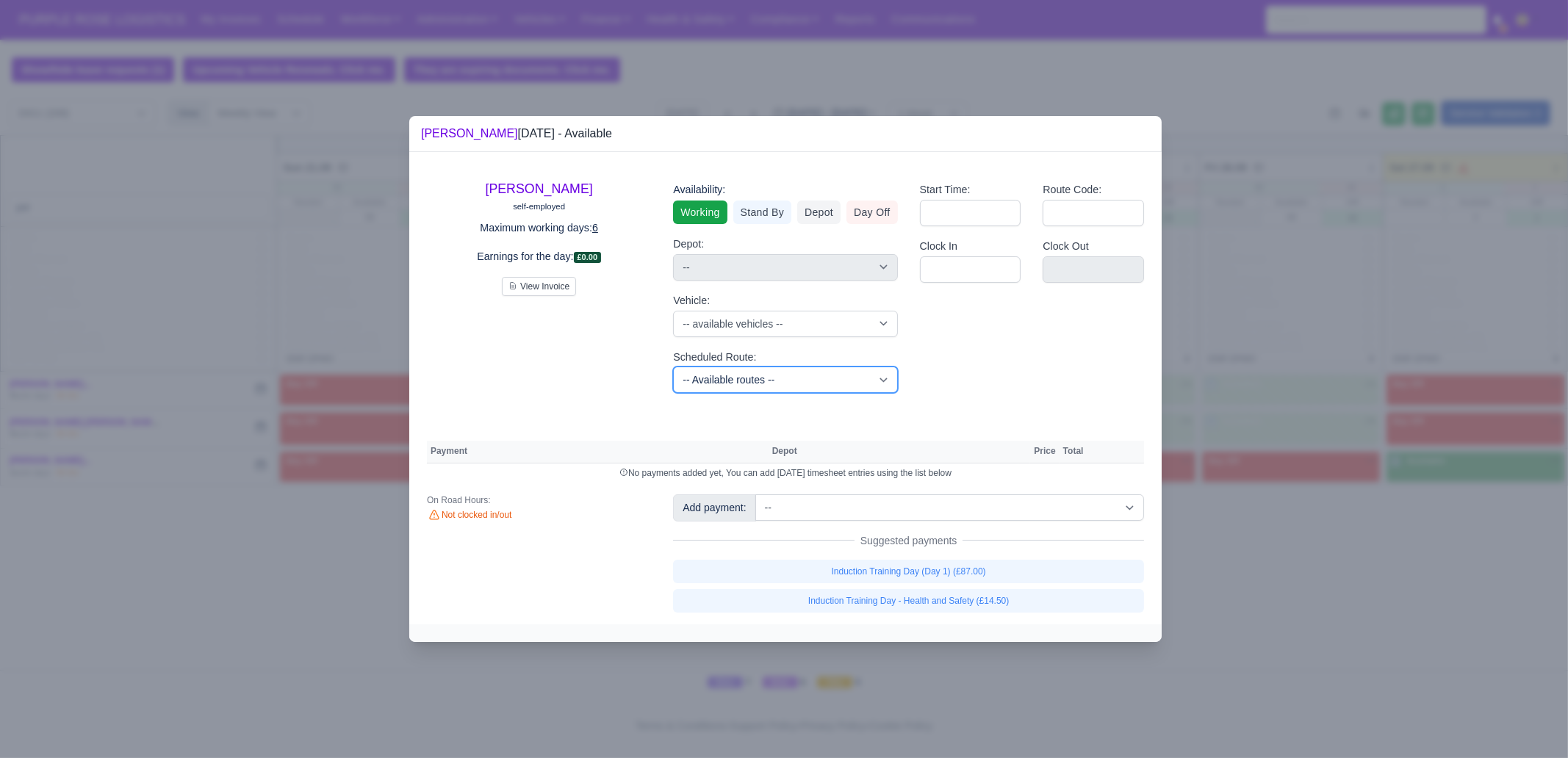
click at [788, 385] on select "-- Available routes -- Standard Parcel - Block of 6 Hours - (SD6) AmFlex RTS Ve…" at bounding box center [785, 379] width 224 height 26
select select "3"
click at [673, 366] on select "-- Available routes -- Standard Parcel - Block of 6 Hours - (SD6) AmFlex RTS Ve…" at bounding box center [785, 379] width 224 height 26
select select
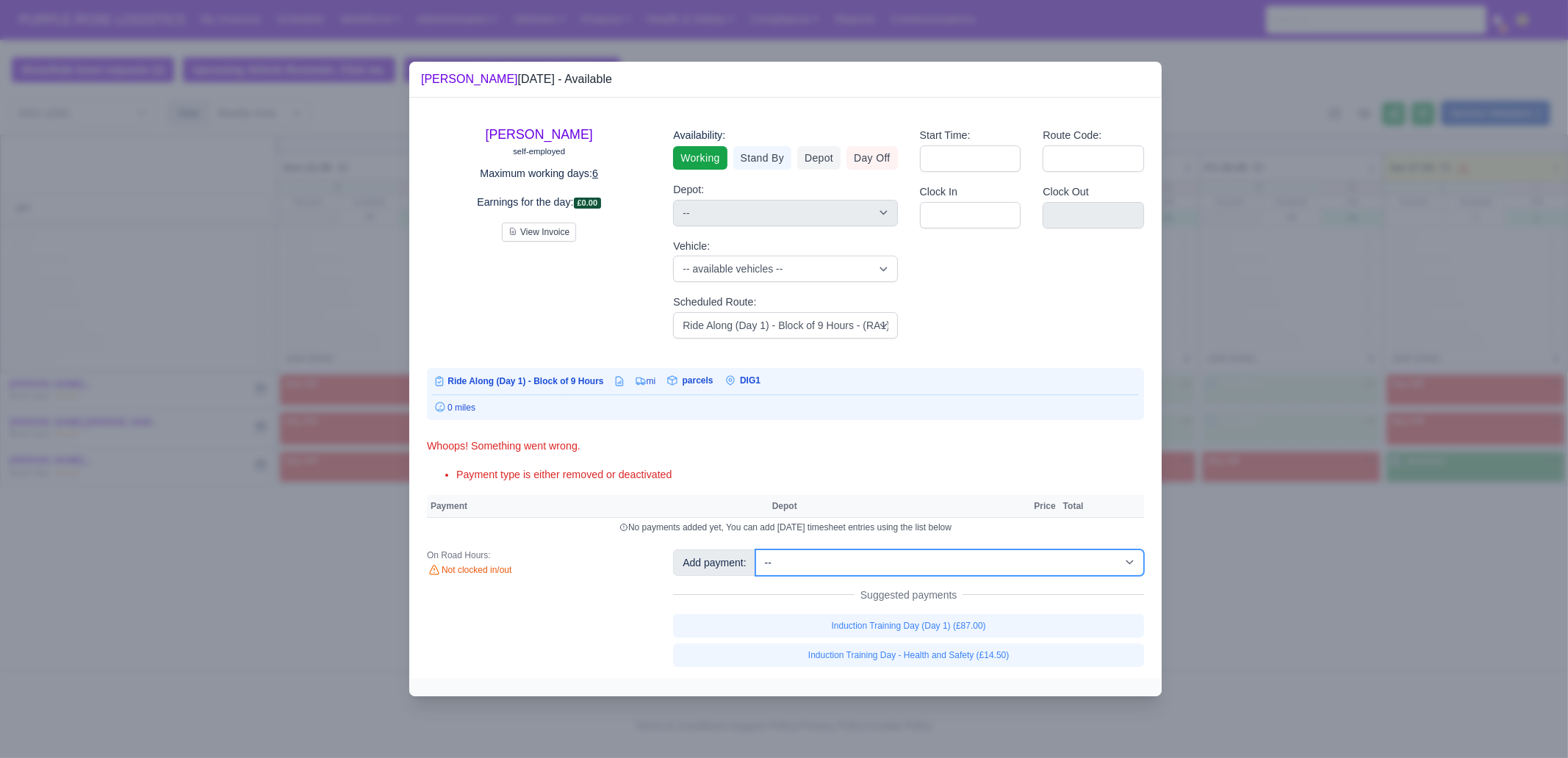
click at [921, 555] on select "-- Additional Hour Support (£14.50) Additional Hour Support (Walkers) (£13.50) …" at bounding box center [950, 563] width 389 height 26
click at [755, 549] on select "-- Additional Hour Support (£14.50) Additional Hour Support (Walkers) (£13.50) …" at bounding box center [950, 563] width 389 height 26
select select "1"
select select
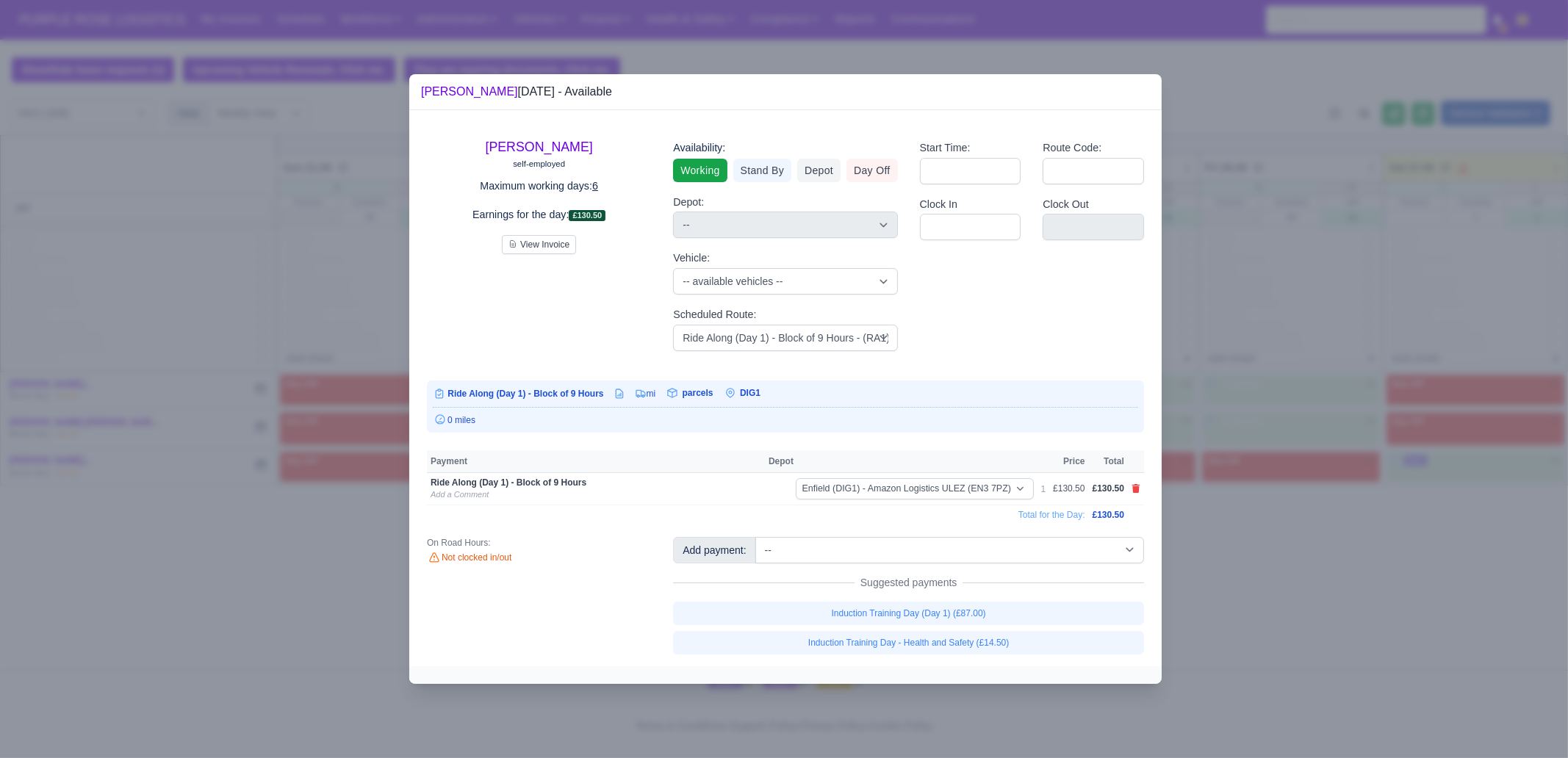
click at [1323, 618] on div at bounding box center [784, 379] width 1568 height 758
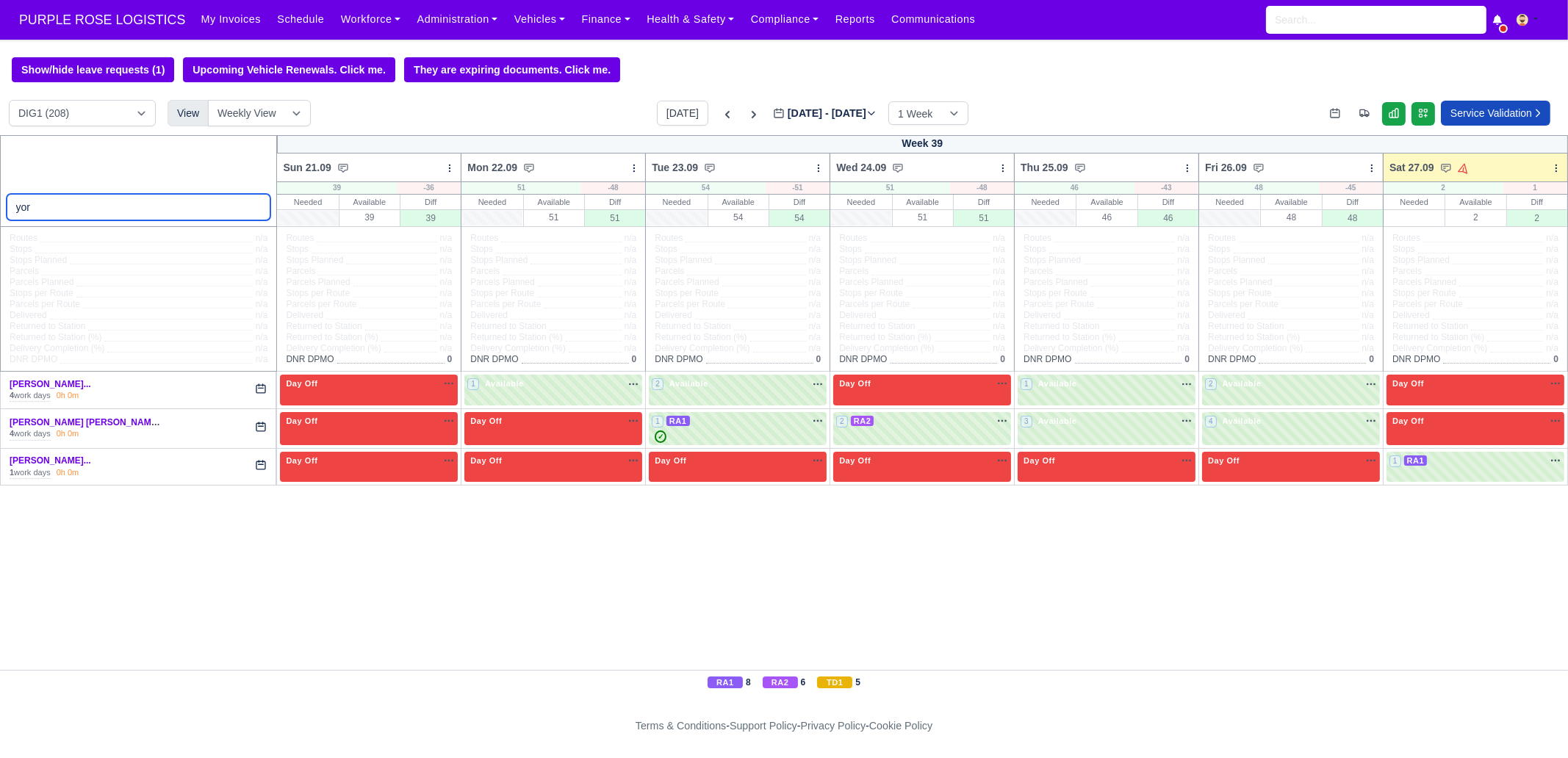
click at [255, 207] on input "yor" at bounding box center [139, 207] width 265 height 26
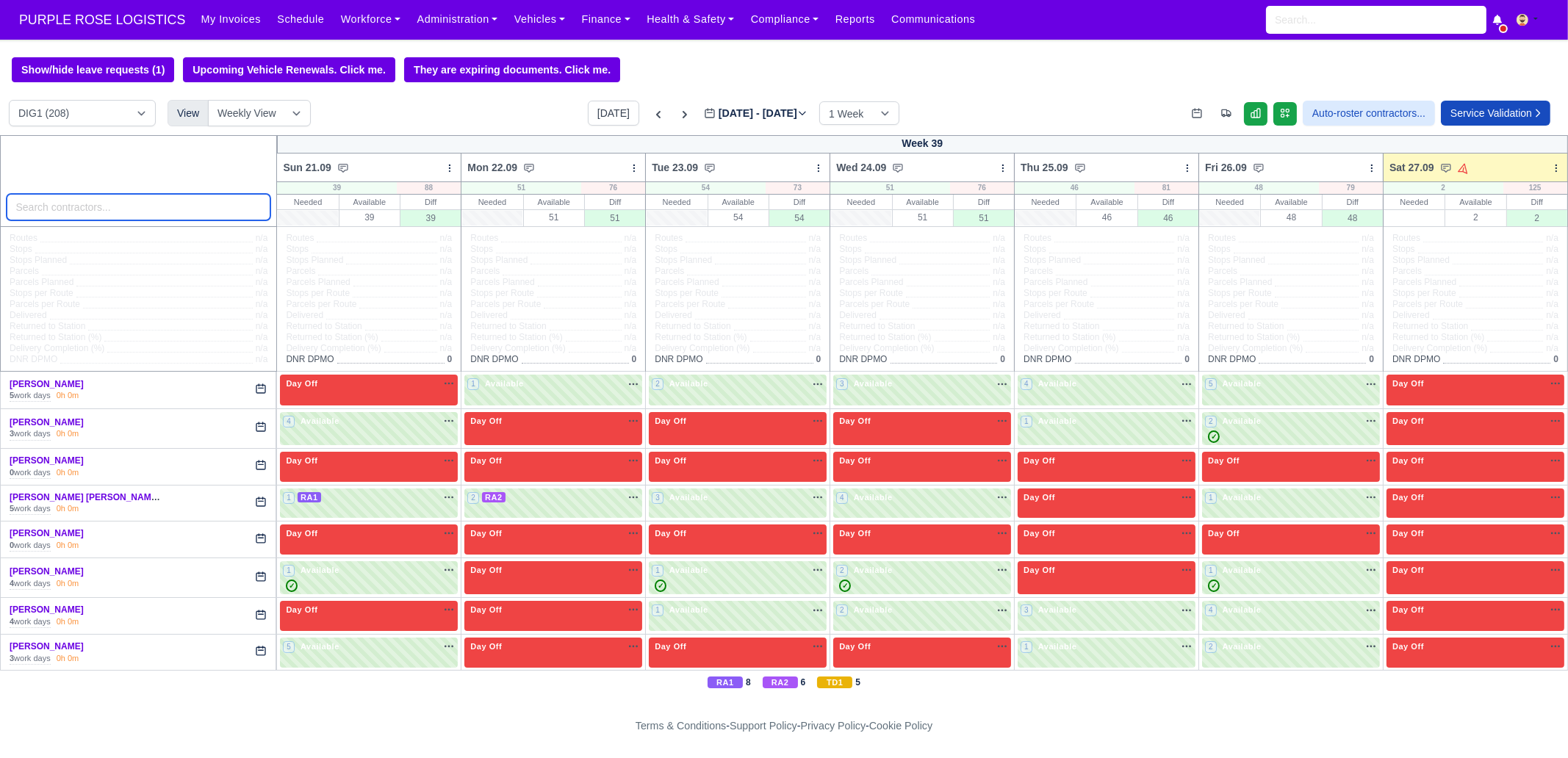
click at [148, 204] on input "search" at bounding box center [139, 207] width 265 height 26
click at [66, 214] on input "DJALO" at bounding box center [139, 207] width 265 height 26
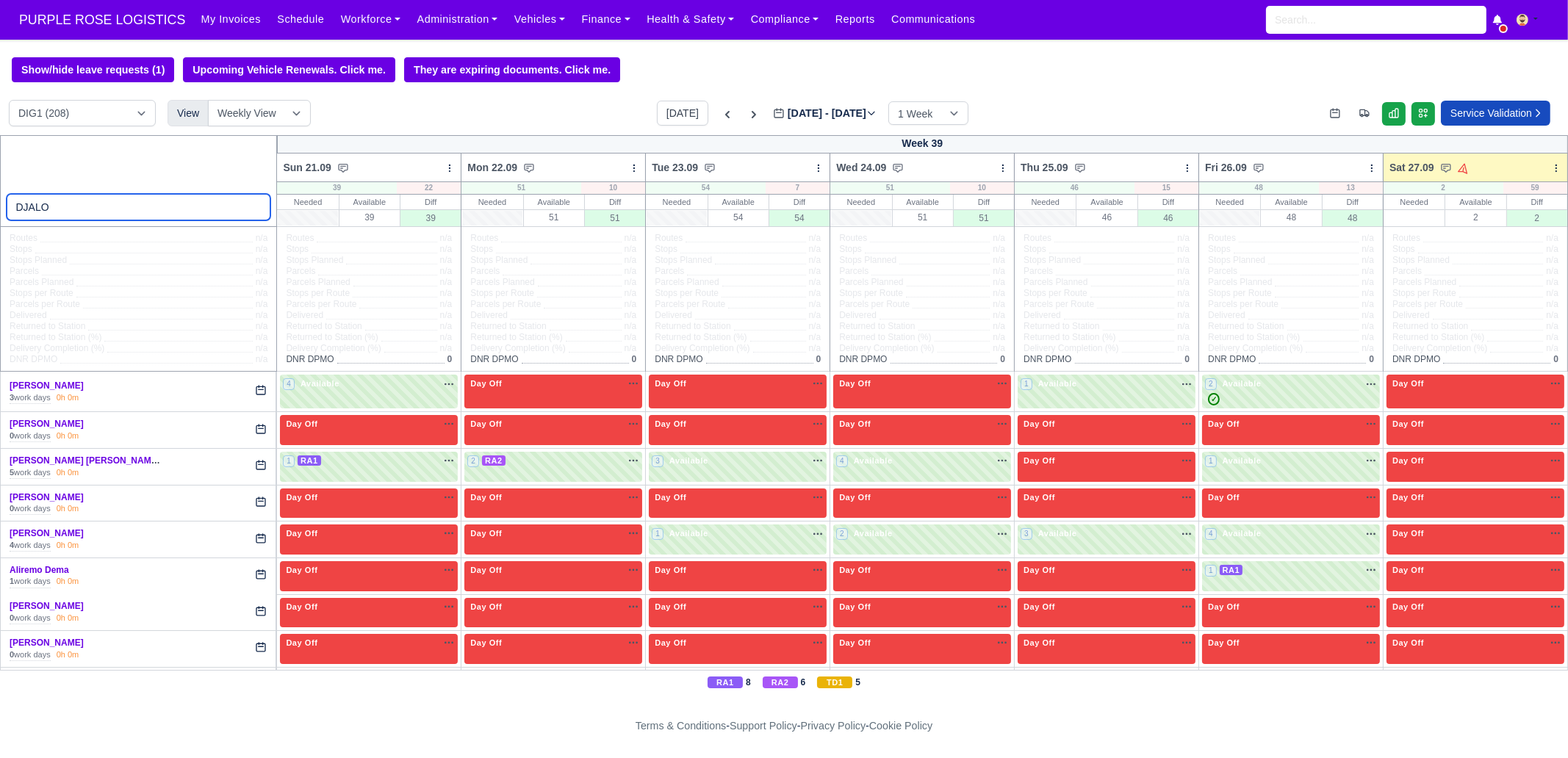
click at [66, 214] on input "DJALO" at bounding box center [139, 207] width 265 height 26
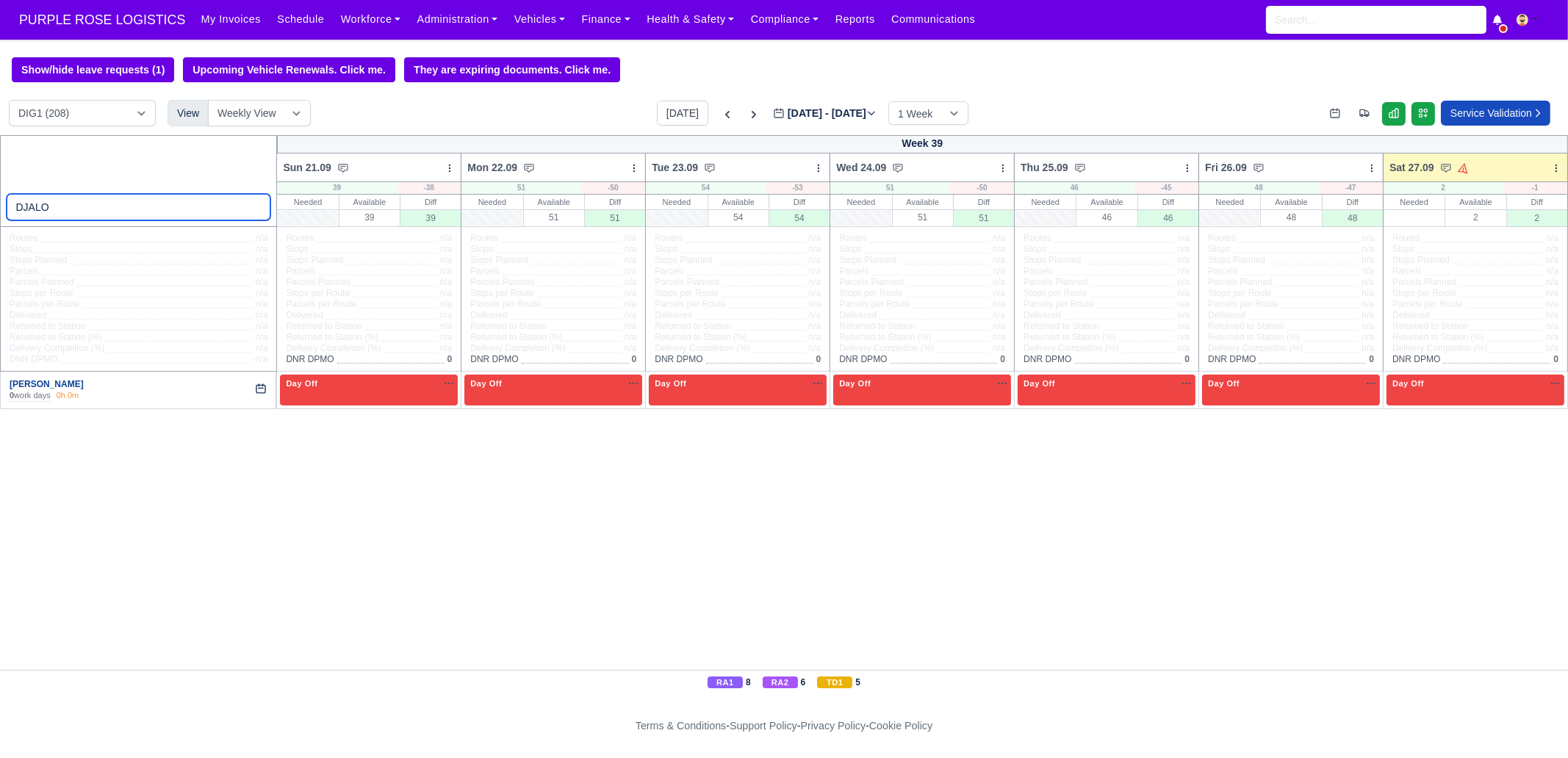
type input "DJALO"
click at [34, 389] on link "[PERSON_NAME]" at bounding box center [46, 385] width 74 height 11
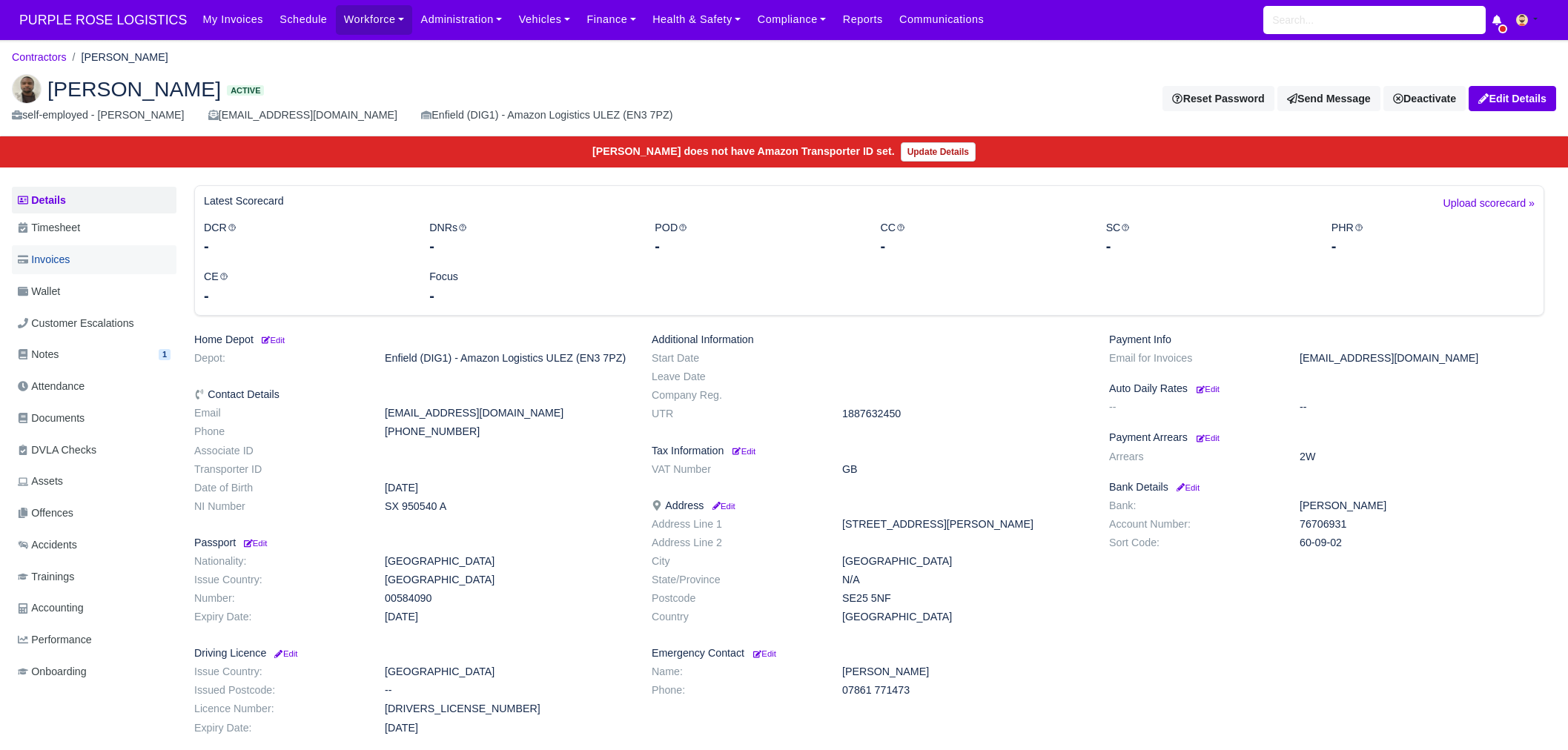
click at [63, 255] on span "Invoices" at bounding box center [43, 259] width 52 height 17
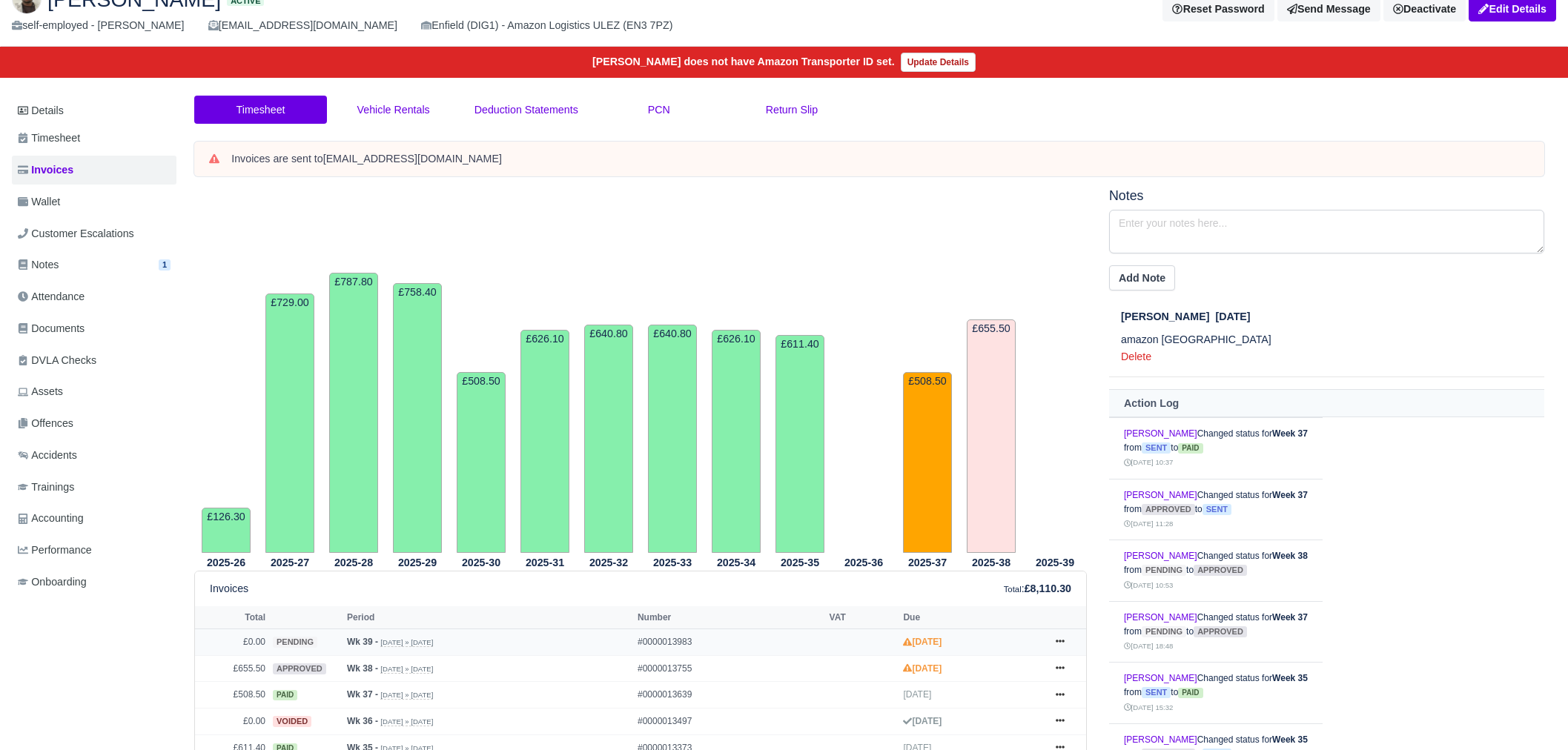
scroll to position [277, 0]
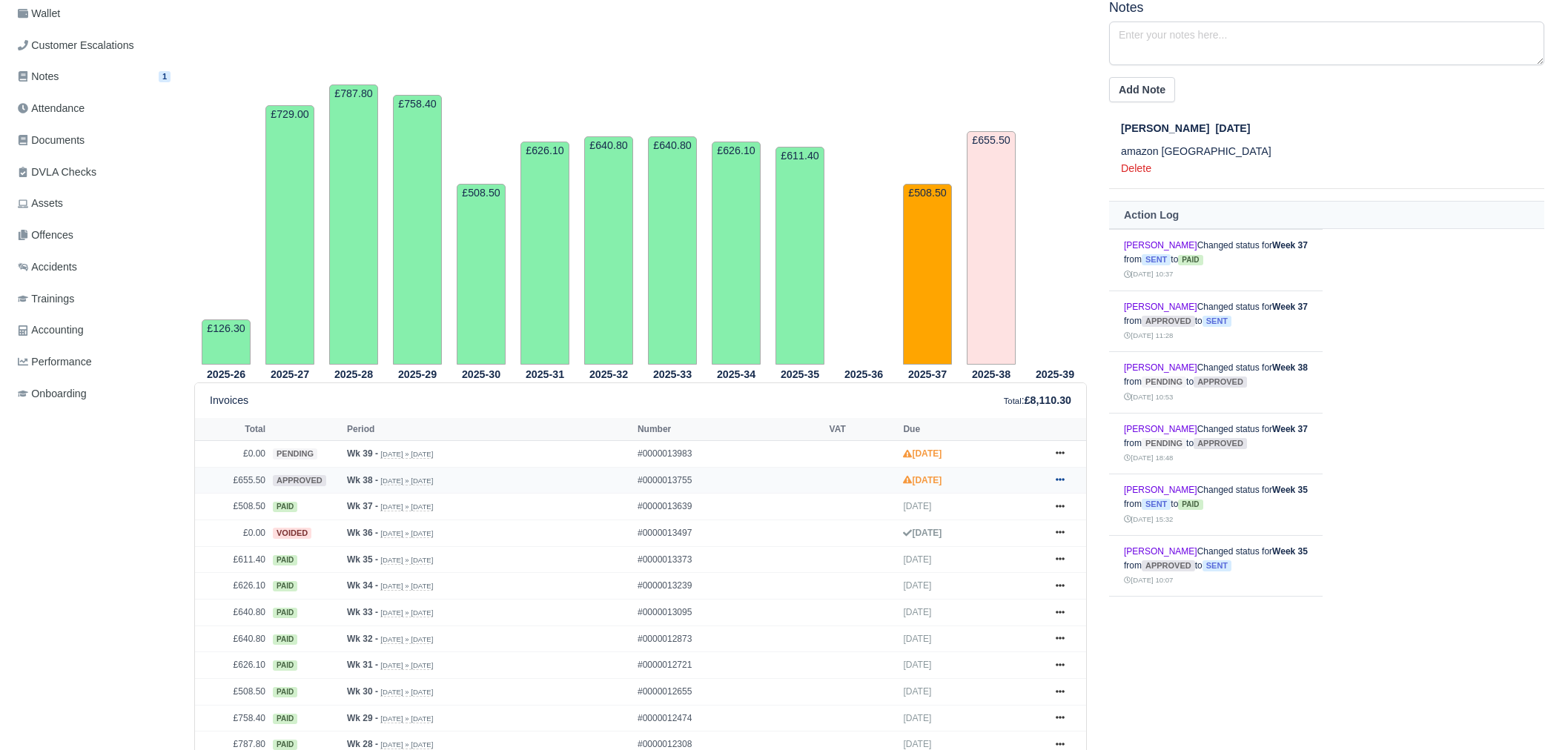
click at [1068, 477] on link at bounding box center [1060, 480] width 22 height 19
click at [1006, 566] on link "Hold" at bounding box center [1004, 569] width 132 height 31
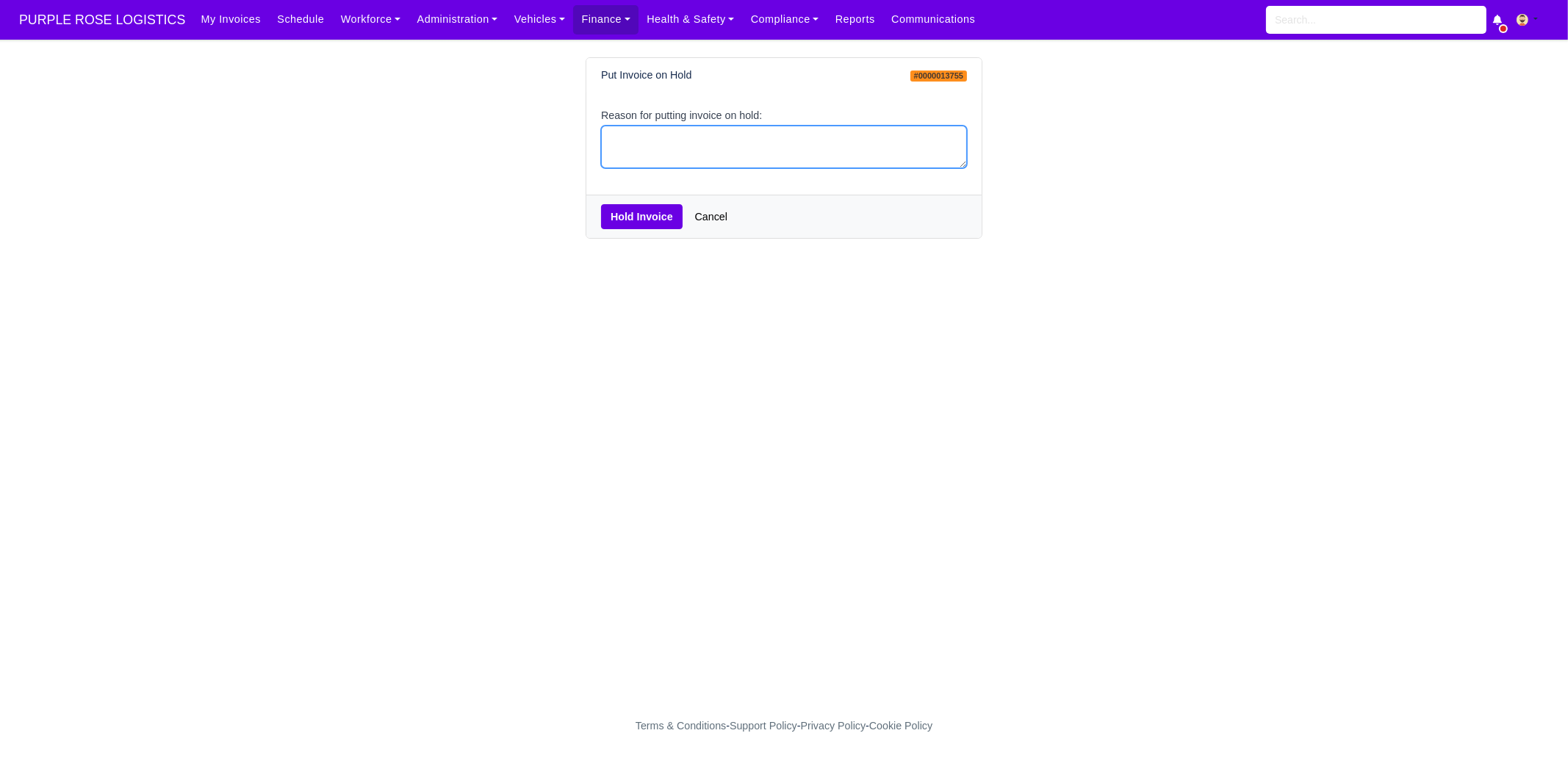
click at [679, 148] on textarea "Reason for putting invoice on hold:" at bounding box center [784, 146] width 366 height 43
type textarea "PCNS"
drag, startPoint x: 658, startPoint y: 217, endPoint x: 706, endPoint y: 236, distance: 51.6
click at [658, 216] on button "Hold Invoice" at bounding box center [641, 216] width 81 height 25
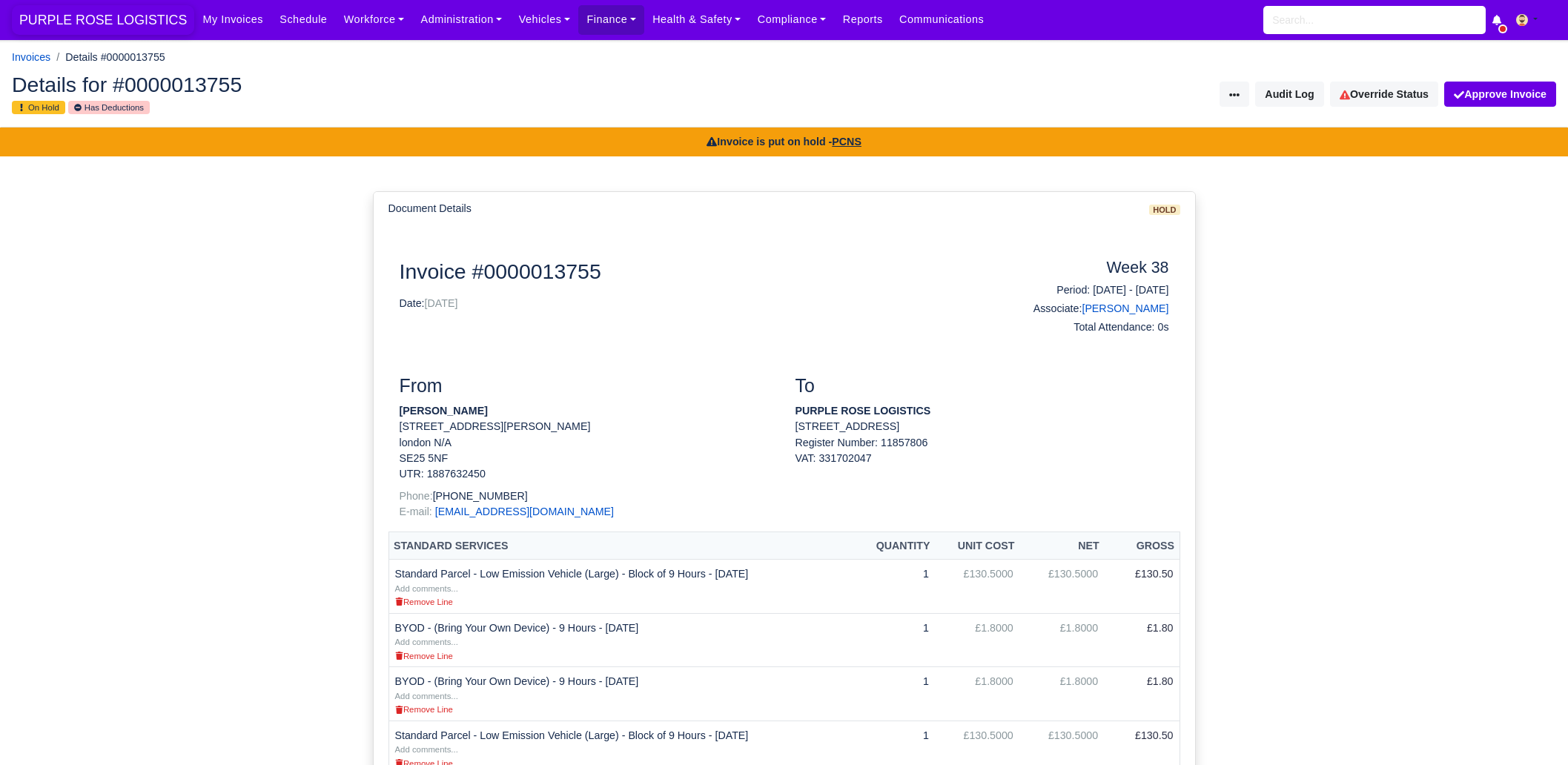
click at [99, 20] on span "PURPLE ROSE LOGISTICS" at bounding box center [103, 20] width 182 height 30
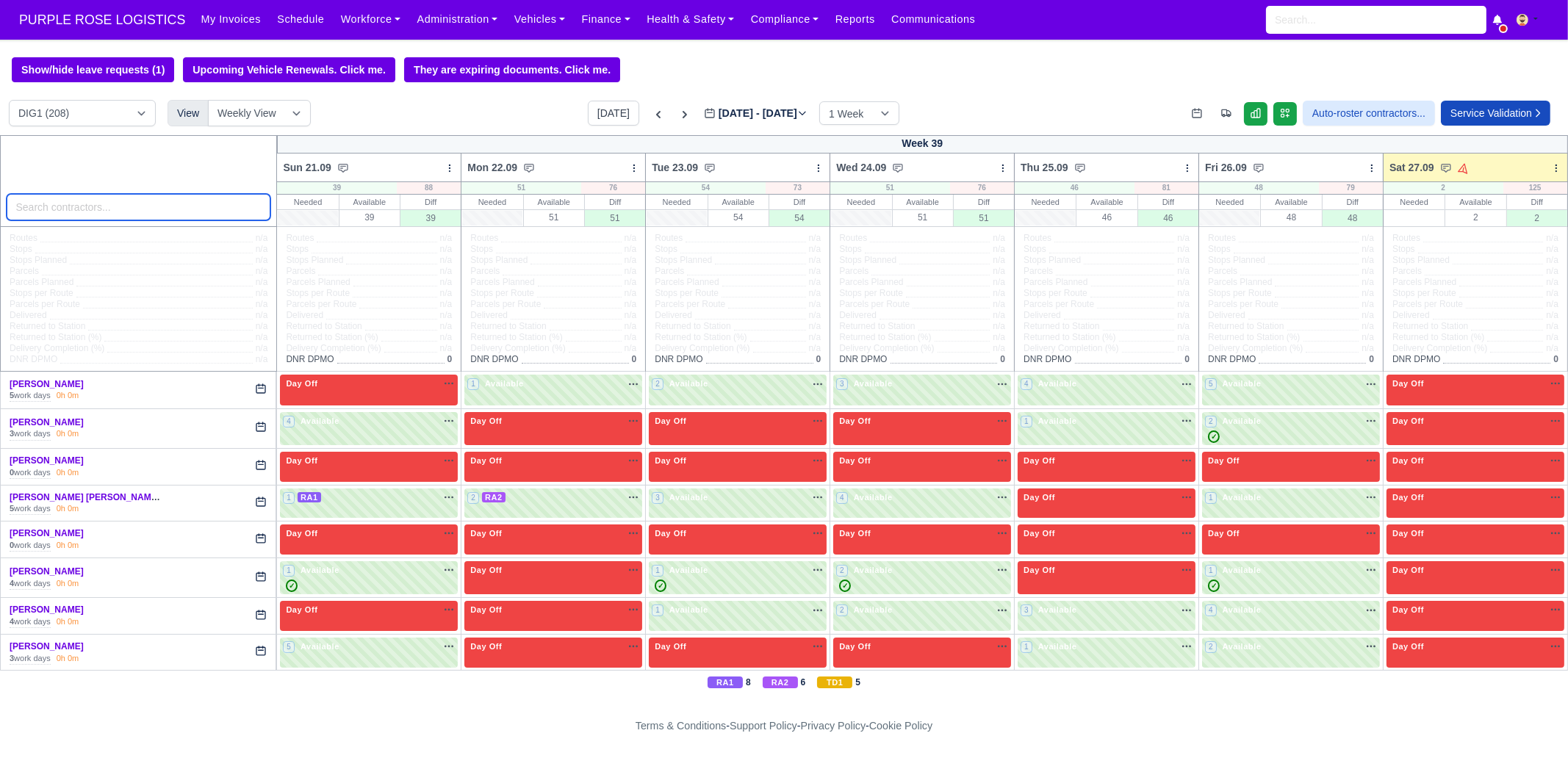
drag, startPoint x: 0, startPoint y: 0, endPoint x: 157, endPoint y: 202, distance: 255.8
click at [157, 202] on input "search" at bounding box center [139, 207] width 265 height 26
click at [159, 165] on div at bounding box center [138, 181] width 278 height 92
click at [180, 216] on input "search" at bounding box center [139, 207] width 265 height 26
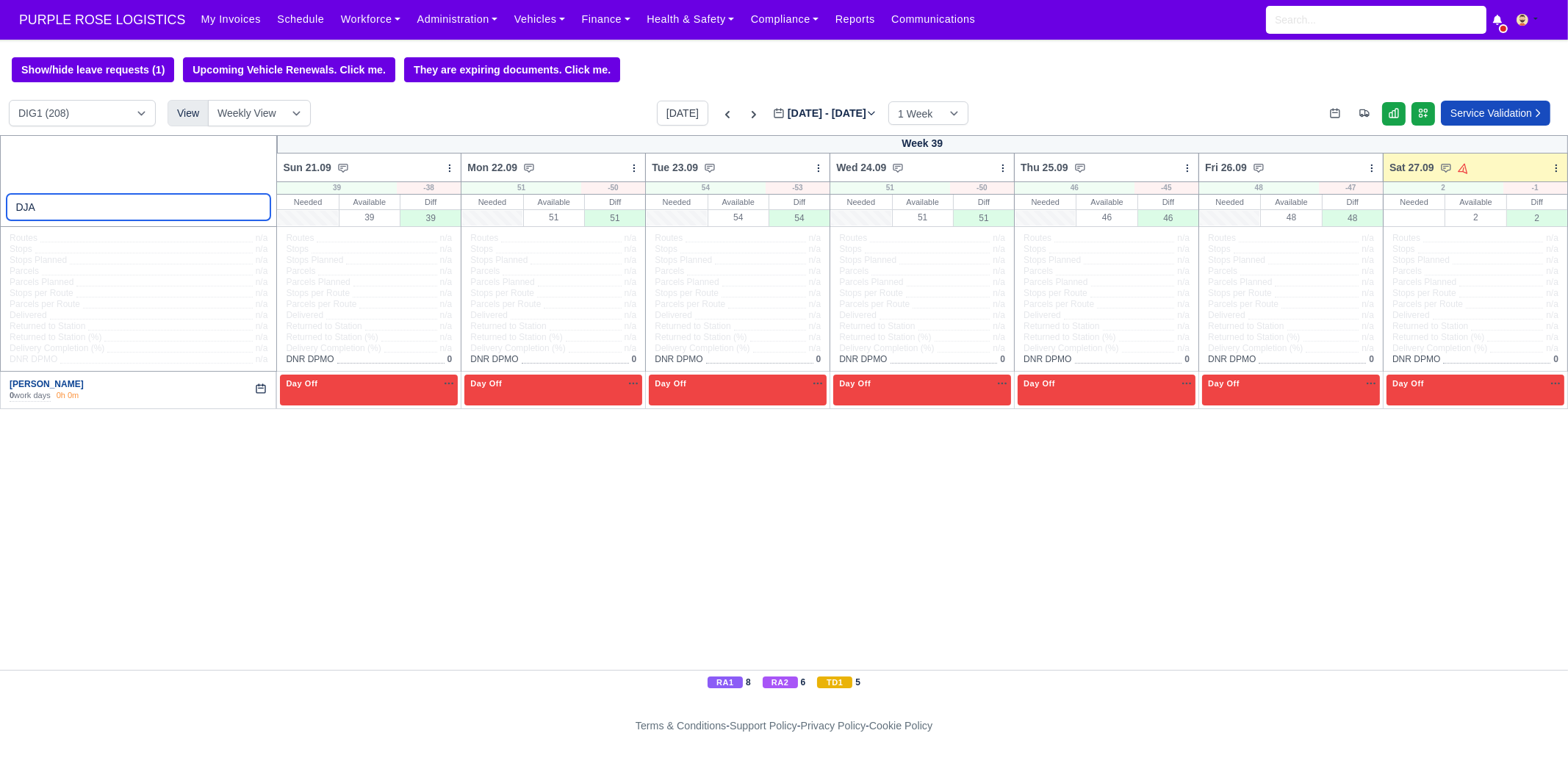
type input "DJA"
click at [58, 385] on link "[PERSON_NAME]" at bounding box center [46, 385] width 74 height 11
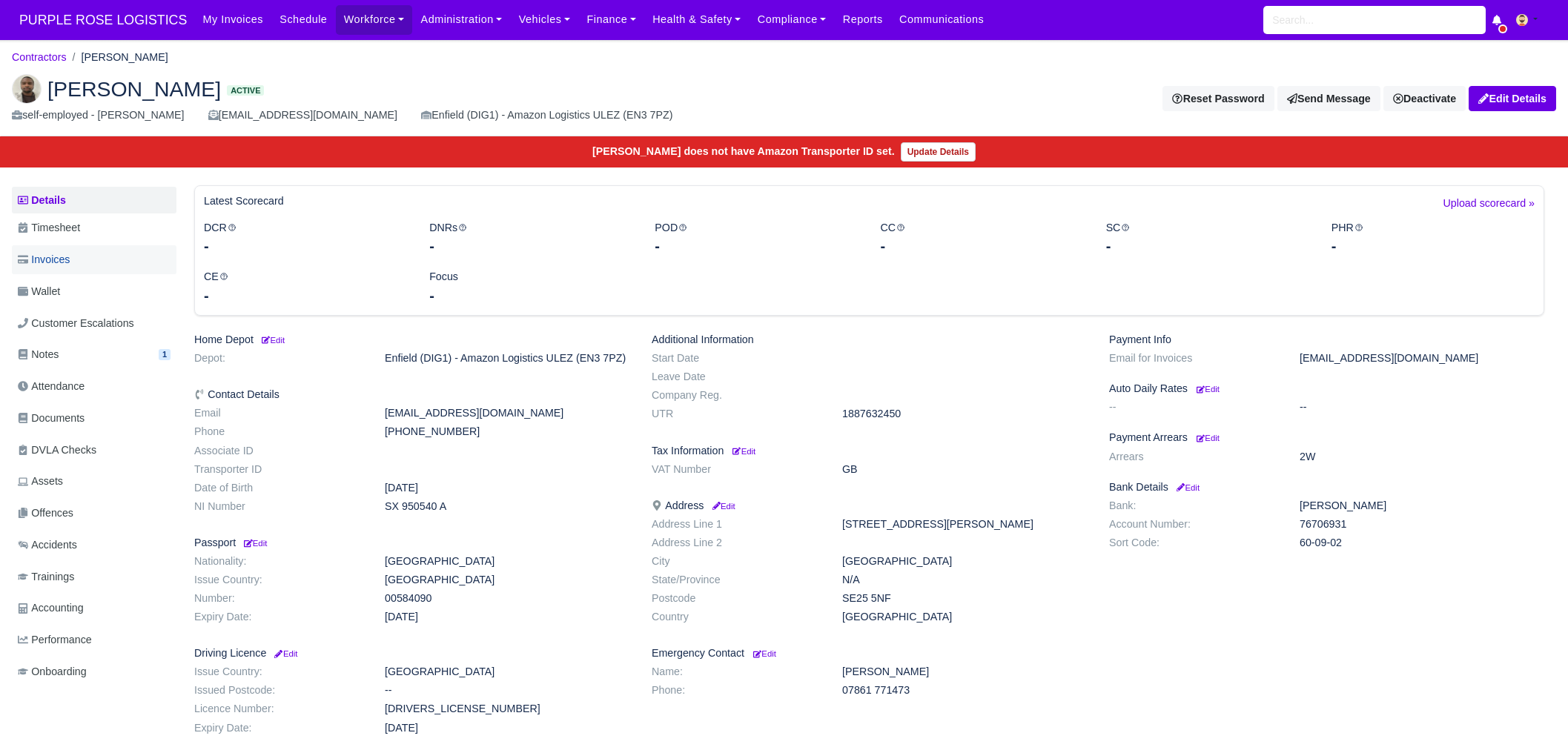
click at [79, 266] on link "Invoices" at bounding box center [94, 260] width 164 height 29
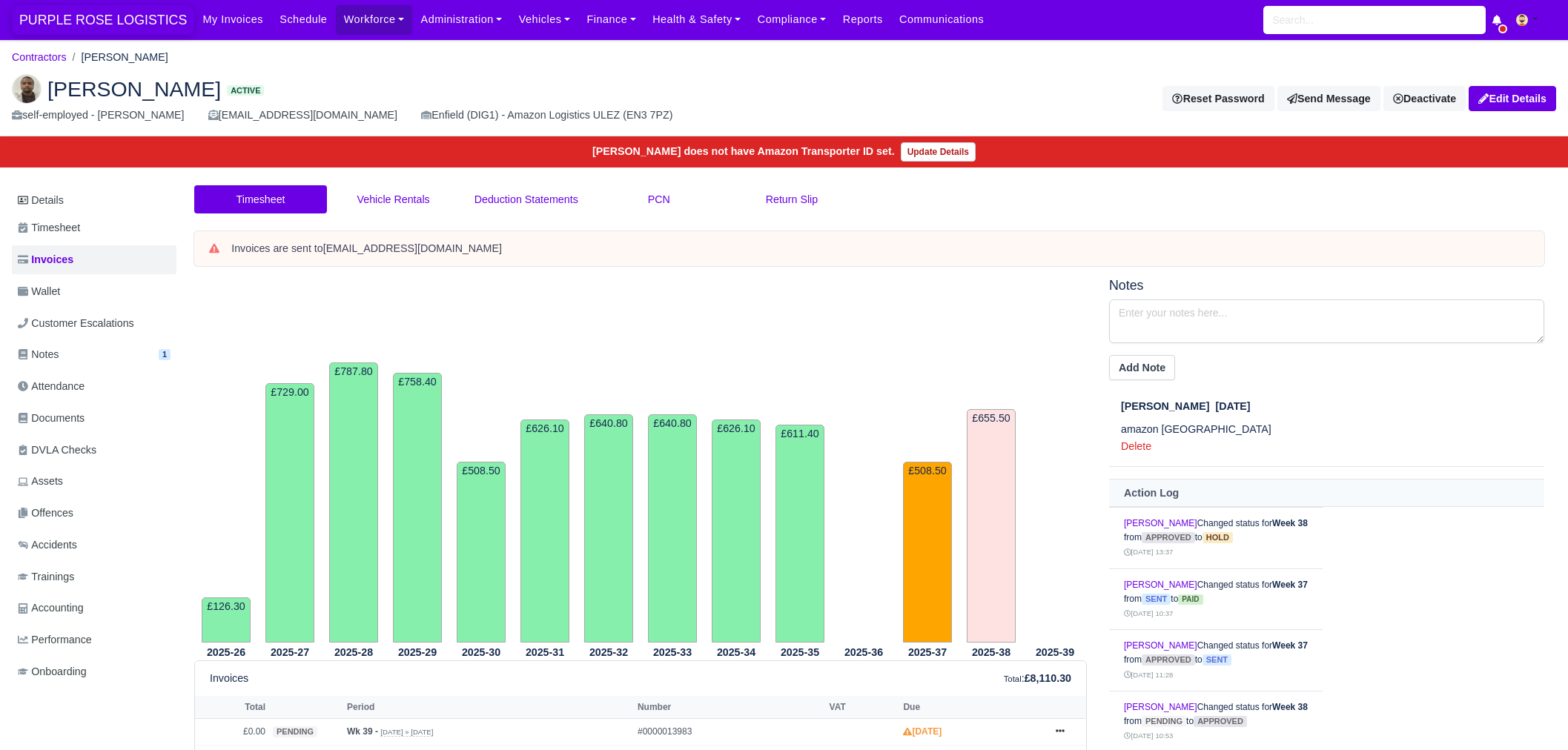
click at [105, 21] on span "PURPLE ROSE LOGISTICS" at bounding box center [103, 20] width 182 height 30
